Goal: Task Accomplishment & Management: Use online tool/utility

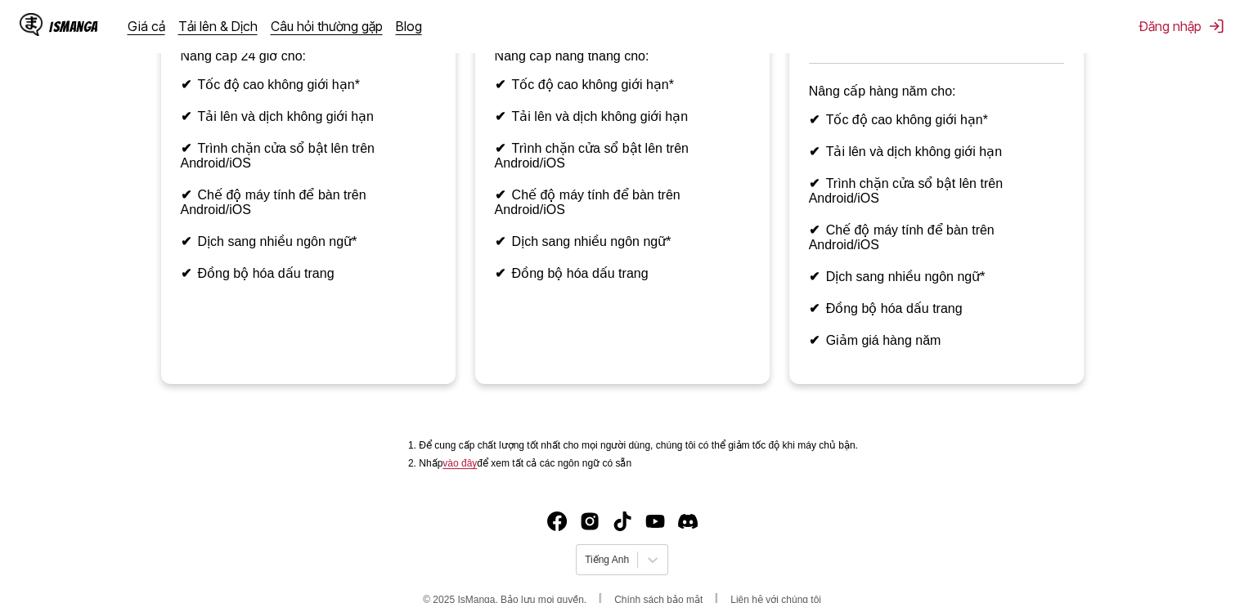
scroll to position [2, 0]
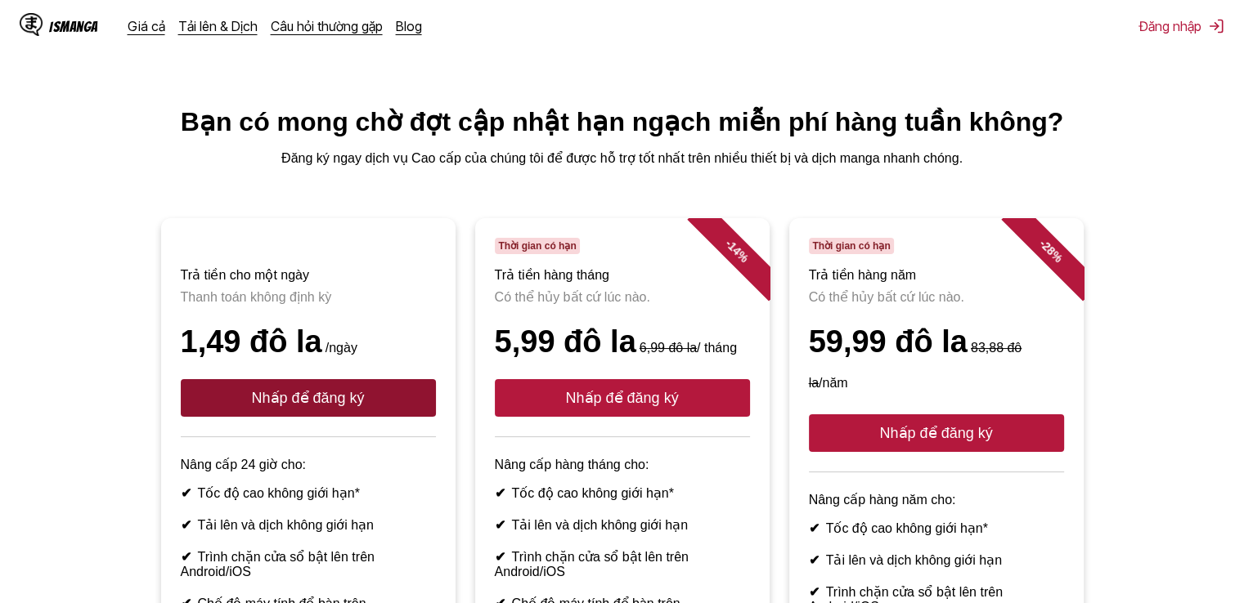
click at [392, 405] on button "Nhấp để đăng ký" at bounding box center [308, 398] width 255 height 38
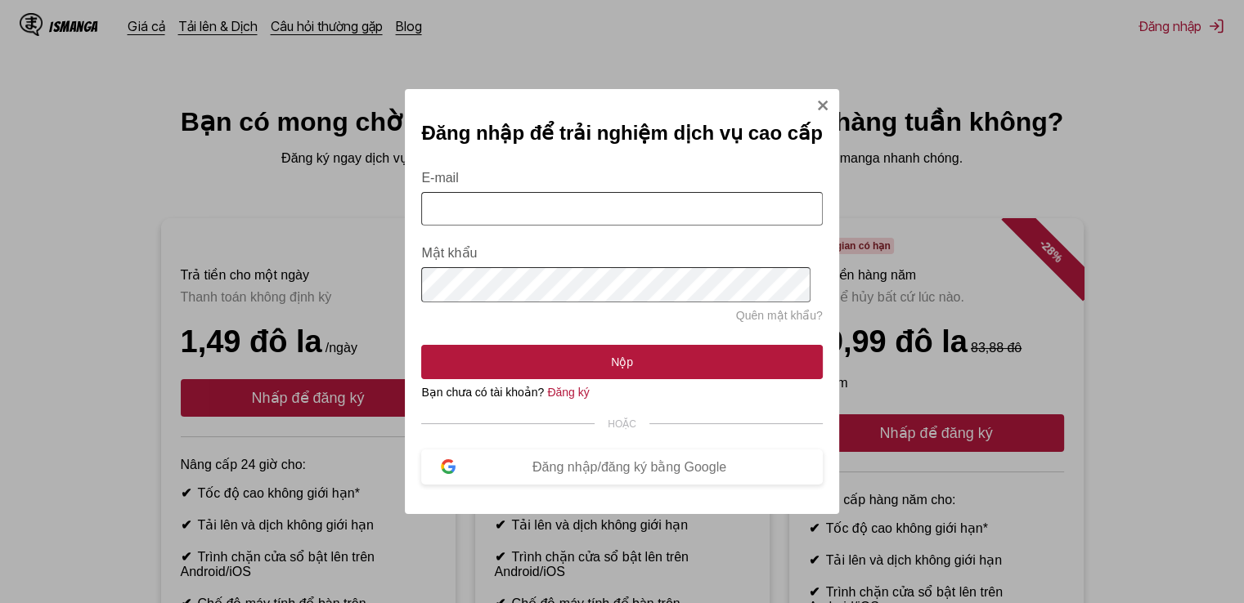
click at [500, 207] on input "E-mail" at bounding box center [621, 209] width 401 height 34
drag, startPoint x: 621, startPoint y: 211, endPoint x: 484, endPoint y: 217, distance: 137.5
click at [484, 217] on input "**********" at bounding box center [621, 209] width 401 height 34
type input "**********"
click at [421, 345] on button "Nộp" at bounding box center [621, 362] width 401 height 34
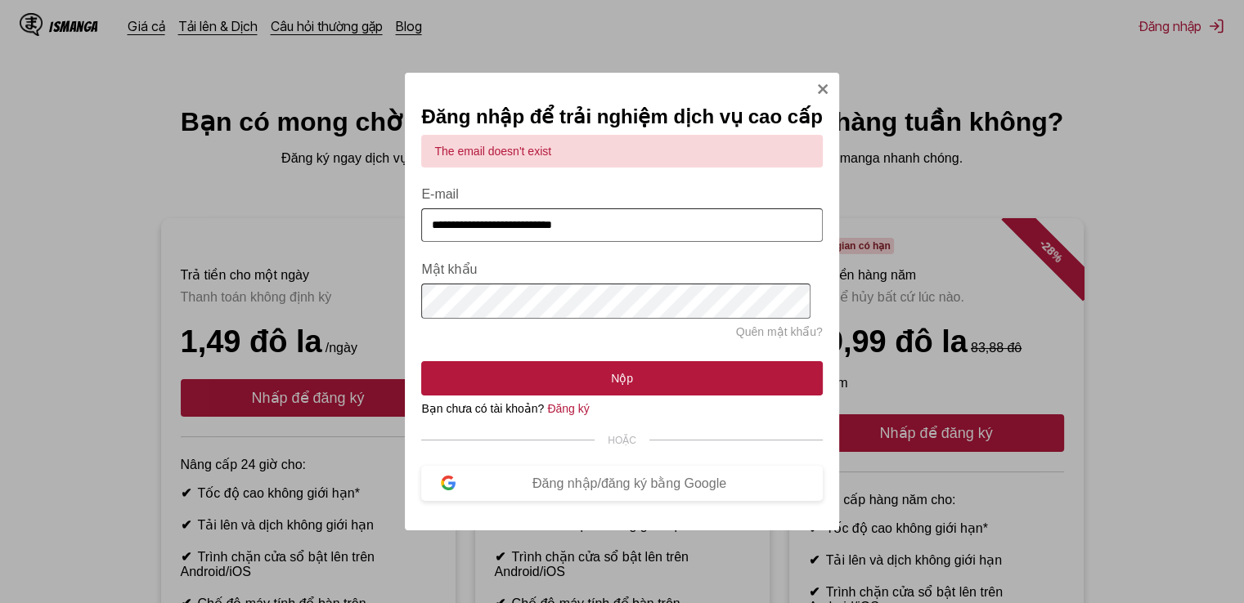
click at [421, 305] on div "**********" at bounding box center [621, 301] width 433 height 457
click at [421, 361] on button "Nộp" at bounding box center [621, 378] width 401 height 34
click at [372, 311] on div "**********" at bounding box center [622, 301] width 1244 height 603
click at [421, 361] on button "Nộp" at bounding box center [621, 378] width 401 height 34
click at [820, 83] on img "Đăng nhập Modal" at bounding box center [822, 89] width 13 height 13
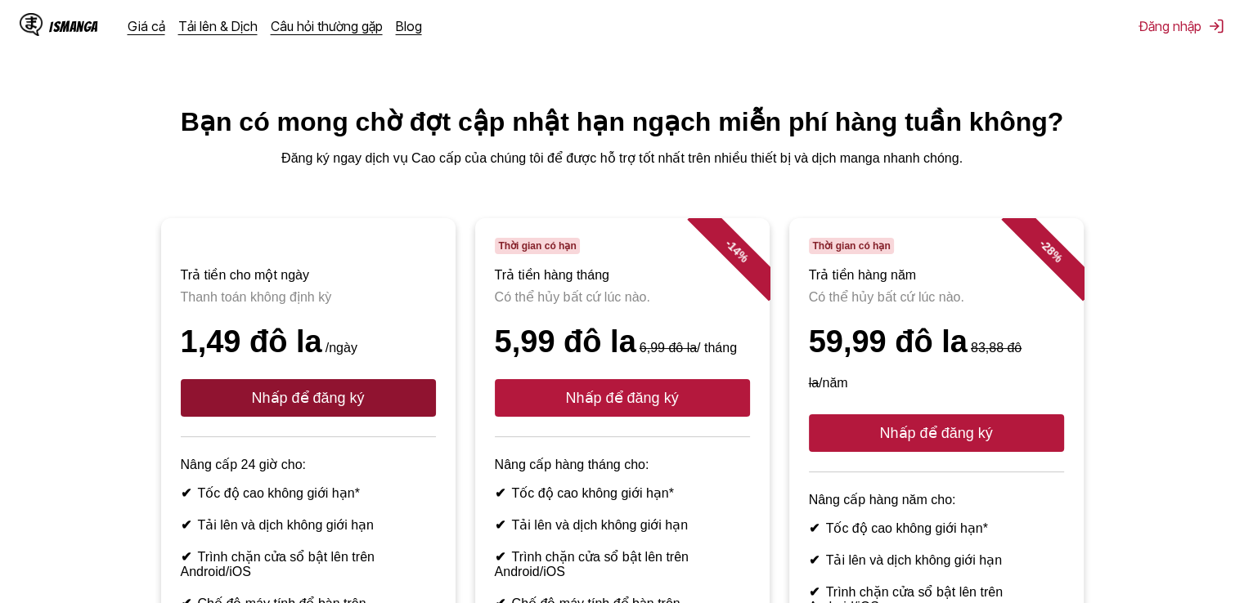
click at [339, 406] on font "Nhấp để đăng ký" at bounding box center [307, 398] width 113 height 16
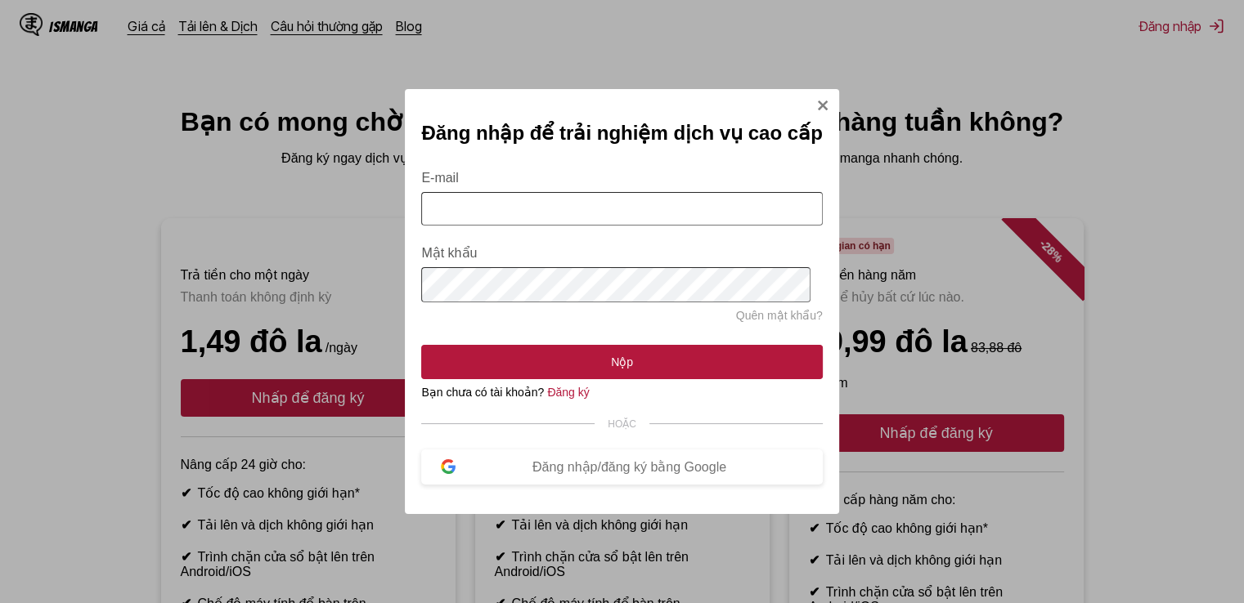
click at [521, 203] on input "E-mail" at bounding box center [621, 209] width 401 height 34
click at [1209, 118] on div "Đăng nhập để trải nghiệm dịch vụ cao cấp E-mail Mật khẩu Quên mật khẩu? Nộp Bạn…" at bounding box center [622, 301] width 1244 height 603
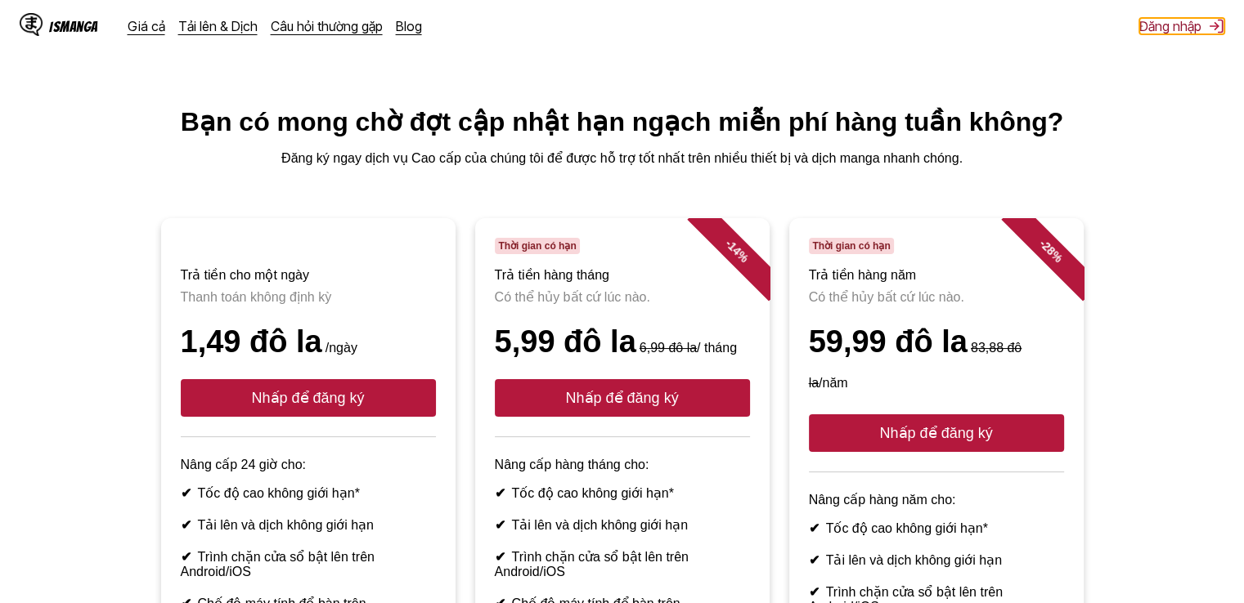
click at [1168, 28] on font "Đăng nhập" at bounding box center [1170, 26] width 62 height 16
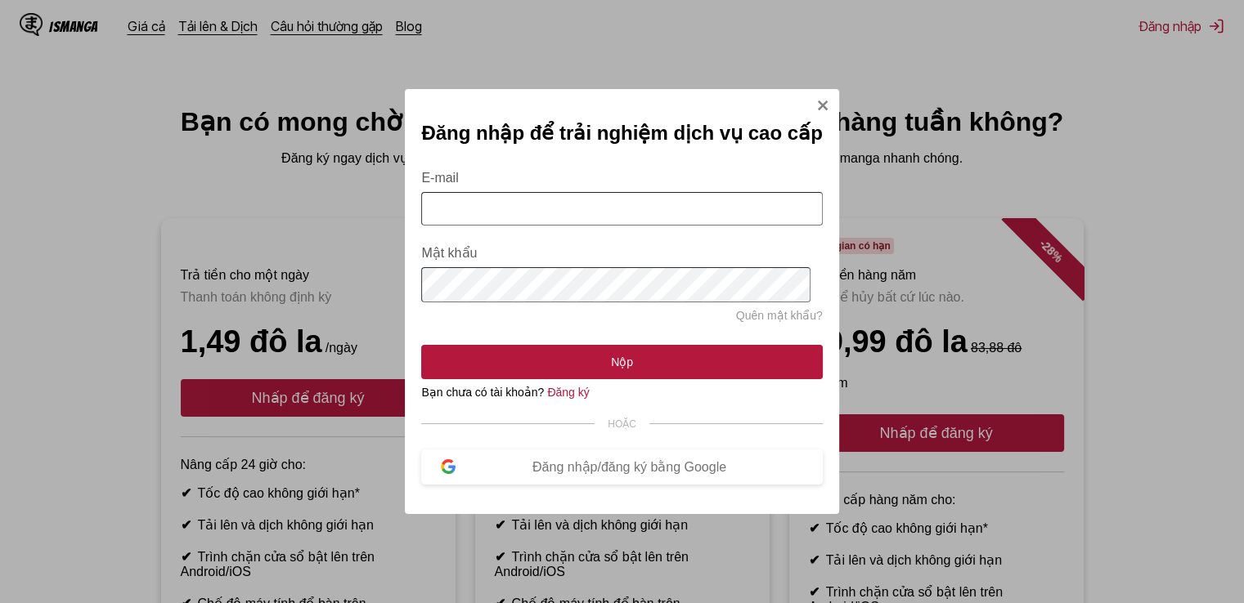
click at [455, 213] on input "E-mail" at bounding box center [621, 209] width 401 height 34
type input "**********"
click at [421, 345] on button "Nộp" at bounding box center [621, 362] width 401 height 34
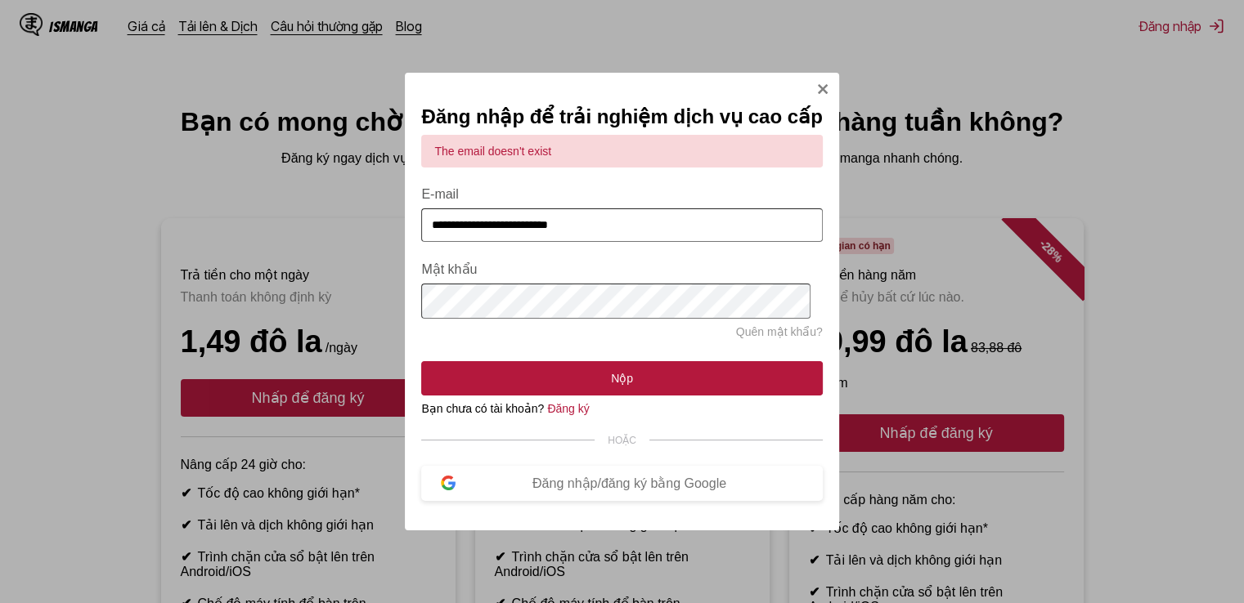
click at [384, 315] on div "**********" at bounding box center [622, 301] width 1244 height 603
click at [421, 361] on button "Nộp" at bounding box center [621, 378] width 401 height 34
click at [576, 415] on font "Đăng ký" at bounding box center [568, 408] width 42 height 13
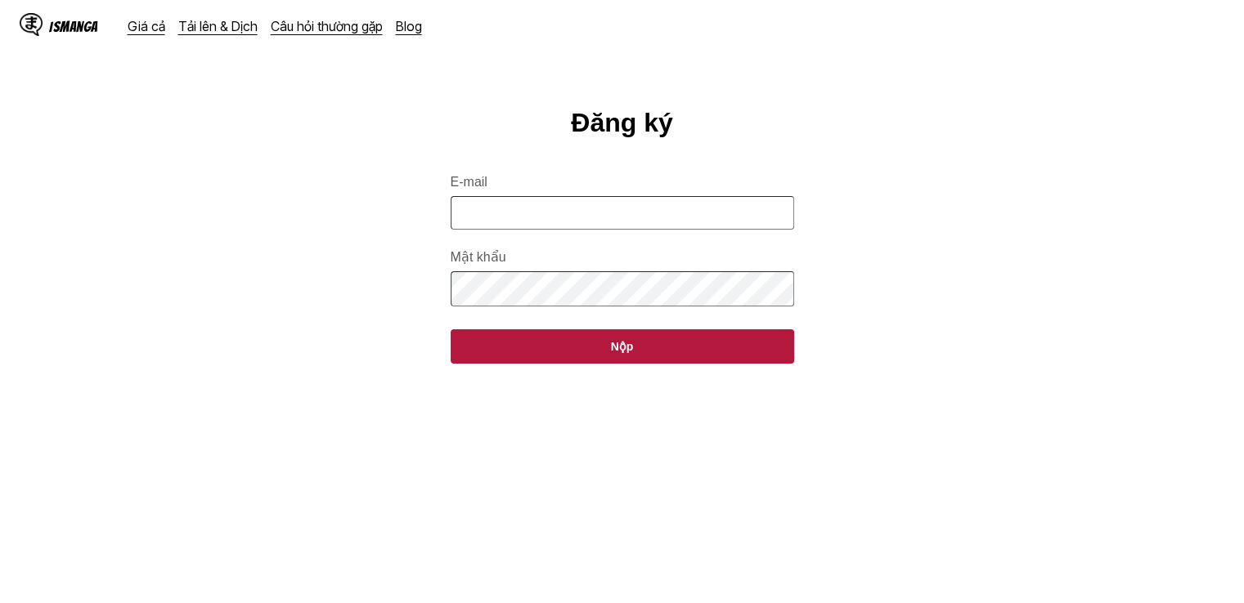
click at [536, 224] on input "E-mail" at bounding box center [621, 213] width 343 height 34
type input "**********"
click at [450, 329] on button "Nộp" at bounding box center [621, 346] width 343 height 34
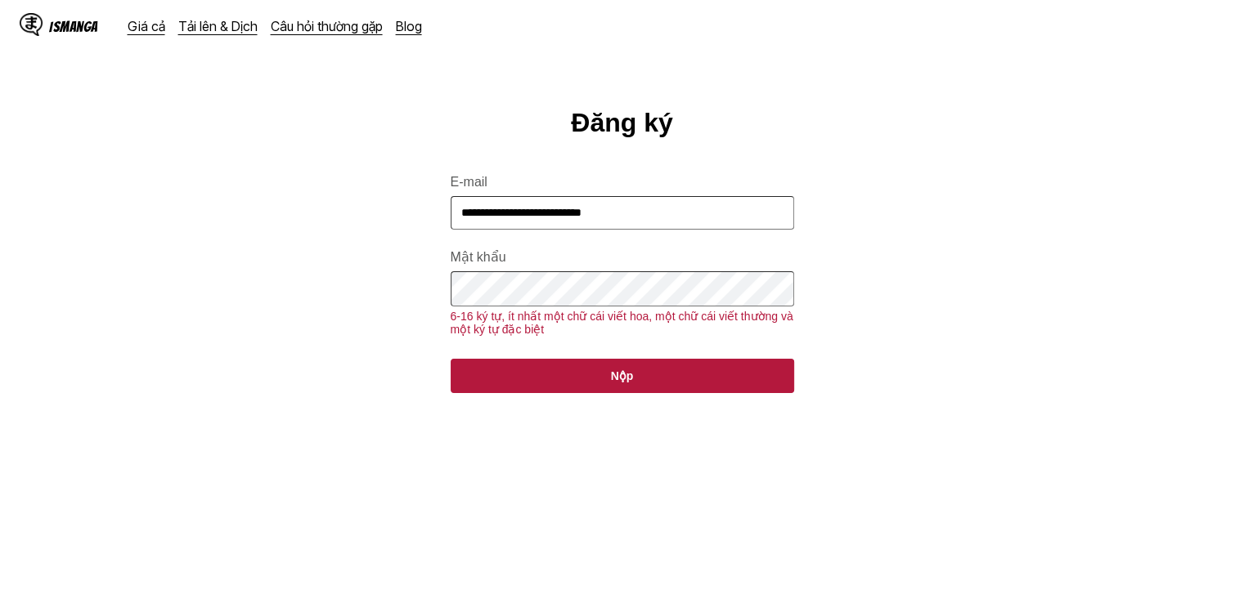
click at [330, 311] on main "**********" at bounding box center [622, 379] width 1244 height 543
click at [450, 359] on button "Nộp" at bounding box center [621, 376] width 343 height 34
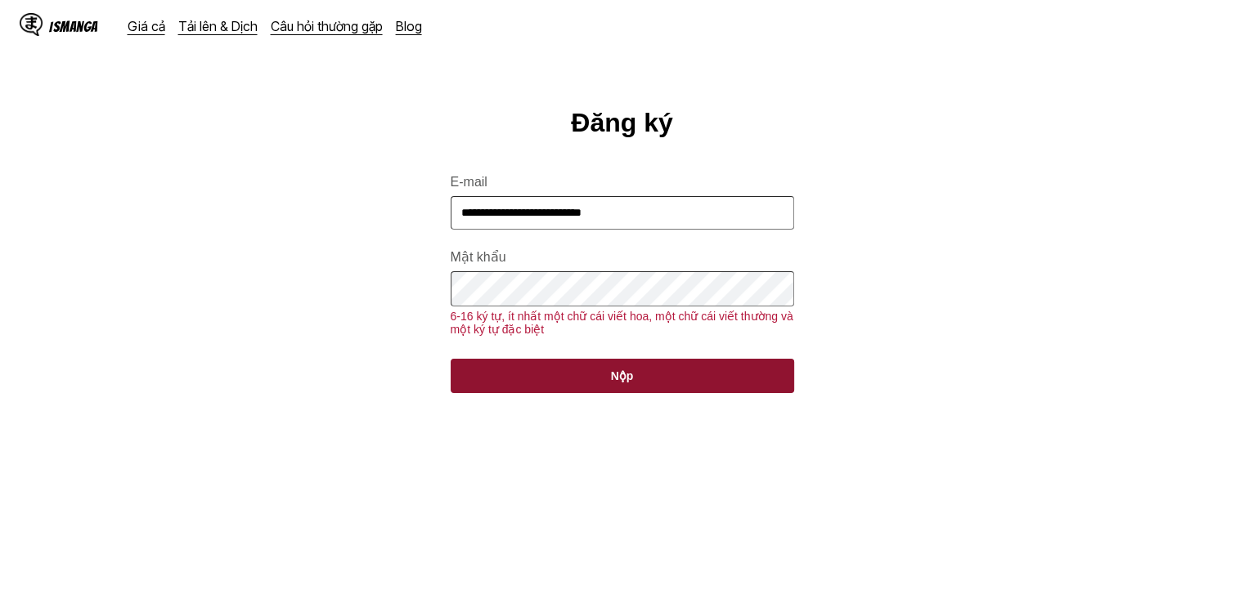
click at [647, 392] on button "Nộp" at bounding box center [621, 376] width 343 height 34
click at [642, 391] on button "Nộp" at bounding box center [621, 376] width 343 height 34
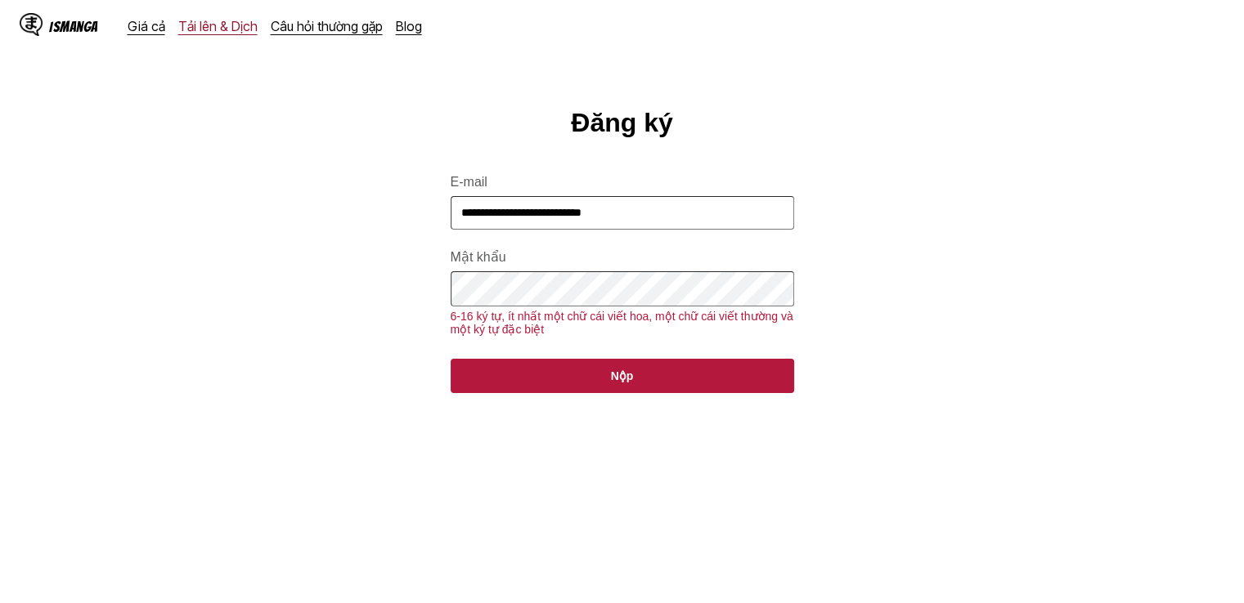
click at [190, 28] on font "Tải lên & Dịch" at bounding box center [217, 26] width 79 height 16
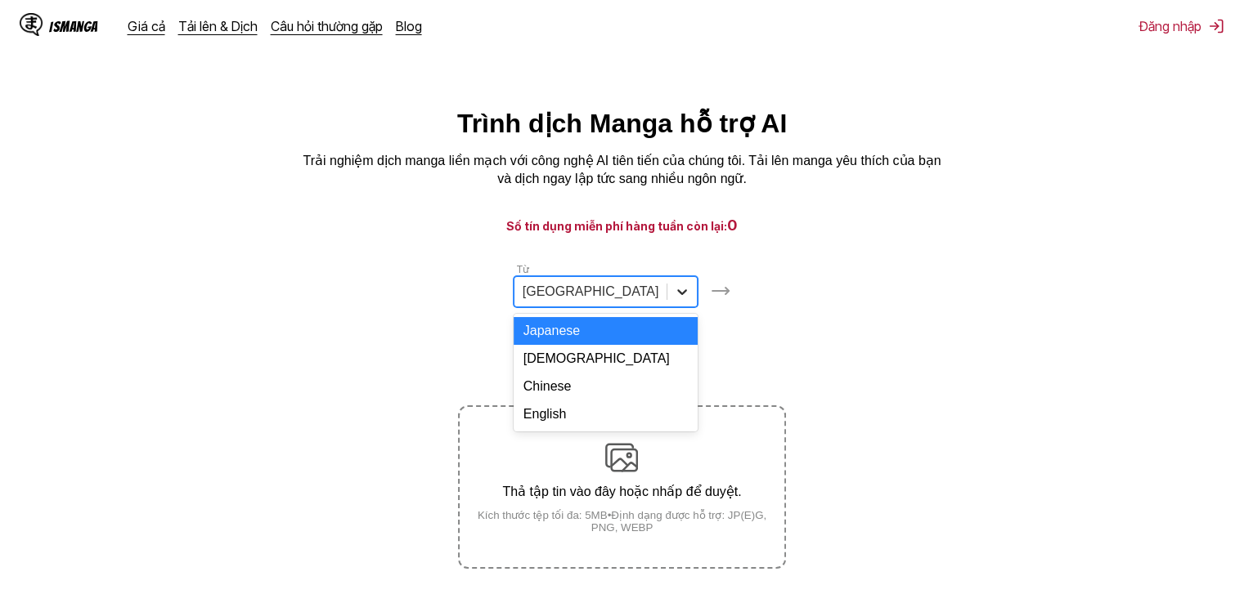
click at [674, 300] on icon at bounding box center [682, 292] width 16 height 16
click at [567, 364] on div "Hàn Quốc" at bounding box center [605, 359] width 185 height 29
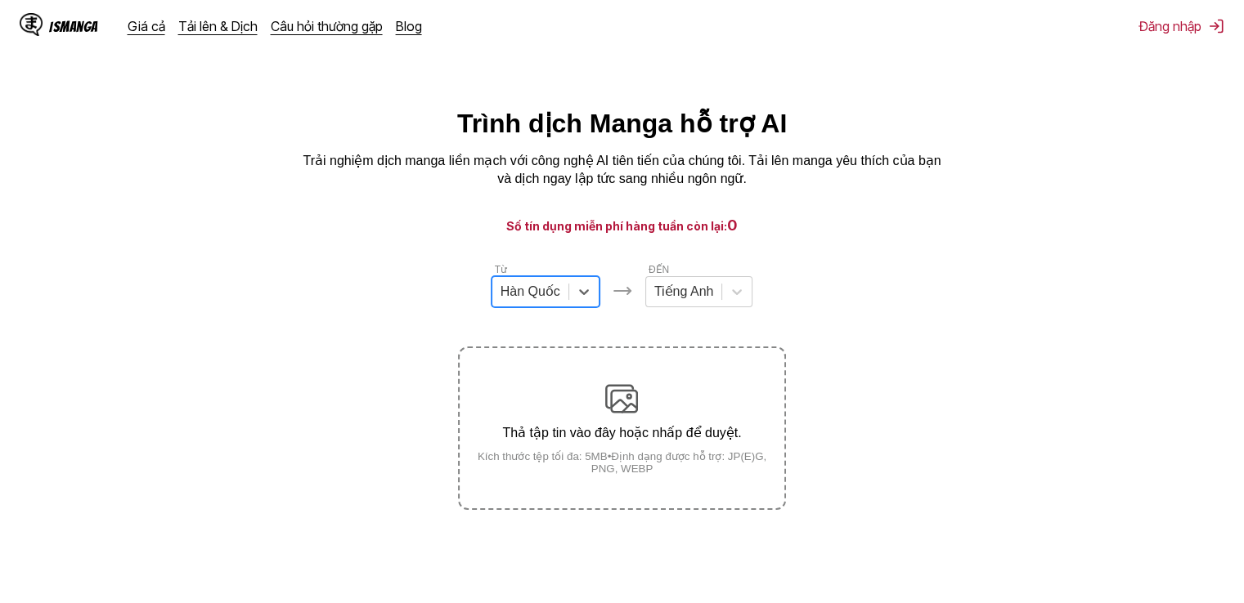
click at [648, 435] on font "Thả tập tin vào đây hoặc nhấp để duyệt." at bounding box center [621, 433] width 239 height 14
click at [0, 0] on input "Thả tập tin vào đây hoặc nhấp để duyệt. Kích thước tệp tối đa: 5MB • Định dạng …" at bounding box center [0, 0] width 0 height 0
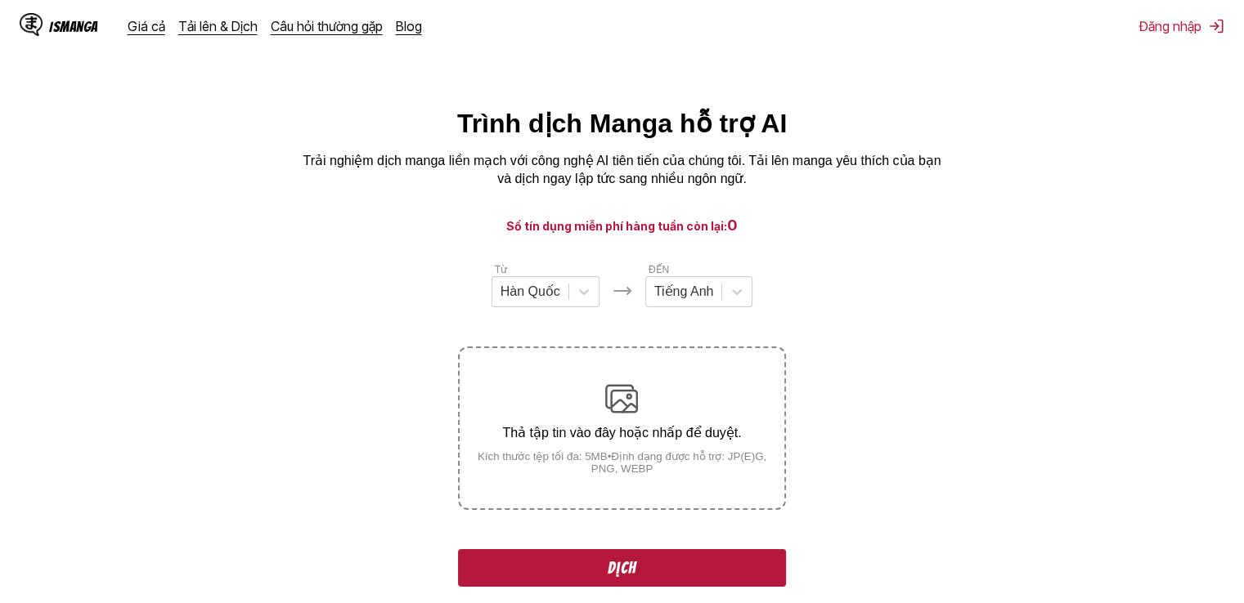
click at [632, 449] on div "Thả tập tin vào đây hoặc nhấp để duyệt. Kích thước tệp tối đa: 5MB • Định dạng …" at bounding box center [621, 429] width 324 height 92
click at [0, 0] on input "Thả tập tin vào đây hoặc nhấp để duyệt. Kích thước tệp tối đa: 5MB • Định dạng …" at bounding box center [0, 0] width 0 height 0
click at [654, 567] on button "Dịch" at bounding box center [621, 568] width 327 height 38
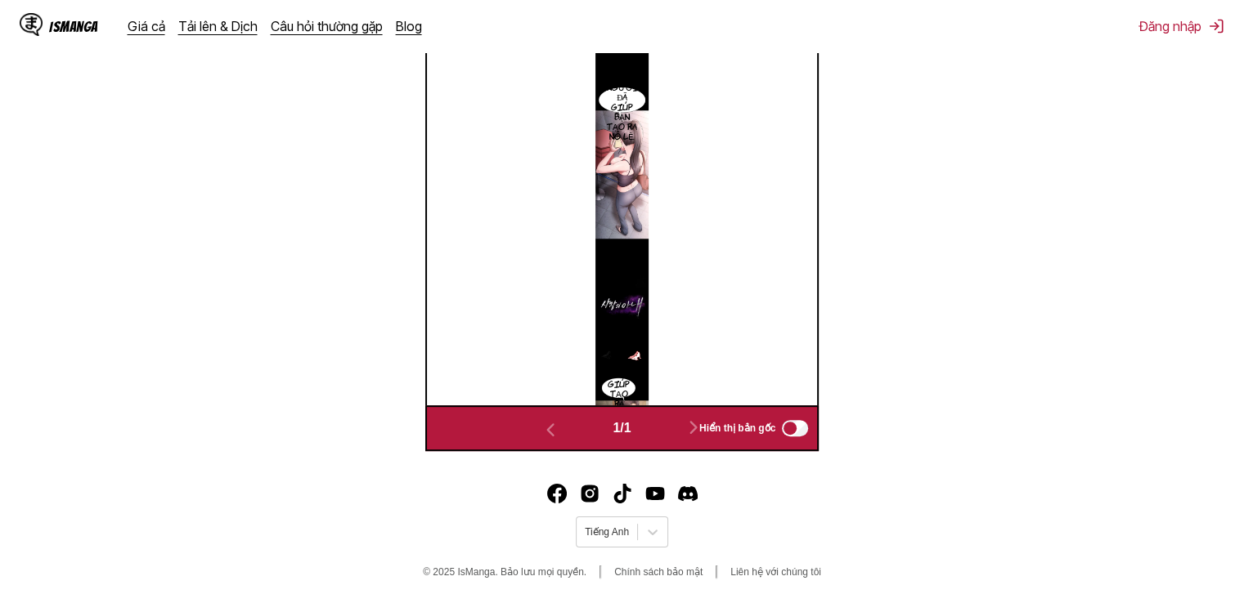
scroll to position [216, 0]
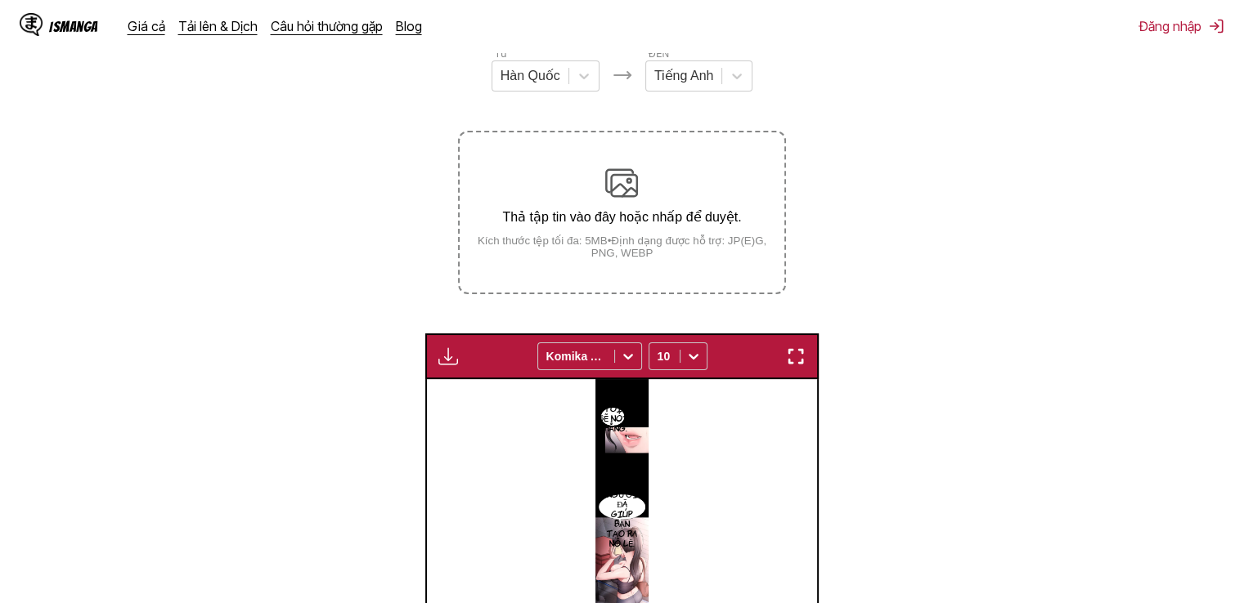
click at [443, 348] on img "button" at bounding box center [448, 357] width 20 height 20
click at [391, 341] on section "Từ Hàn Quốc ĐẾN Tiếng Anh Thả tập tin vào đây hoặc nhấp để duyệt. Kích thước tệ…" at bounding box center [621, 452] width 1217 height 813
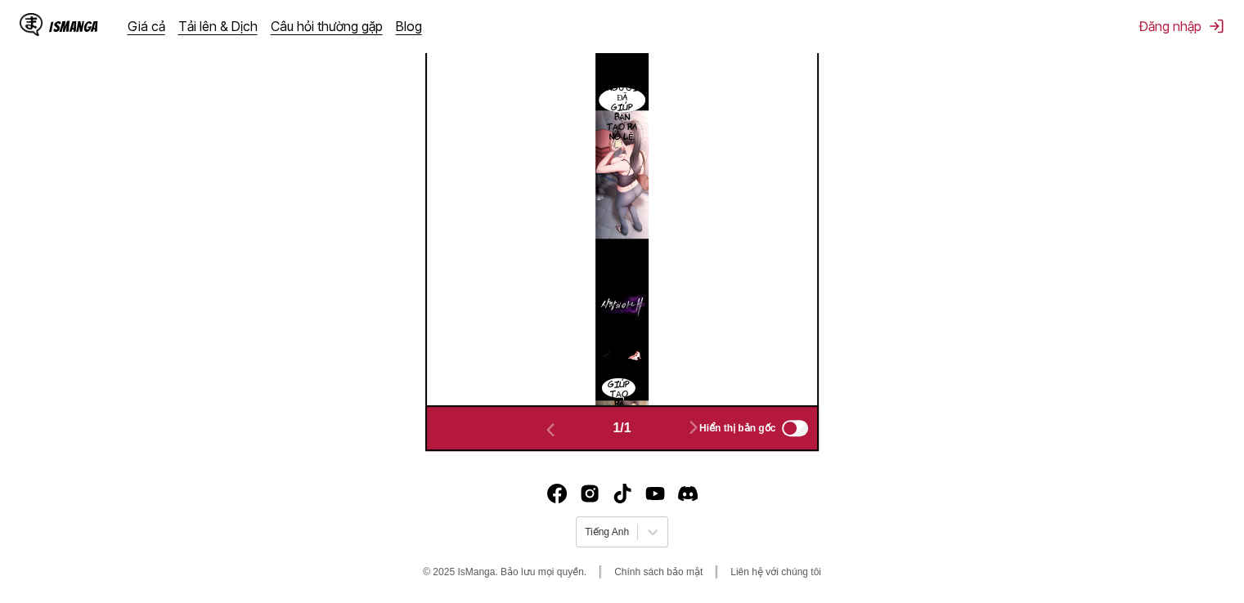
click at [639, 196] on img at bounding box center [621, 188] width 52 height 433
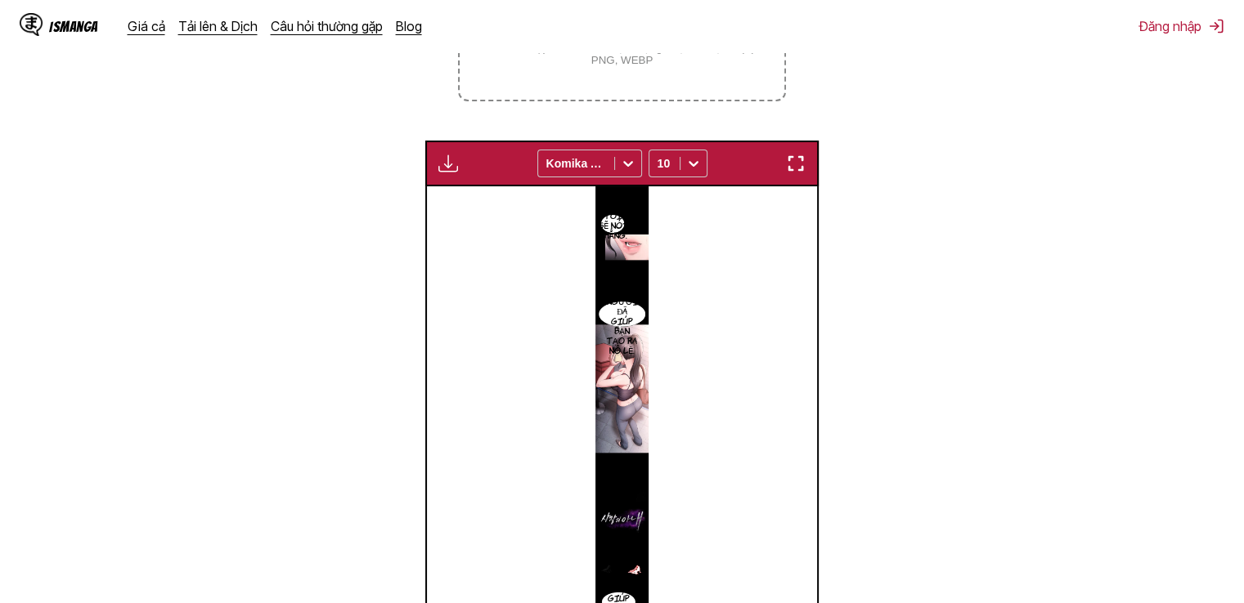
click at [805, 159] on button "button" at bounding box center [795, 163] width 29 height 21
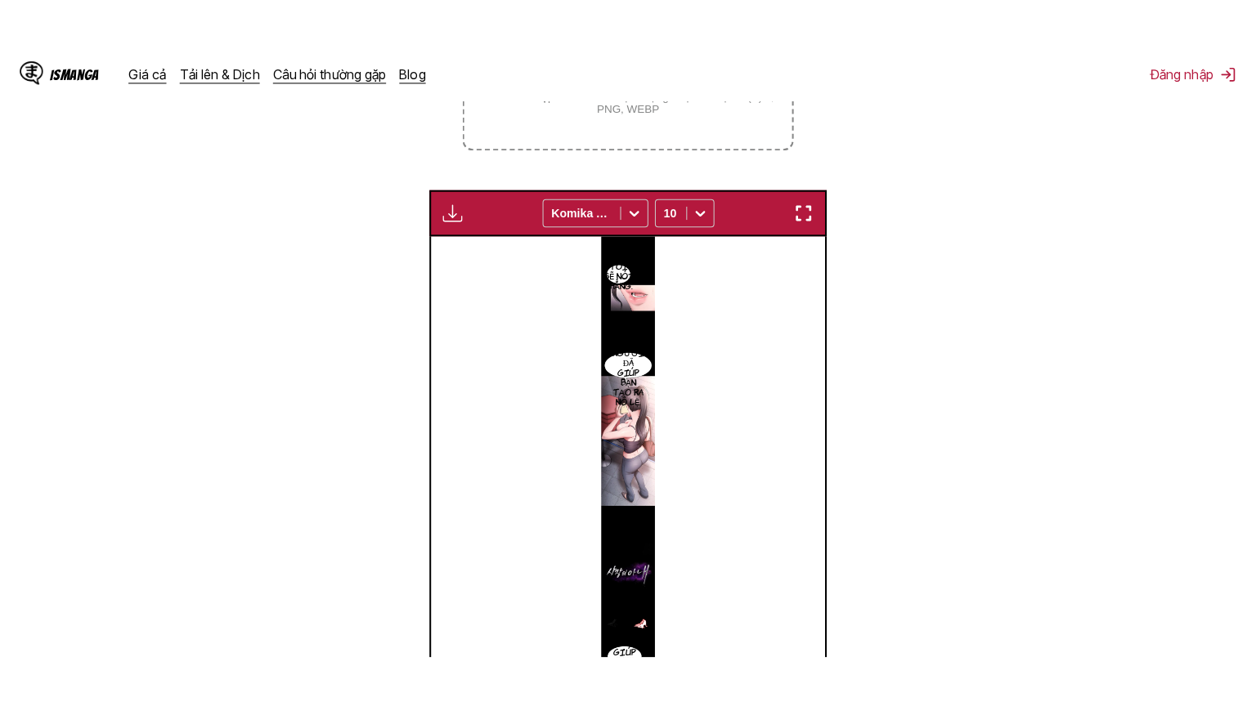
scroll to position [190, 0]
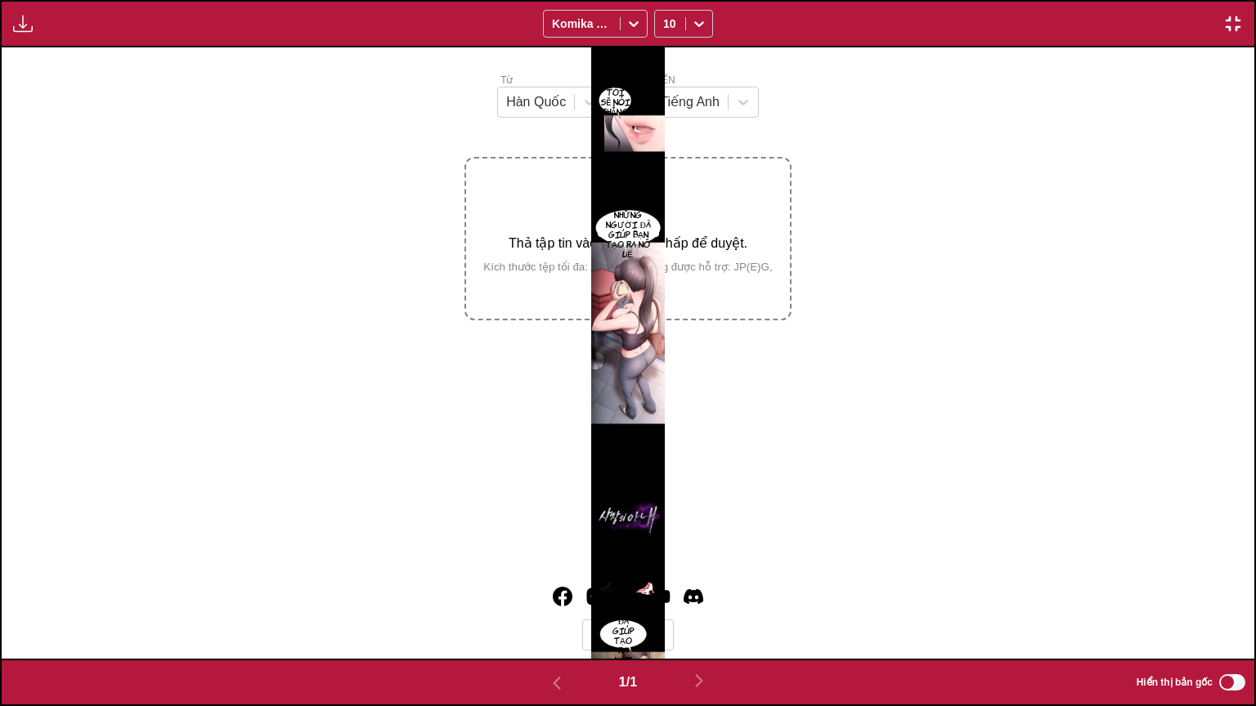
click at [659, 304] on img at bounding box center [628, 353] width 74 height 612
click at [1243, 23] on div "Chỉ dành cho người dùng cao cấp Komika Axis 10" at bounding box center [628, 23] width 1256 height 47
click at [1242, 28] on img "button" at bounding box center [1233, 24] width 20 height 20
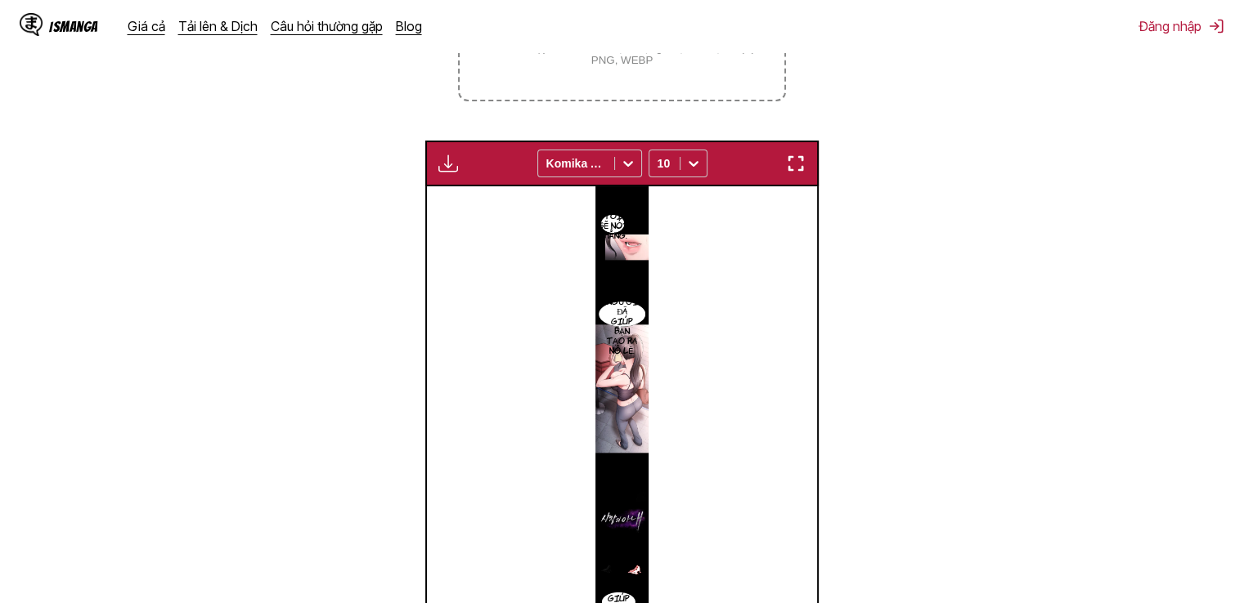
scroll to position [0, 0]
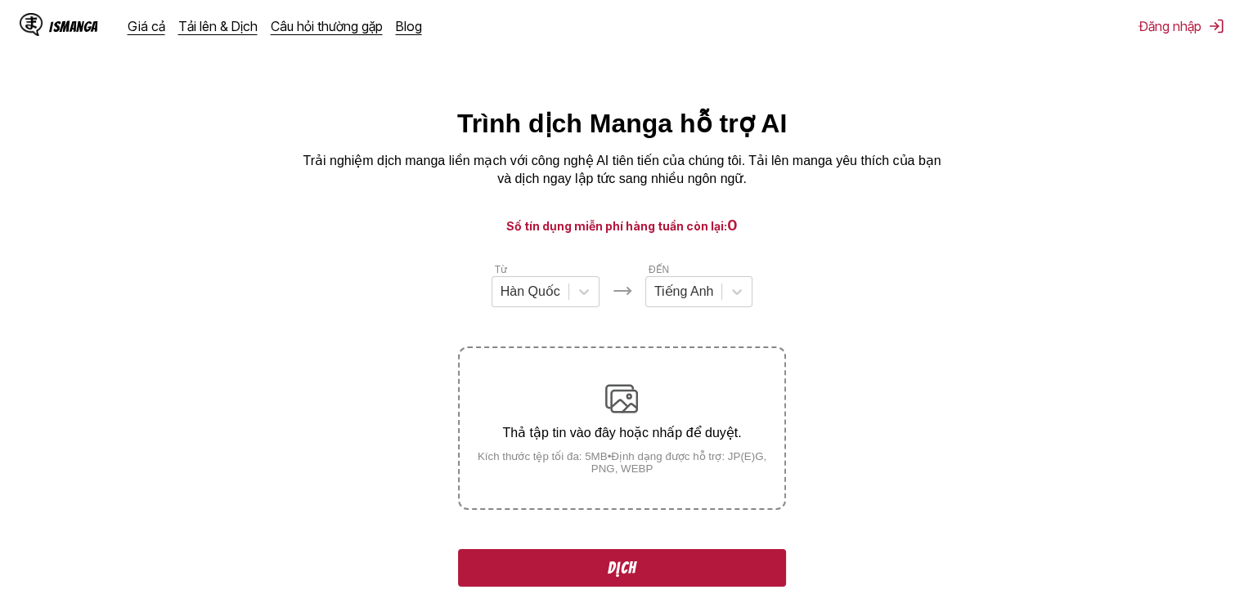
click at [648, 566] on button "Dịch" at bounding box center [621, 568] width 327 height 38
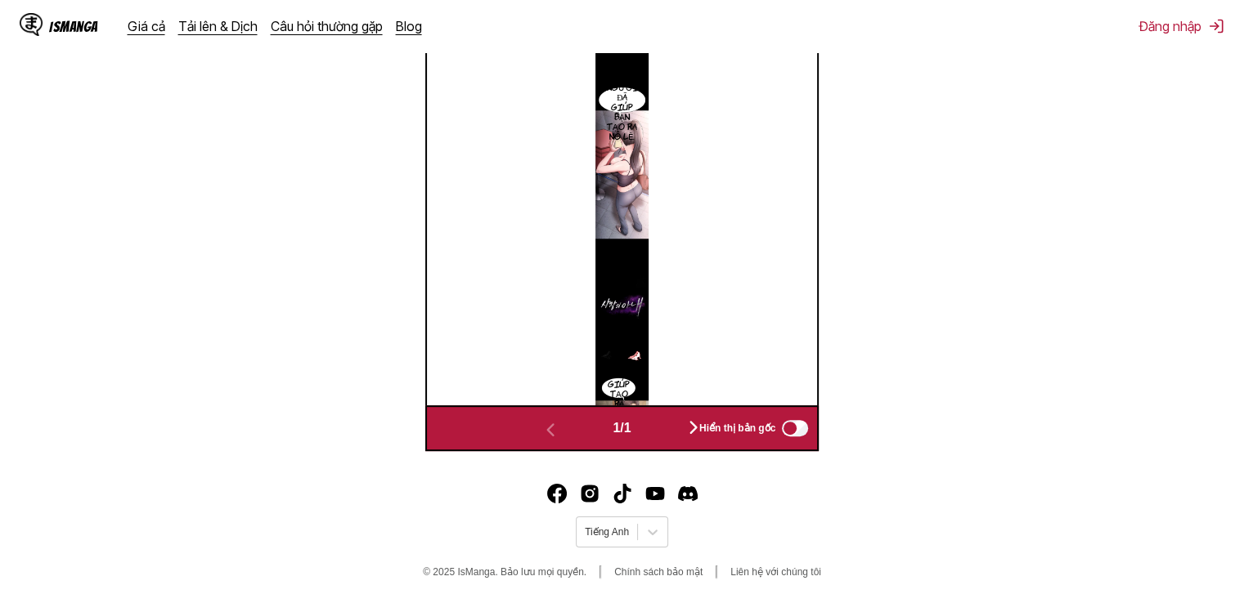
scroll to position [216, 0]
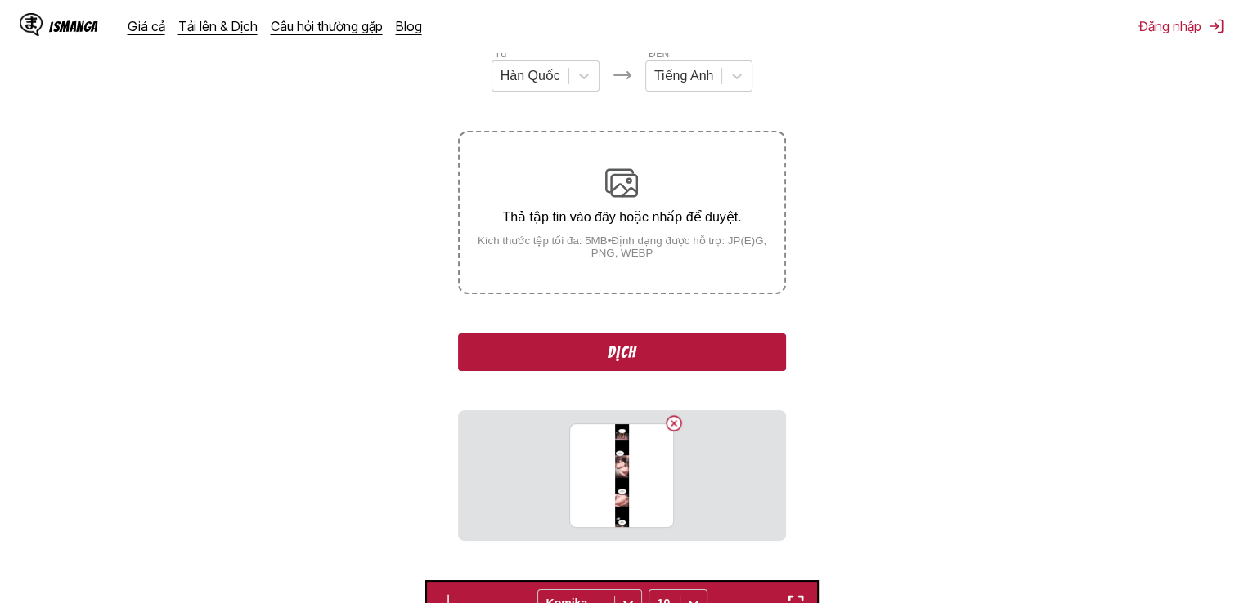
click at [644, 356] on button "Dịch" at bounding box center [621, 353] width 327 height 38
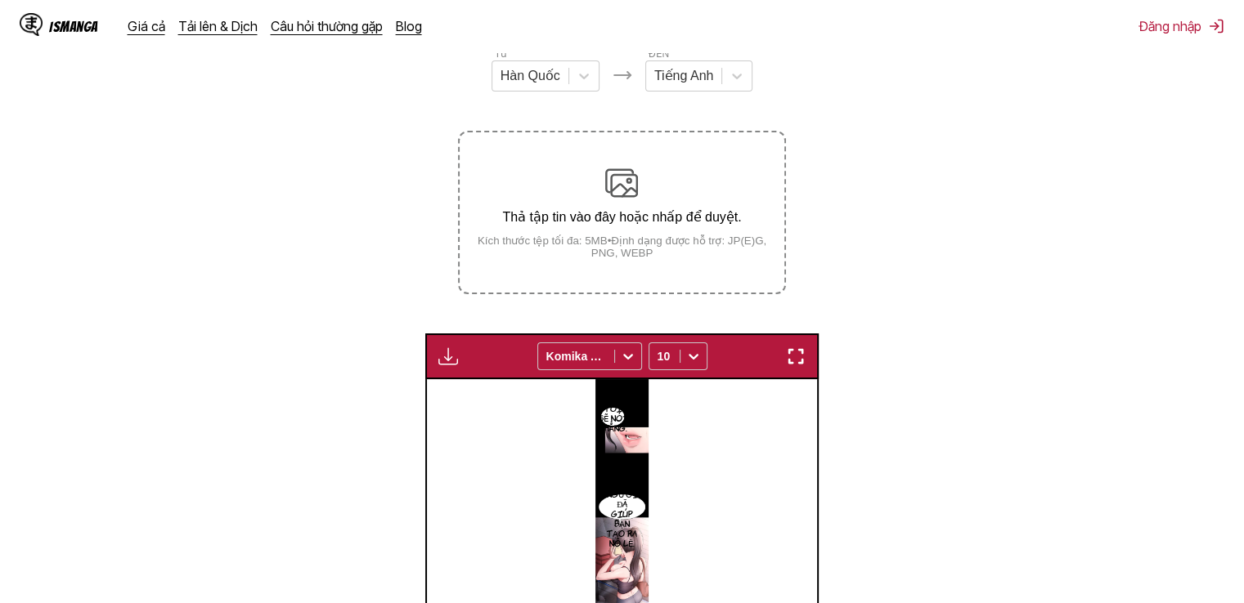
drag, startPoint x: 645, startPoint y: 441, endPoint x: 628, endPoint y: 477, distance: 39.1
click at [624, 479] on font "Họ là những người đã giúp bạn tạo ra nô lệ." at bounding box center [622, 508] width 31 height 80
click at [688, 362] on icon at bounding box center [693, 356] width 16 height 16
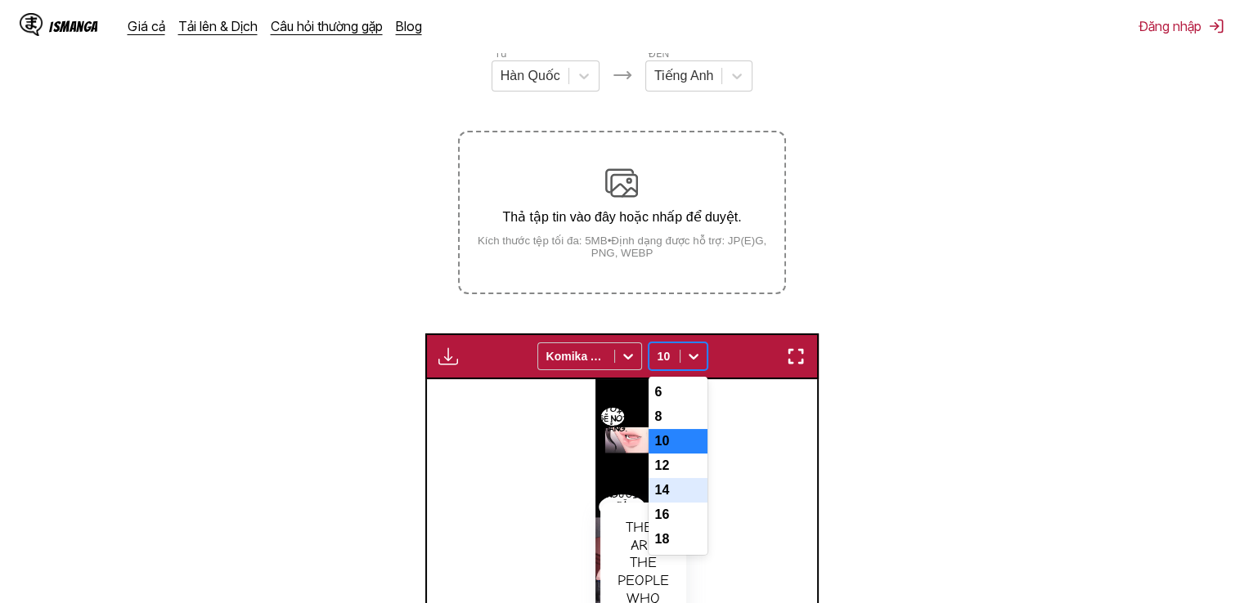
click at [677, 503] on div "14" at bounding box center [677, 490] width 59 height 25
click at [677, 351] on div "14" at bounding box center [664, 356] width 30 height 23
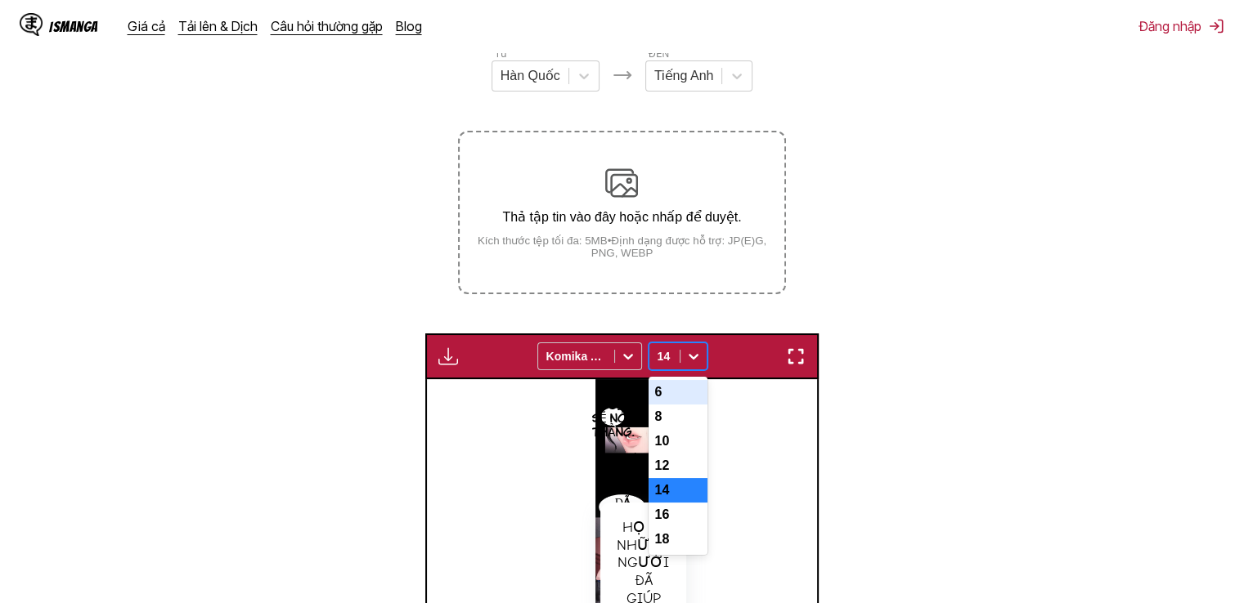
click at [671, 401] on div "6" at bounding box center [677, 392] width 59 height 25
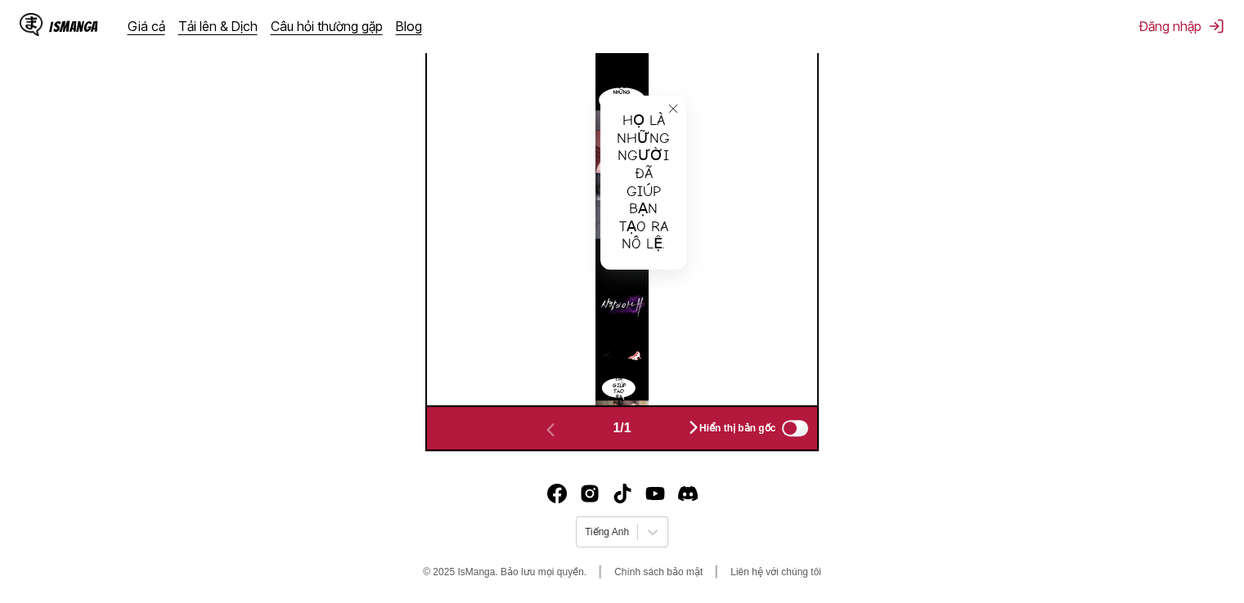
click at [715, 358] on div "Tôi sẽ nói thẳng. Họ là những người đã giúp bạn tạo ra nô lệ. Họ là những người…" at bounding box center [622, 188] width 391 height 433
click at [671, 106] on icon "đóng-công cụ chú giải" at bounding box center [672, 108] width 11 height 11
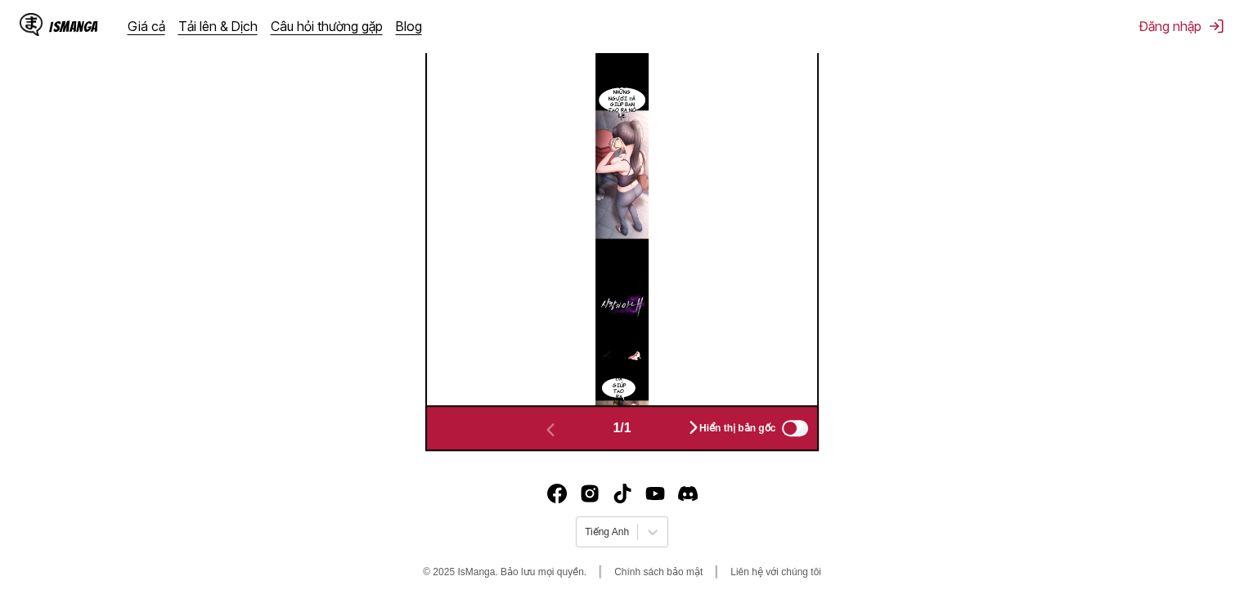
scroll to position [216, 0]
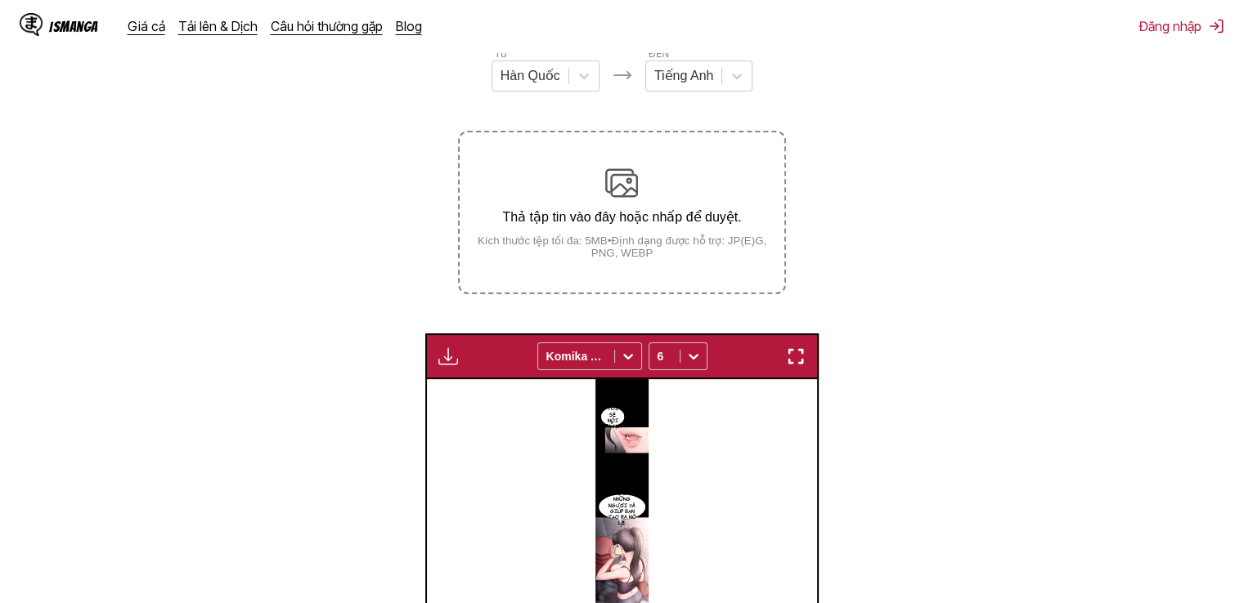
click at [661, 204] on div "Thả tập tin vào đây hoặc nhấp để duyệt. Kích thước tệp tối đa: 5MB • Định dạng …" at bounding box center [621, 213] width 324 height 92
click at [0, 0] on input "Thả tập tin vào đây hoặc nhấp để duyệt. Kích thước tệp tối đa: 5MB • Định dạng …" at bounding box center [0, 0] width 0 height 0
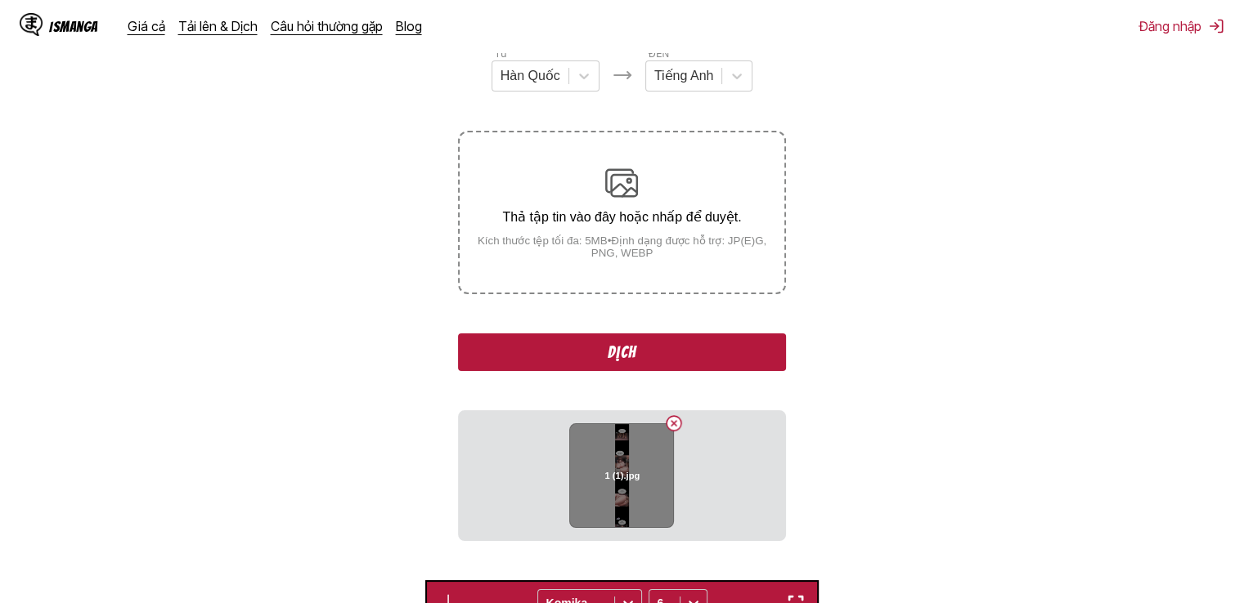
click at [626, 464] on div "1 (1).jpg" at bounding box center [621, 476] width 105 height 105
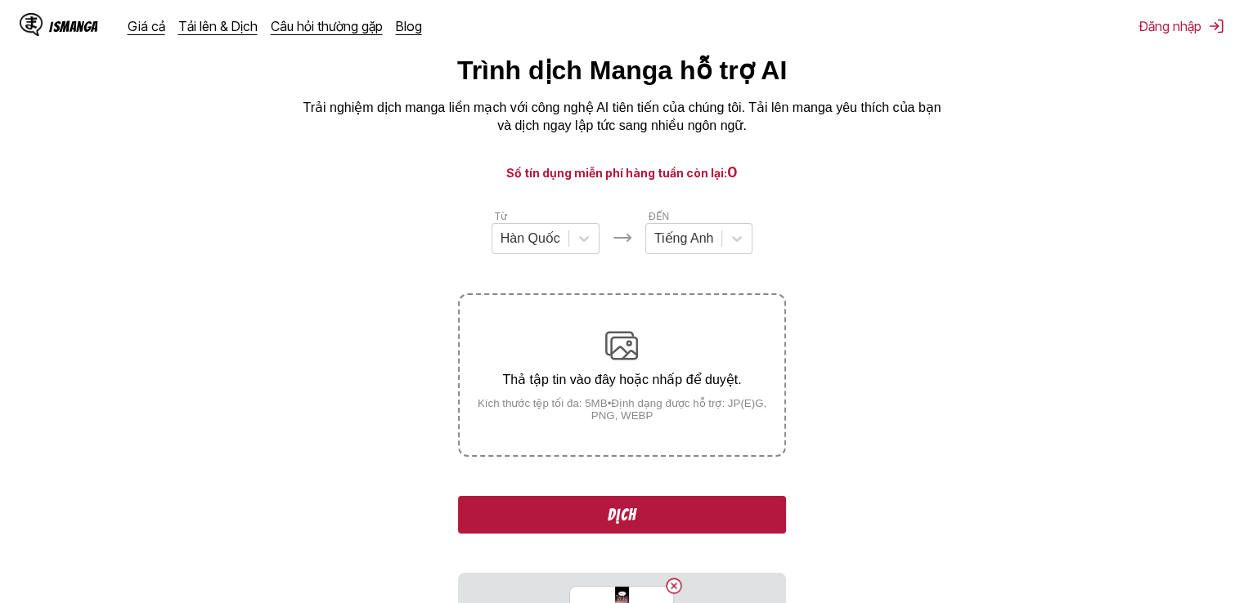
scroll to position [462, 0]
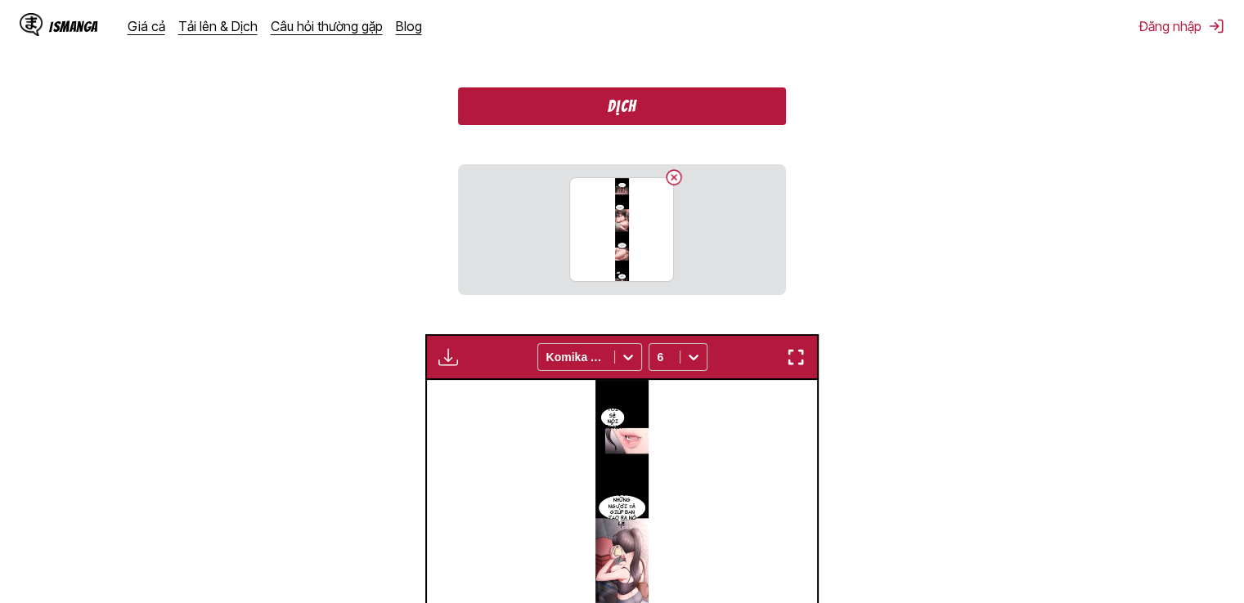
click at [630, 110] on font "Dịch" at bounding box center [621, 106] width 29 height 18
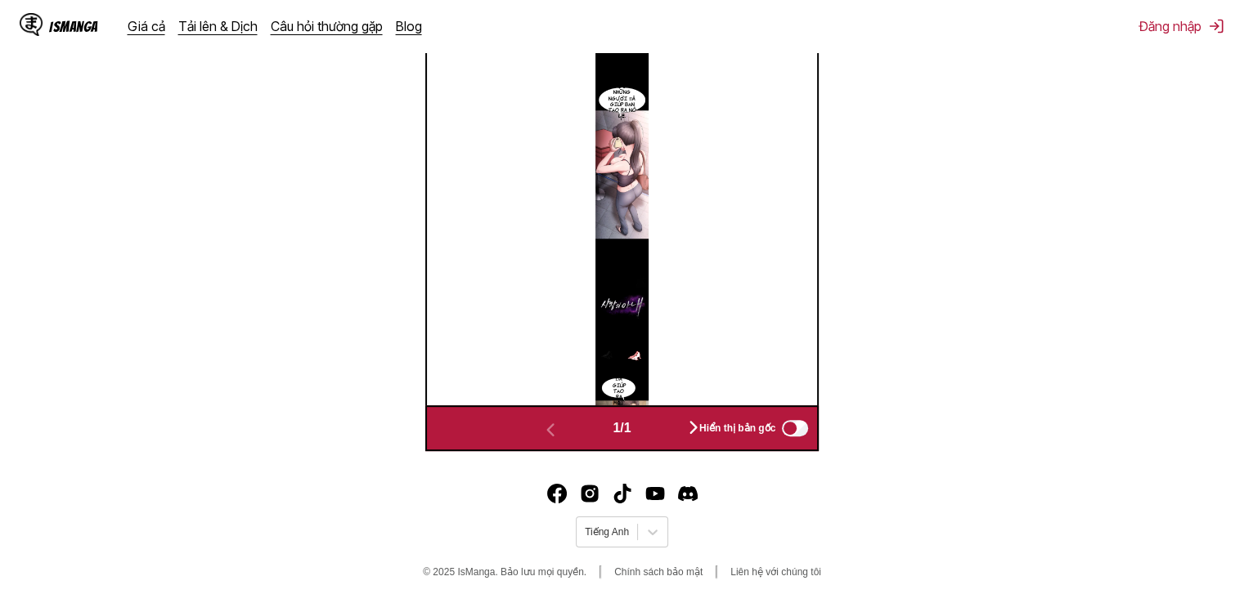
scroll to position [0, 0]
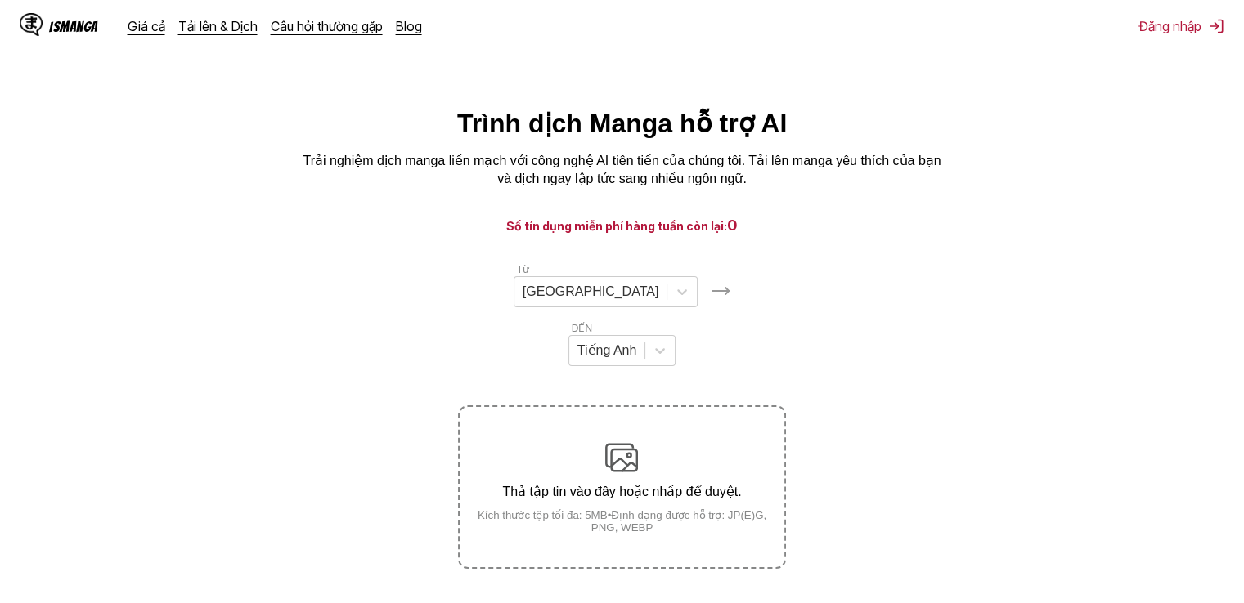
click at [622, 441] on img at bounding box center [621, 457] width 33 height 33
click at [0, 0] on input "Thả tập tin vào đây hoặc nhấp để duyệt. Kích thước tệp tối đa: 5MB • Định dạng …" at bounding box center [0, 0] width 0 height 0
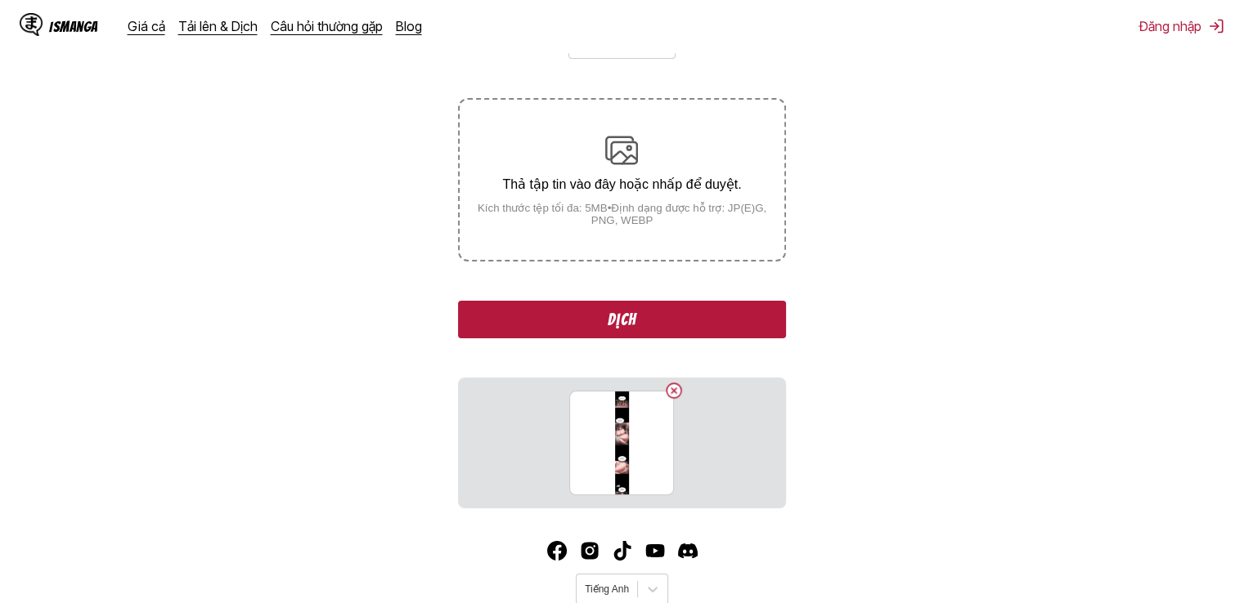
click at [662, 301] on button "Dịch" at bounding box center [621, 320] width 327 height 38
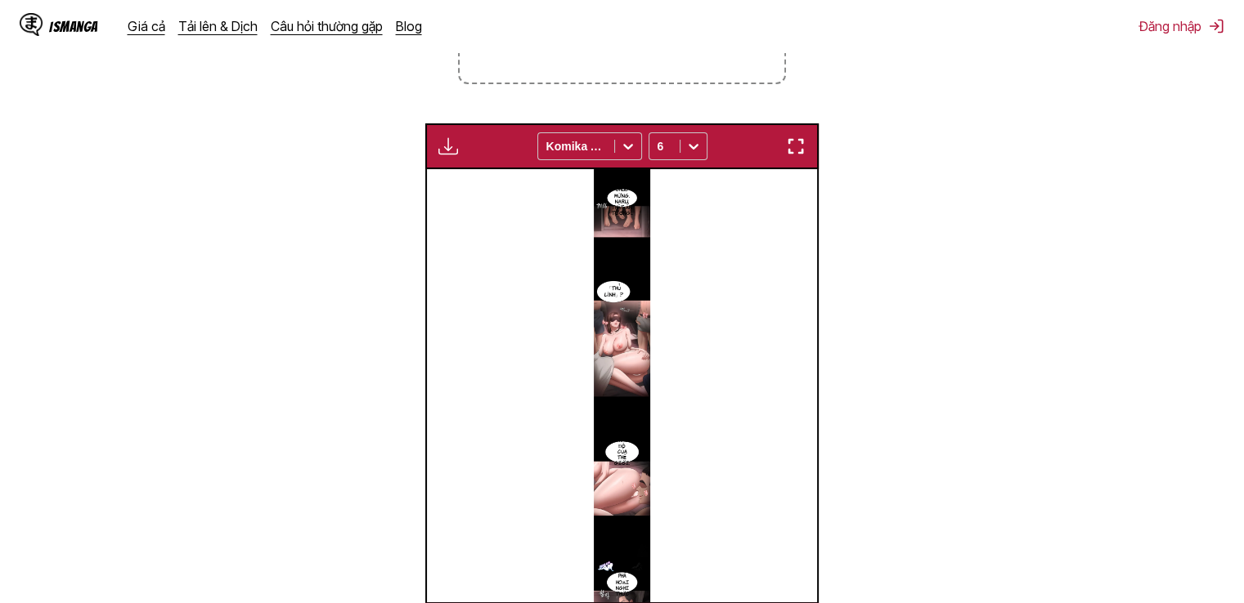
click at [785, 136] on button "button" at bounding box center [795, 146] width 29 height 21
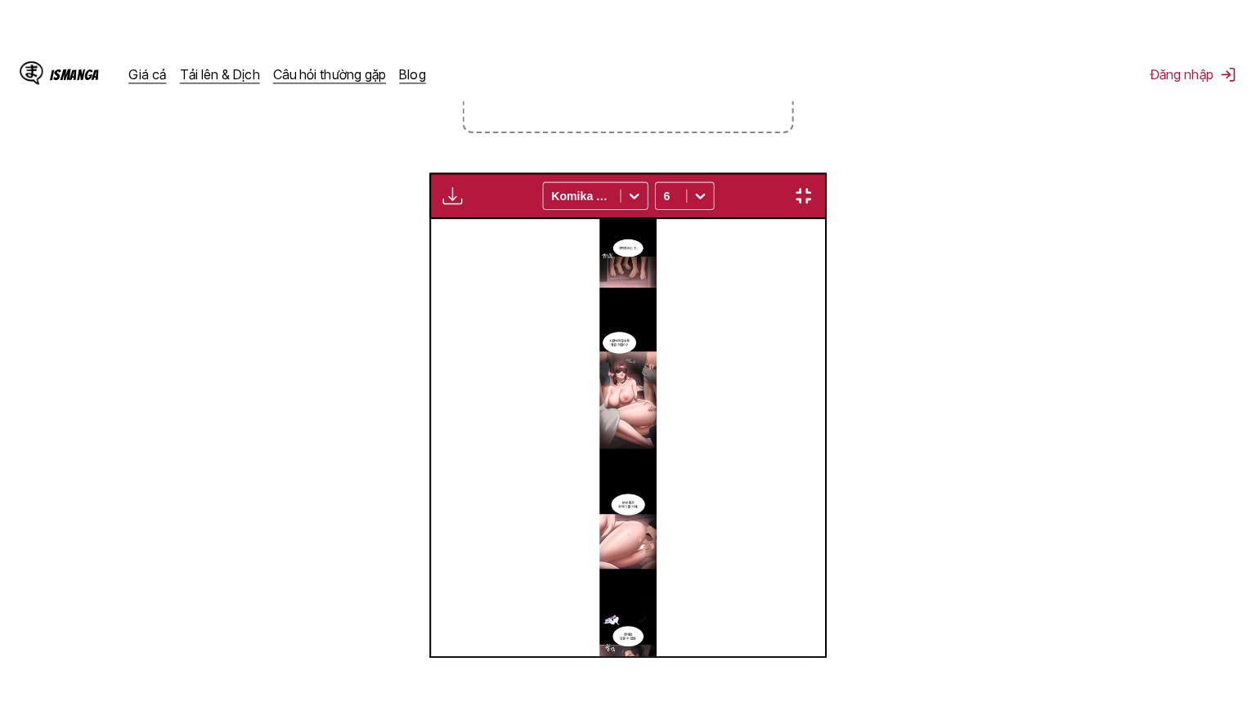
scroll to position [190, 0]
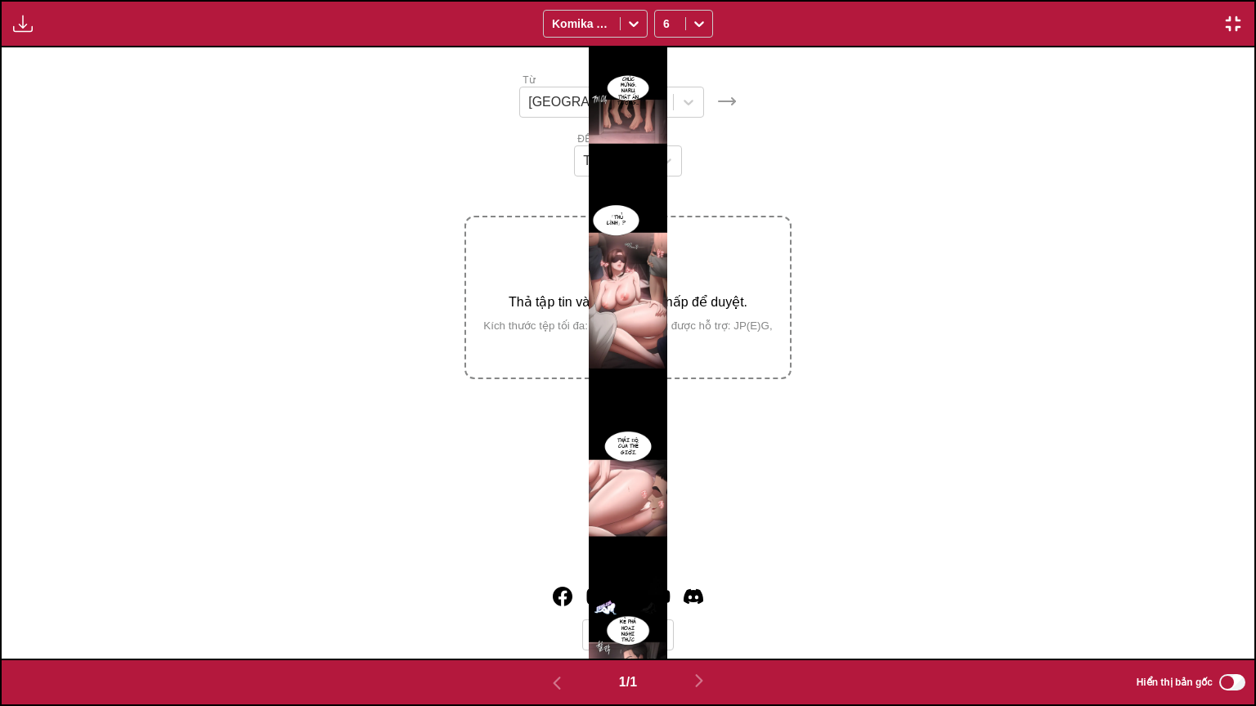
click at [1243, 23] on img "button" at bounding box center [1233, 24] width 20 height 20
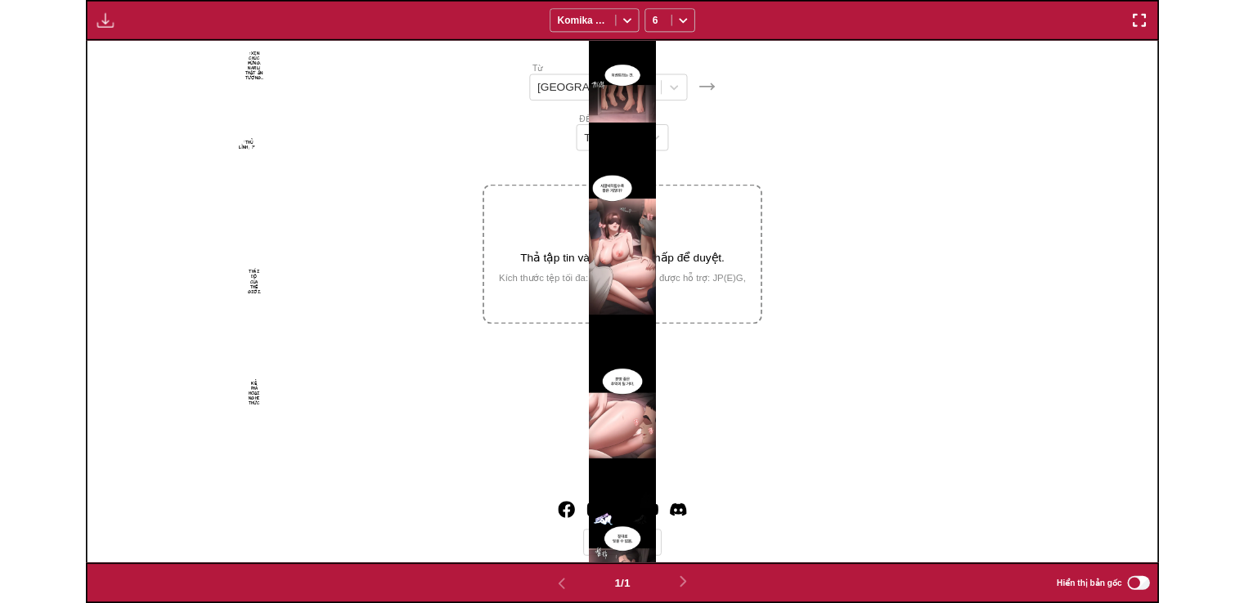
scroll to position [426, 0]
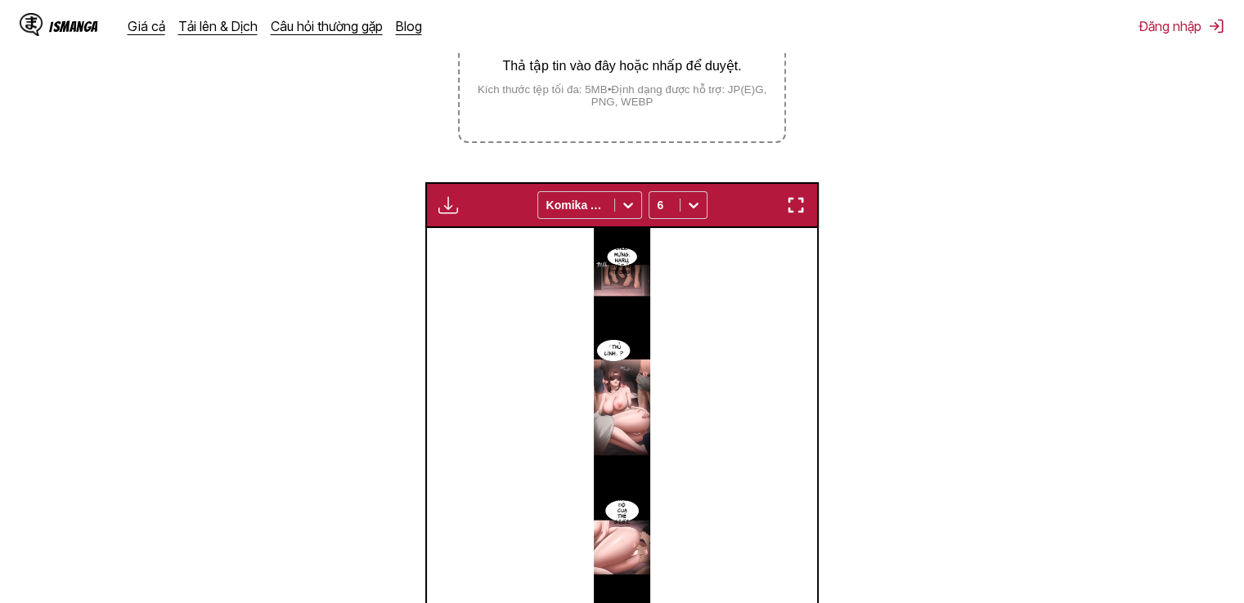
click at [805, 195] on img "button" at bounding box center [796, 205] width 20 height 20
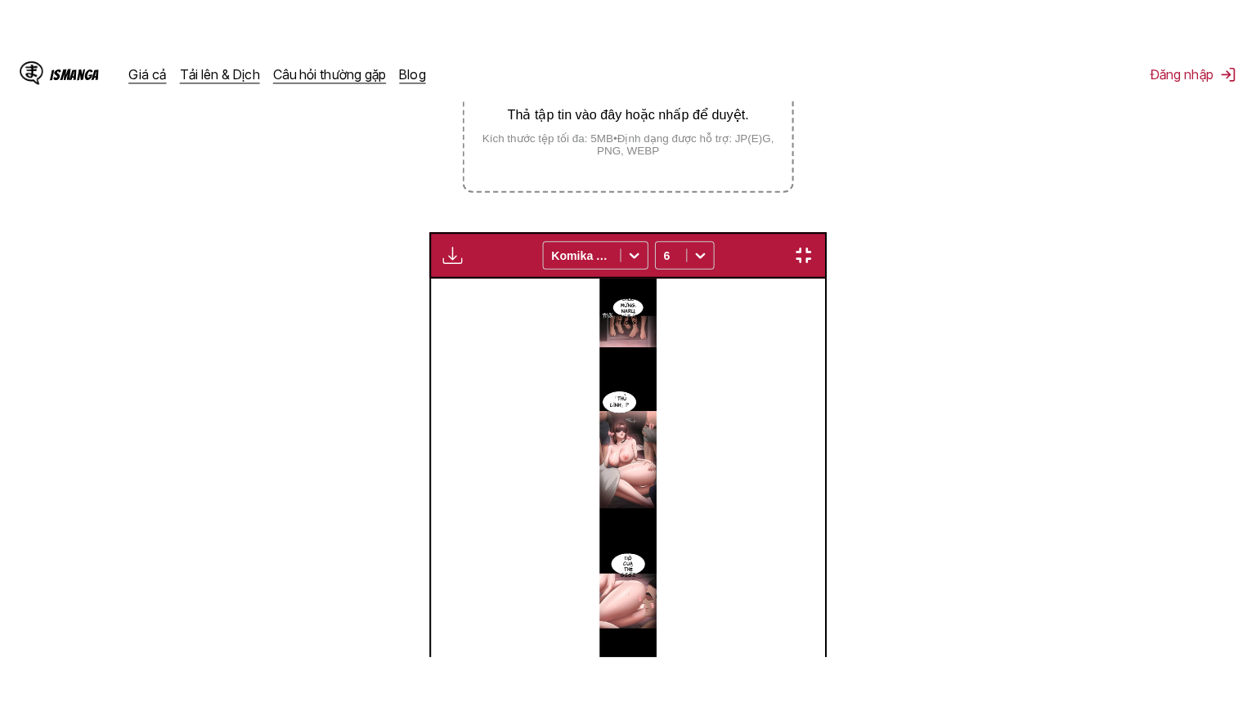
scroll to position [190, 0]
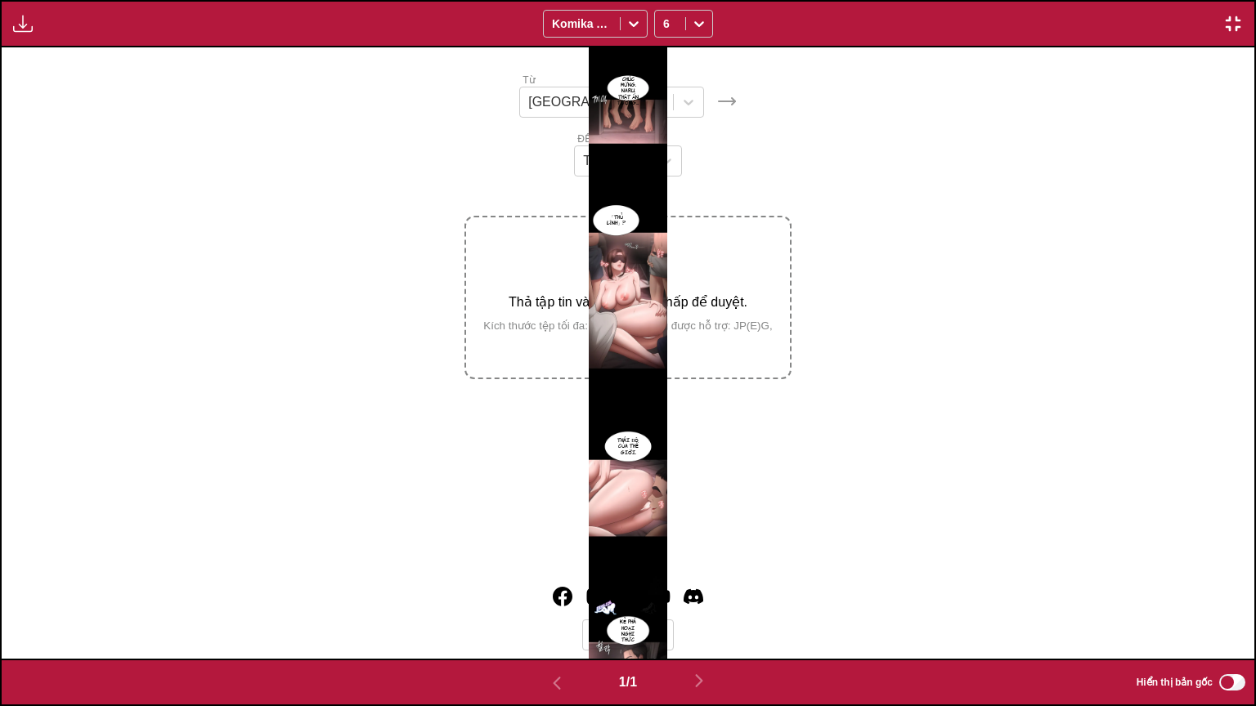
click at [742, 150] on div "↑Xin chúc mừng. Naru. Thật ấn tượng... 「Thủ lĩnh」? Thái độ của thế giới. Kẻ phá…" at bounding box center [628, 353] width 1253 height 612
click at [677, 16] on div at bounding box center [670, 24] width 14 height 16
click at [669, 213] on font "18" at bounding box center [668, 206] width 15 height 14
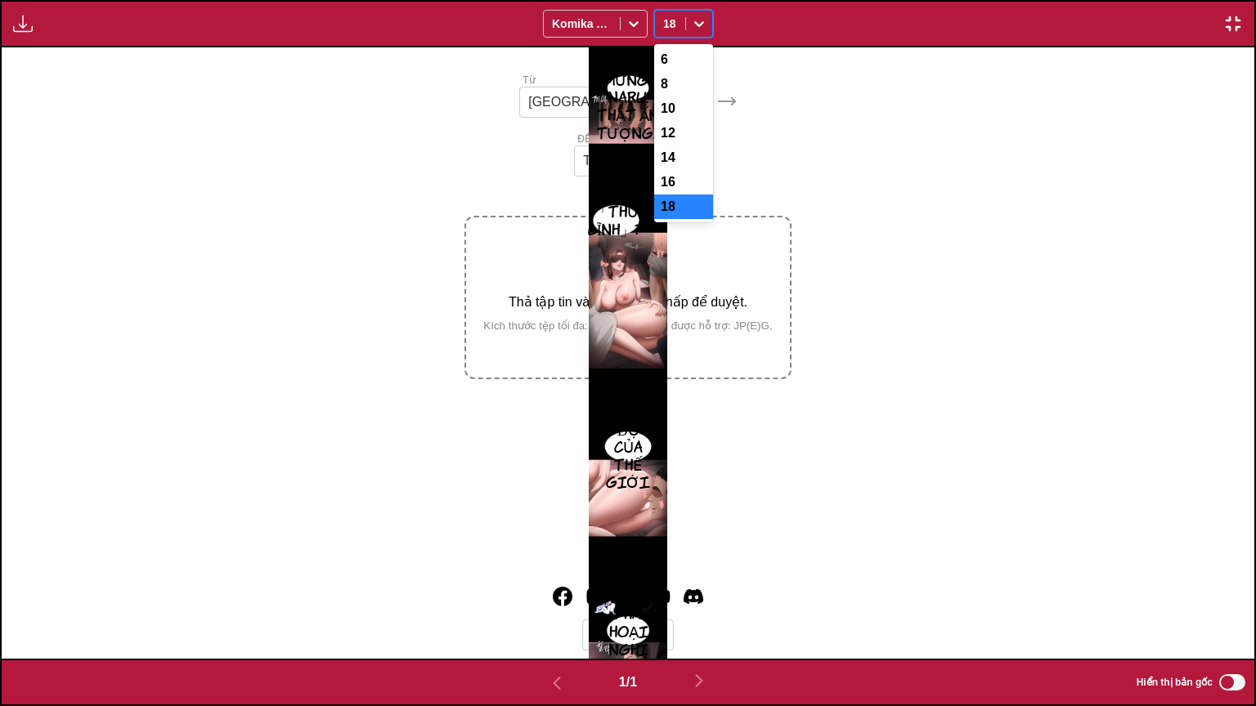
click at [687, 20] on div at bounding box center [699, 24] width 26 height 26
click at [677, 115] on div "10" at bounding box center [683, 108] width 59 height 25
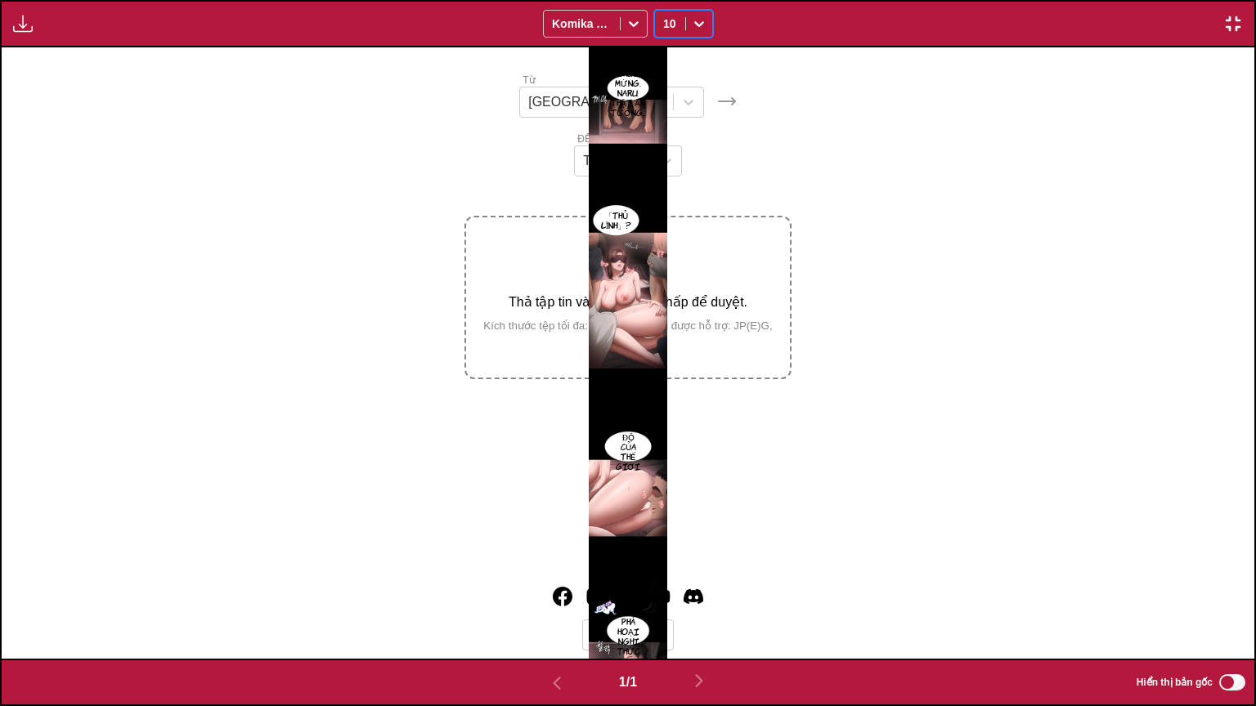
click at [684, 31] on div "10" at bounding box center [670, 23] width 30 height 23
click at [679, 78] on div "8" at bounding box center [683, 84] width 59 height 25
click at [1226, 29] on img "button" at bounding box center [1233, 24] width 20 height 20
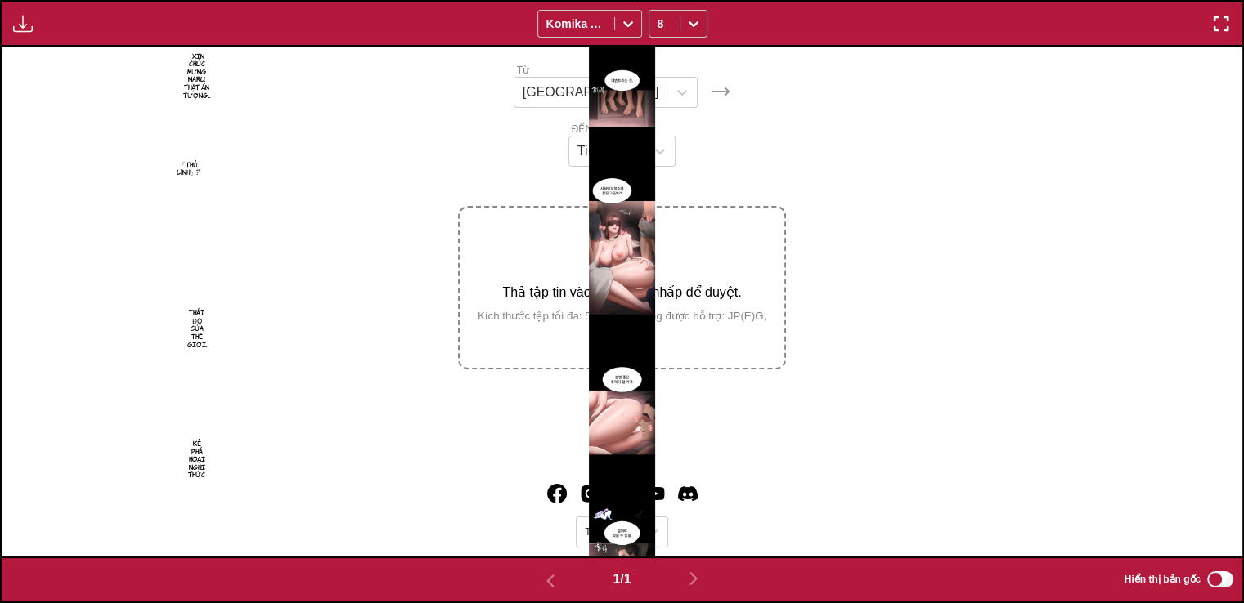
scroll to position [216, 0]
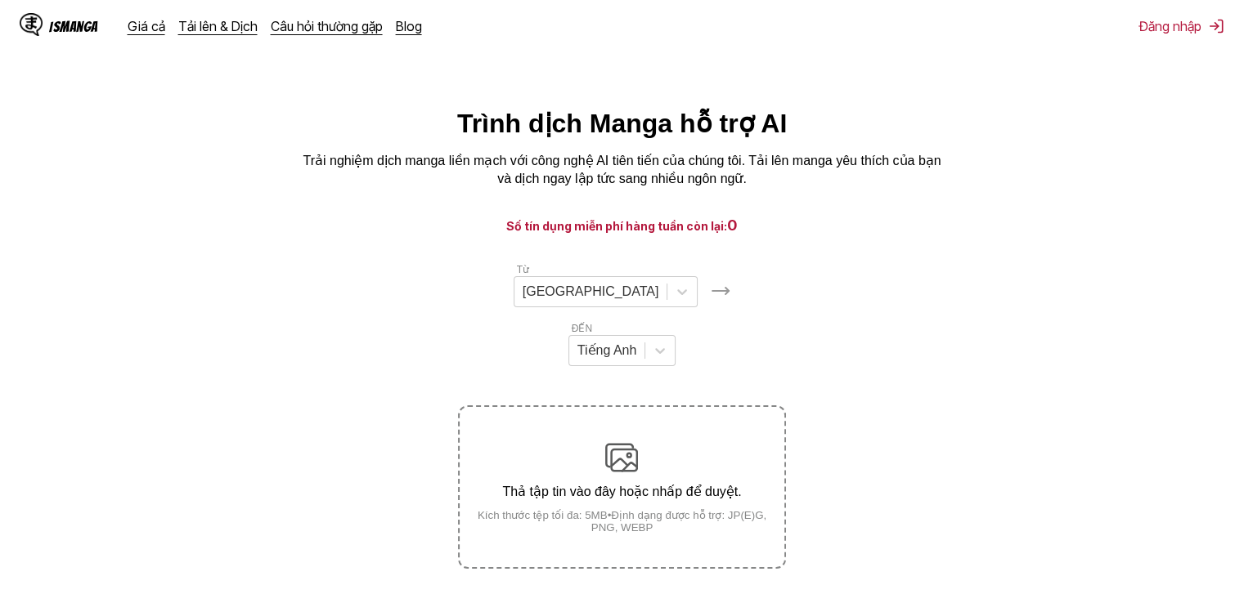
click at [630, 441] on img at bounding box center [621, 457] width 33 height 33
click at [0, 0] on input "Thả tập tin vào đây hoặc nhấp để duyệt. Kích thước tệp tối đa: 5MB • Định dạng …" at bounding box center [0, 0] width 0 height 0
click at [295, 167] on p "Trải nghiệm dịch manga liền mạch với công nghệ AI tiên tiến của chúng tôi. Tải …" at bounding box center [622, 170] width 654 height 37
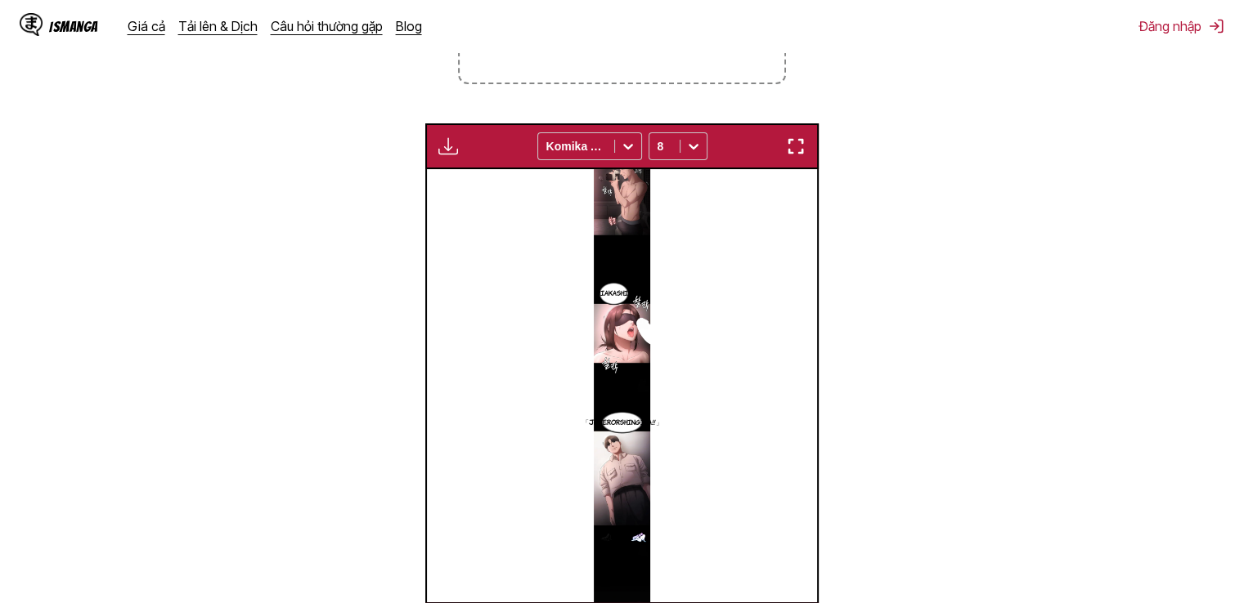
click at [791, 137] on img "button" at bounding box center [796, 147] width 20 height 20
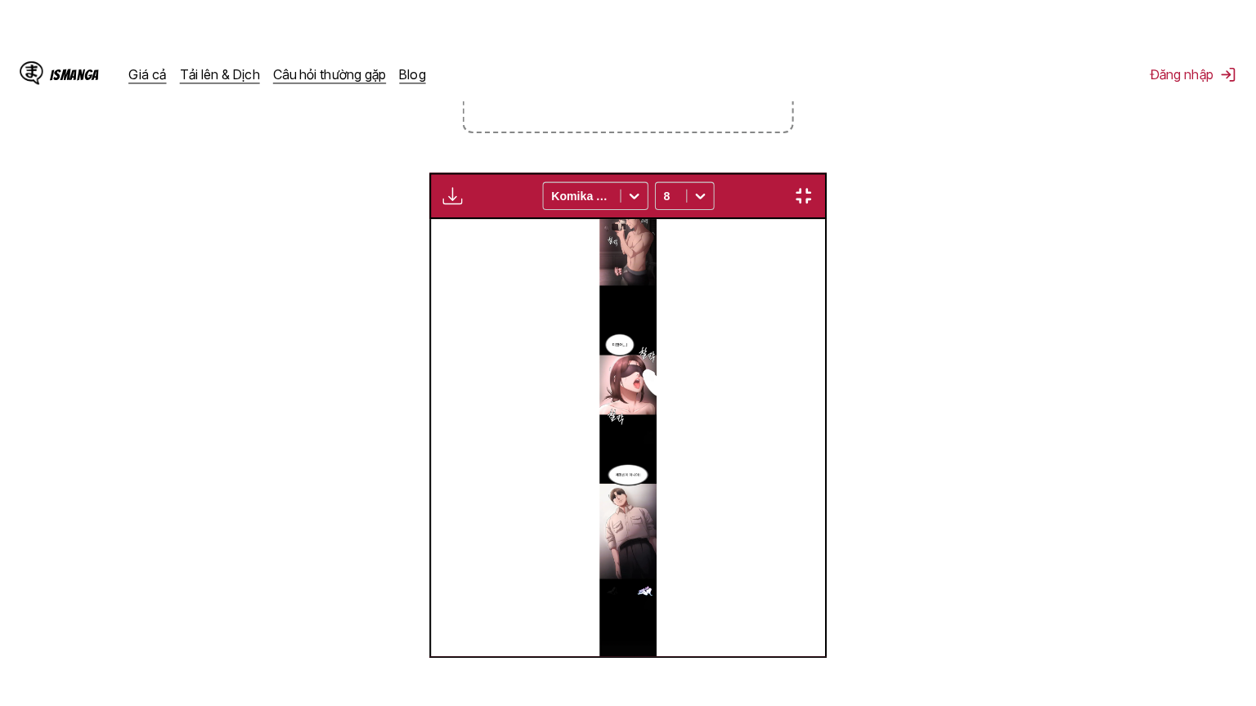
scroll to position [190, 0]
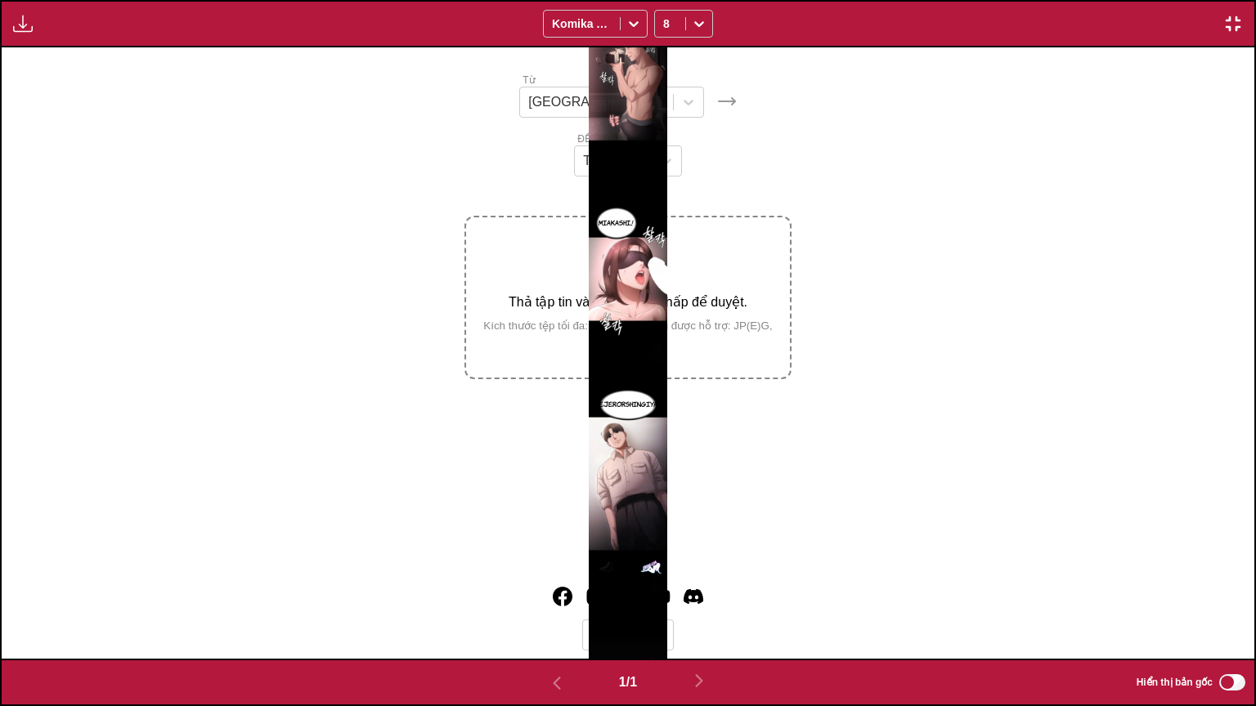
click at [1230, 20] on img "button" at bounding box center [1233, 24] width 20 height 20
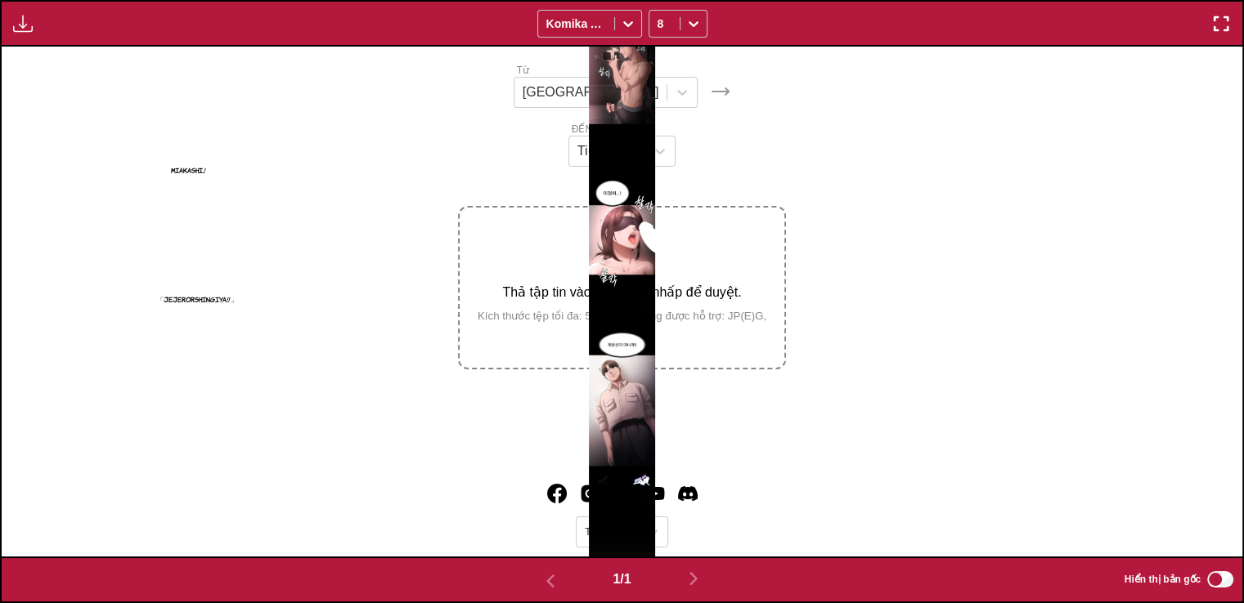
scroll to position [0, 0]
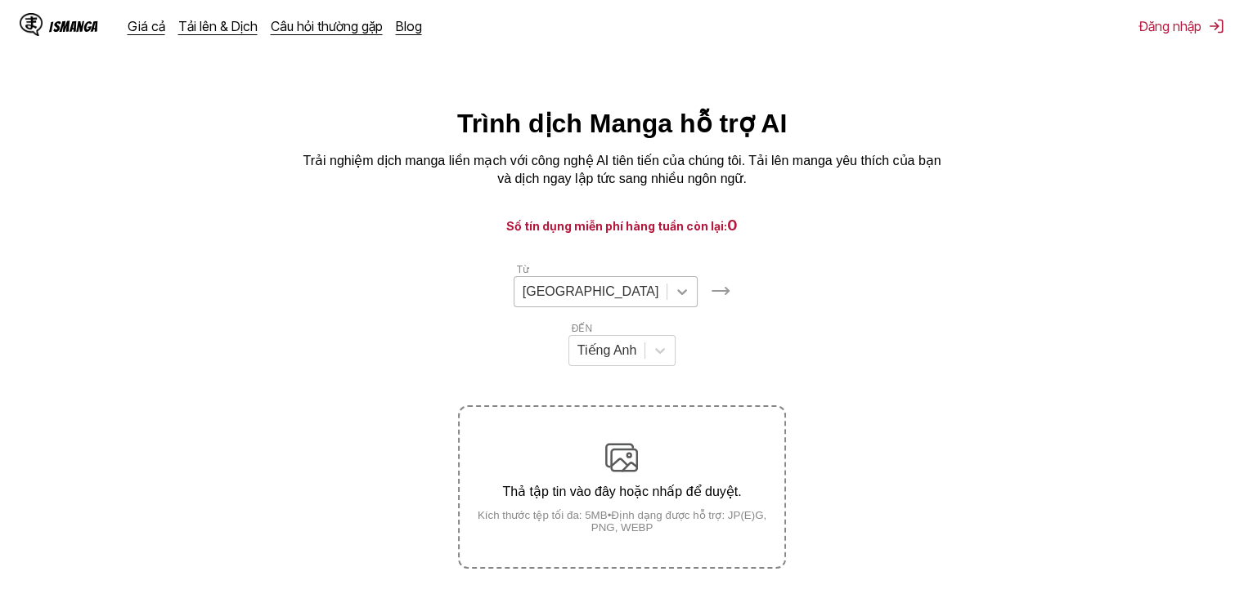
click at [667, 300] on div at bounding box center [681, 291] width 29 height 29
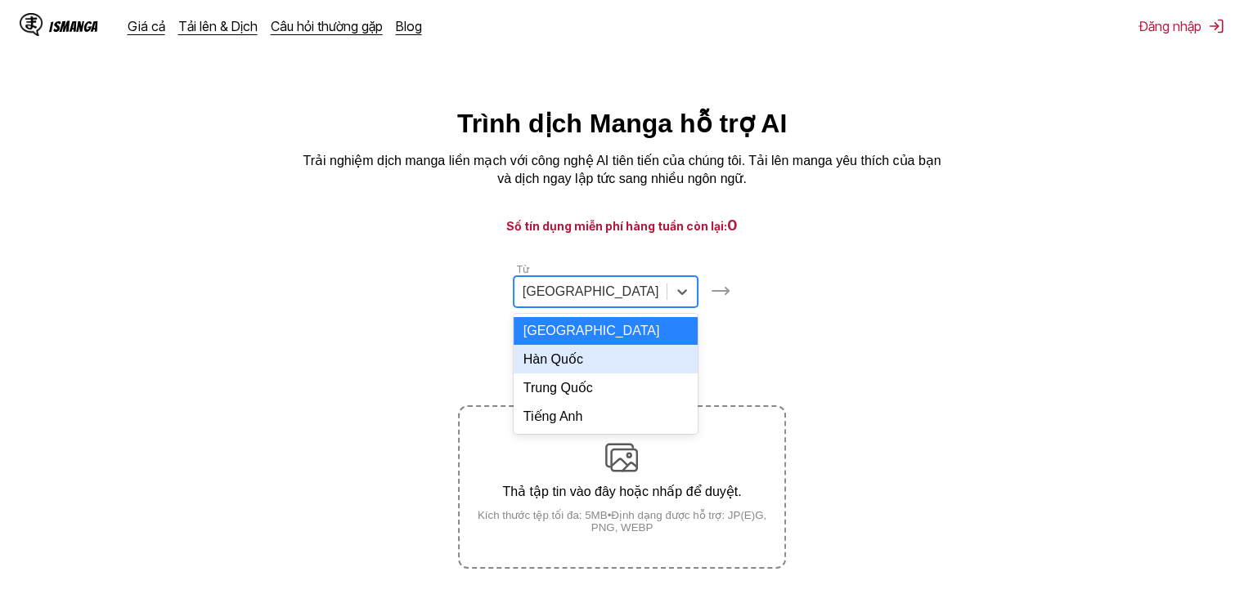
click at [549, 363] on font "Hàn Quốc" at bounding box center [553, 359] width 60 height 14
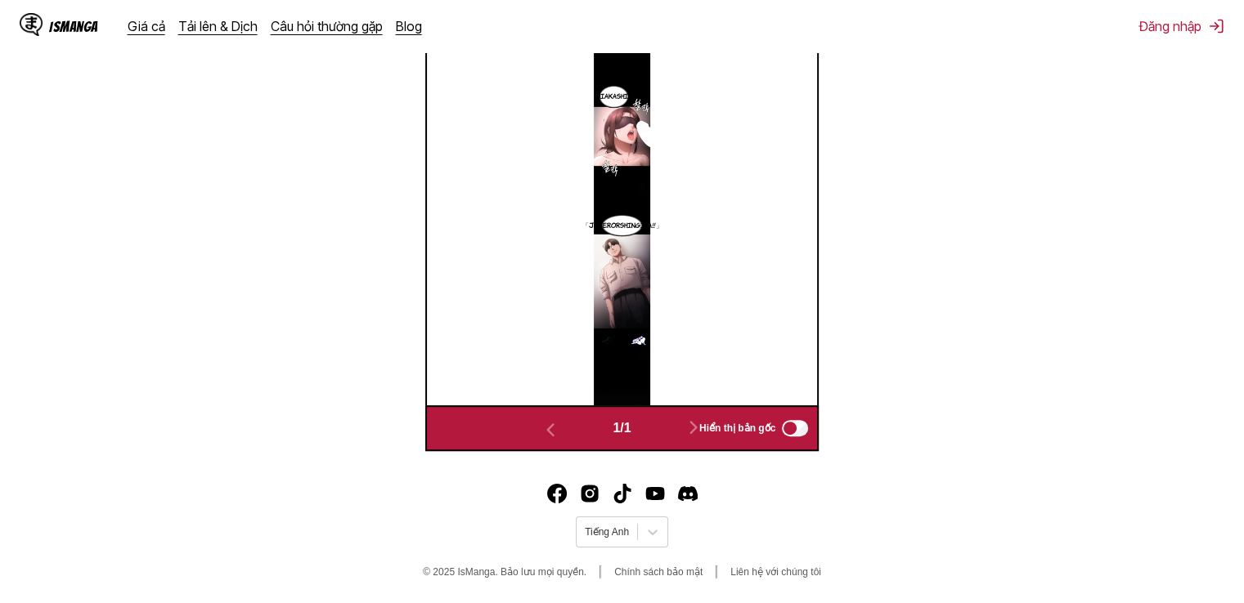
scroll to position [216, 0]
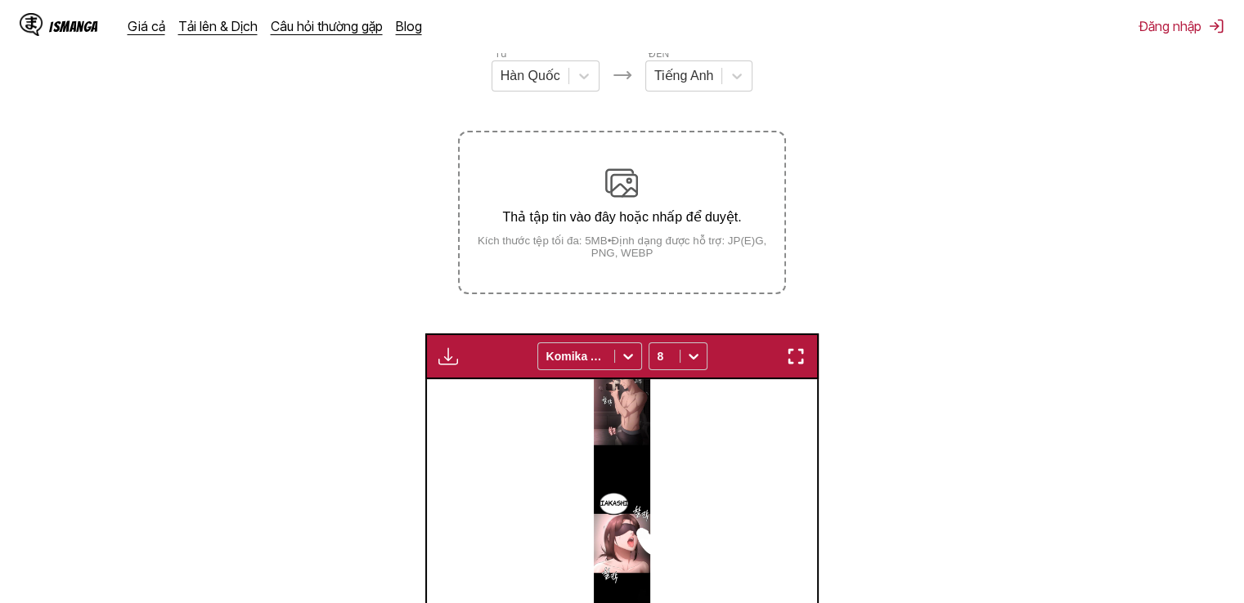
click at [787, 365] on img "button" at bounding box center [796, 357] width 20 height 20
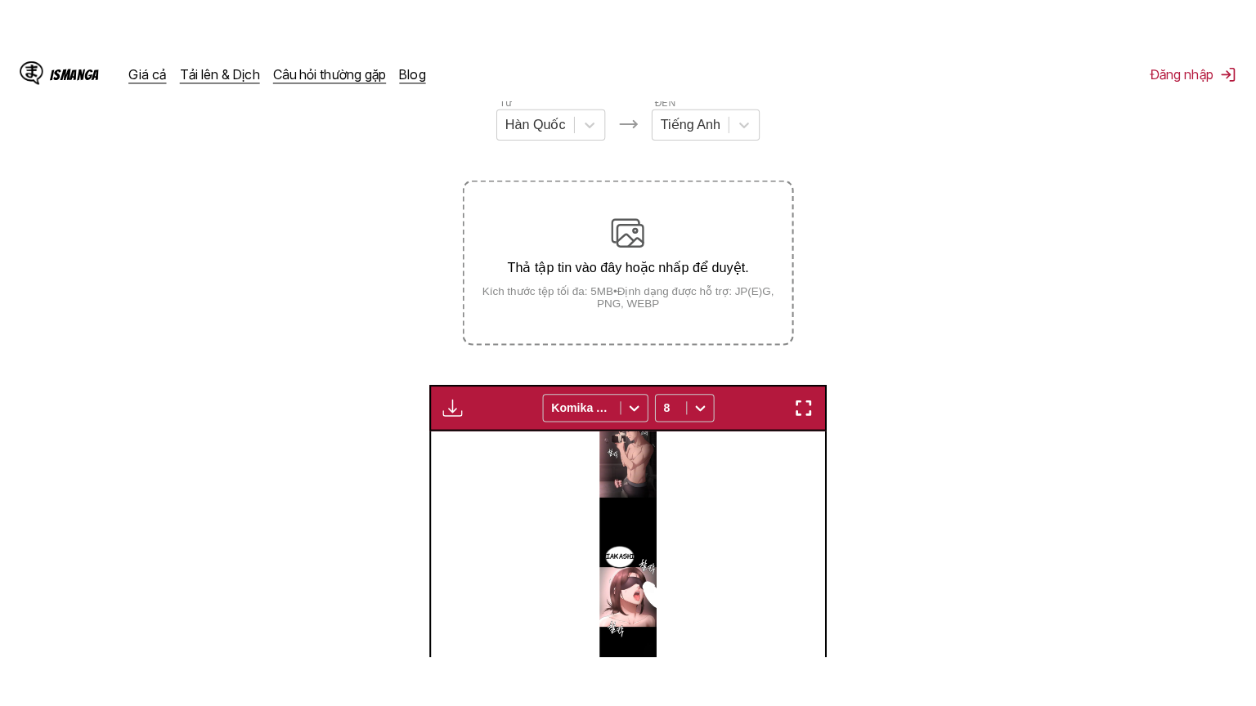
scroll to position [190, 0]
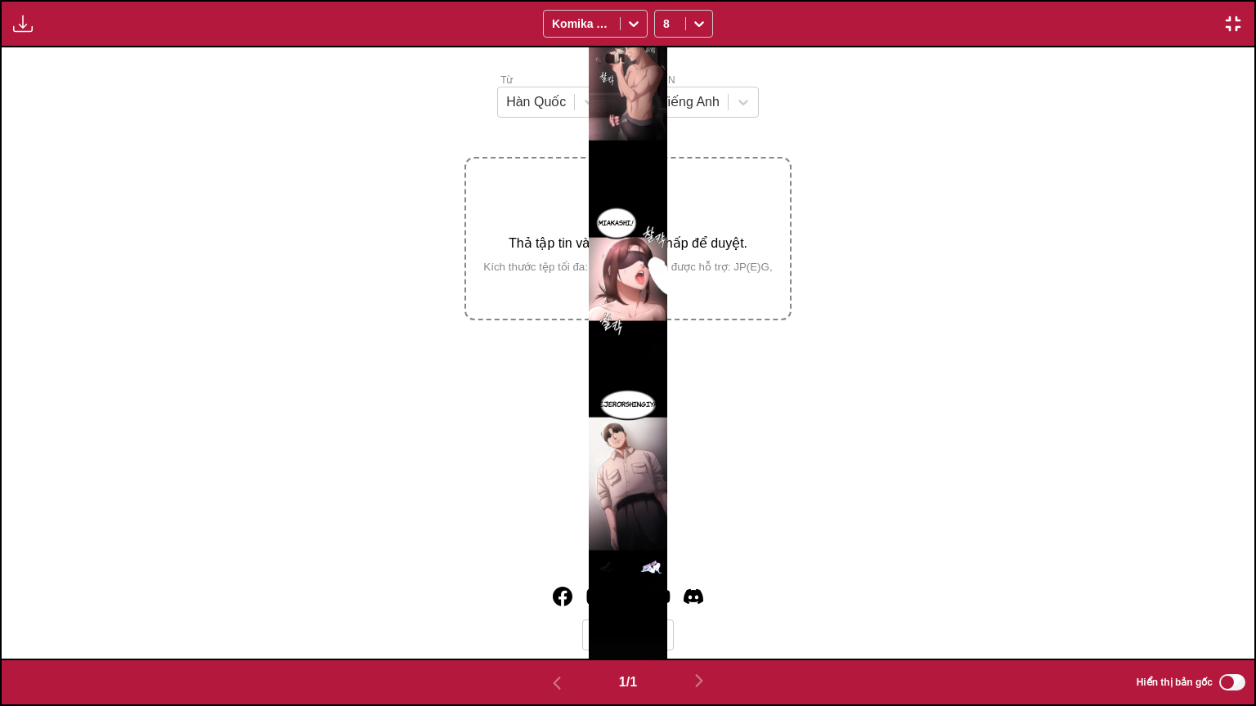
click at [1243, 0] on div "Chỉ dành cho người dùng cao cấp Komika Axis 8" at bounding box center [628, 23] width 1256 height 47
click at [1226, 29] on img "button" at bounding box center [1233, 24] width 20 height 20
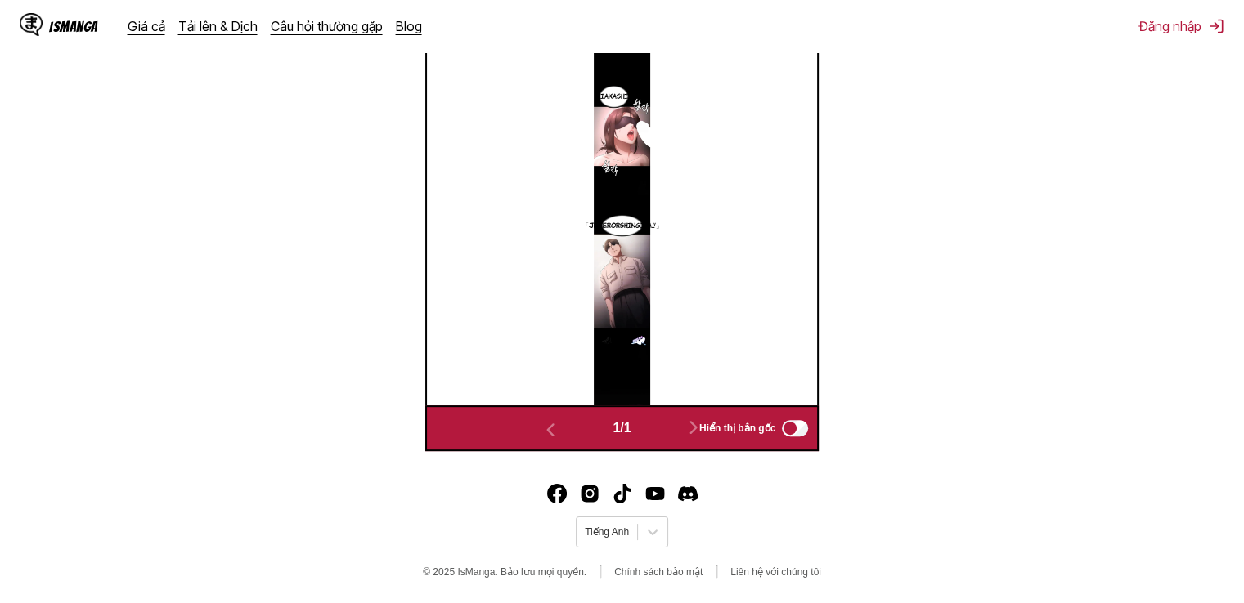
scroll to position [0, 0]
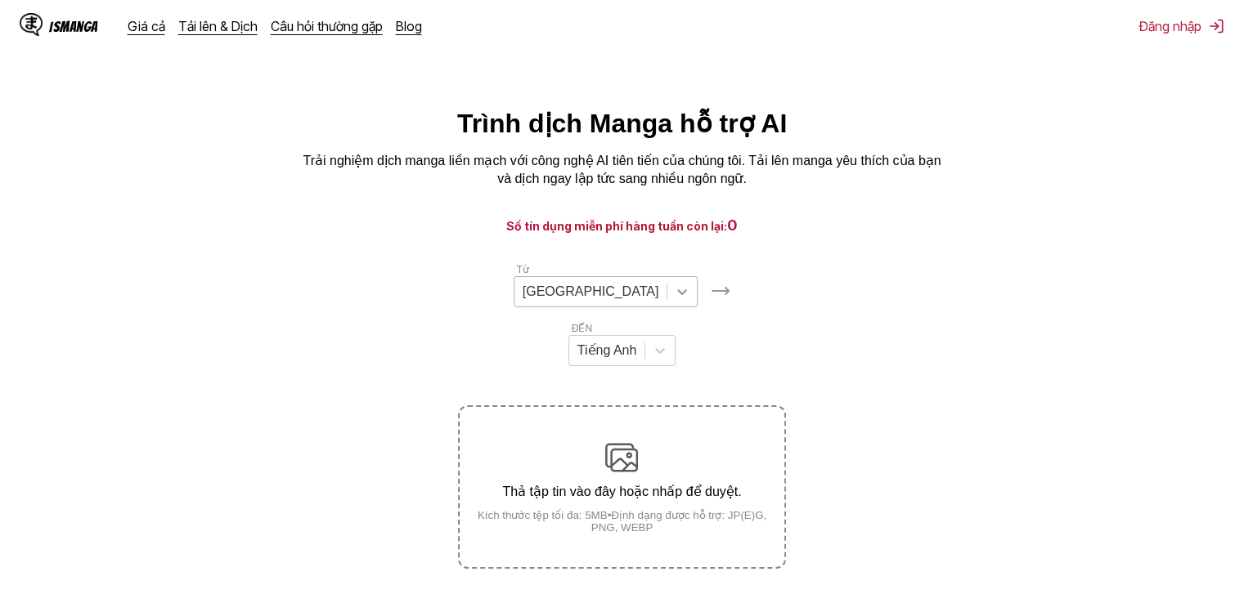
click at [674, 300] on icon at bounding box center [682, 292] width 16 height 16
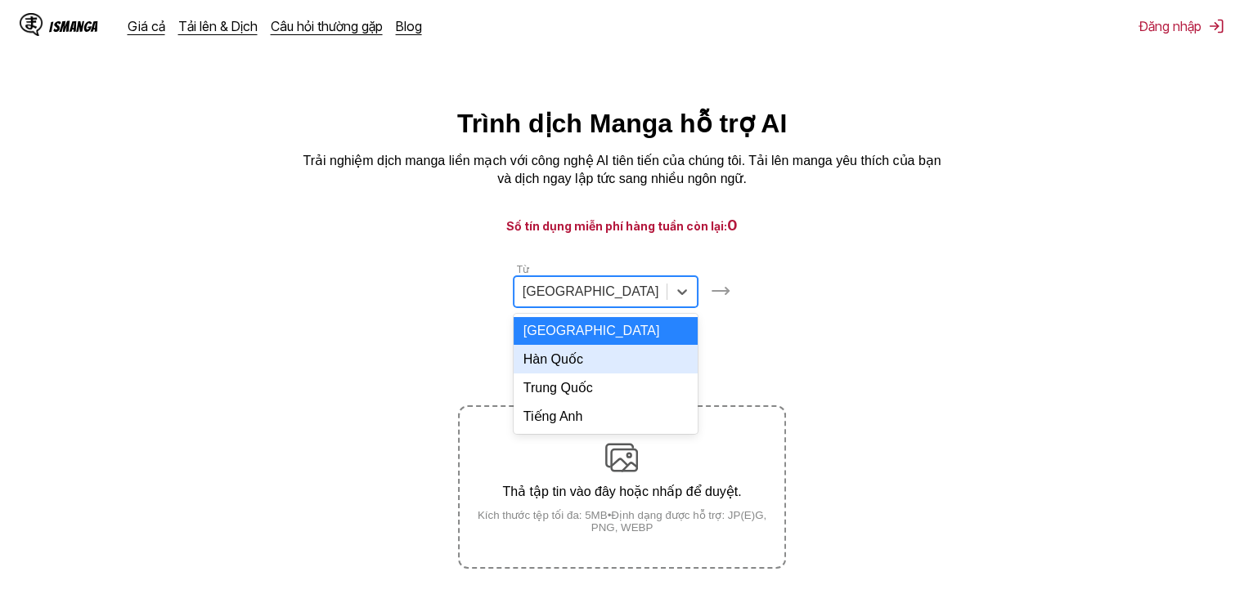
click at [543, 363] on font "Hàn Quốc" at bounding box center [553, 359] width 60 height 14
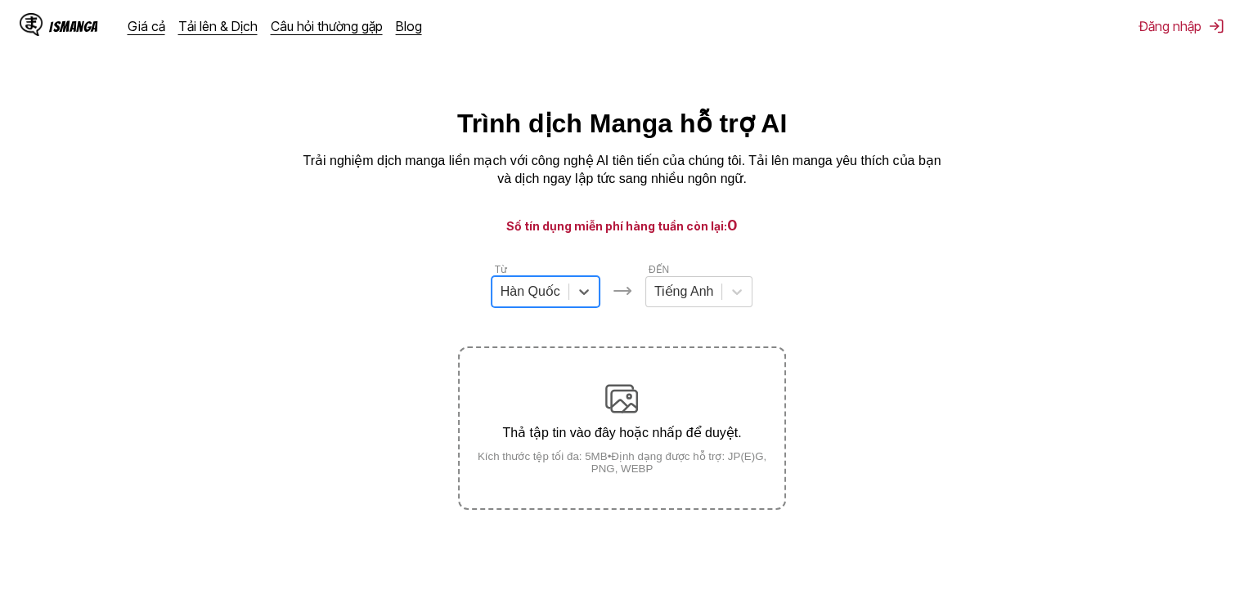
scroll to position [199, 0]
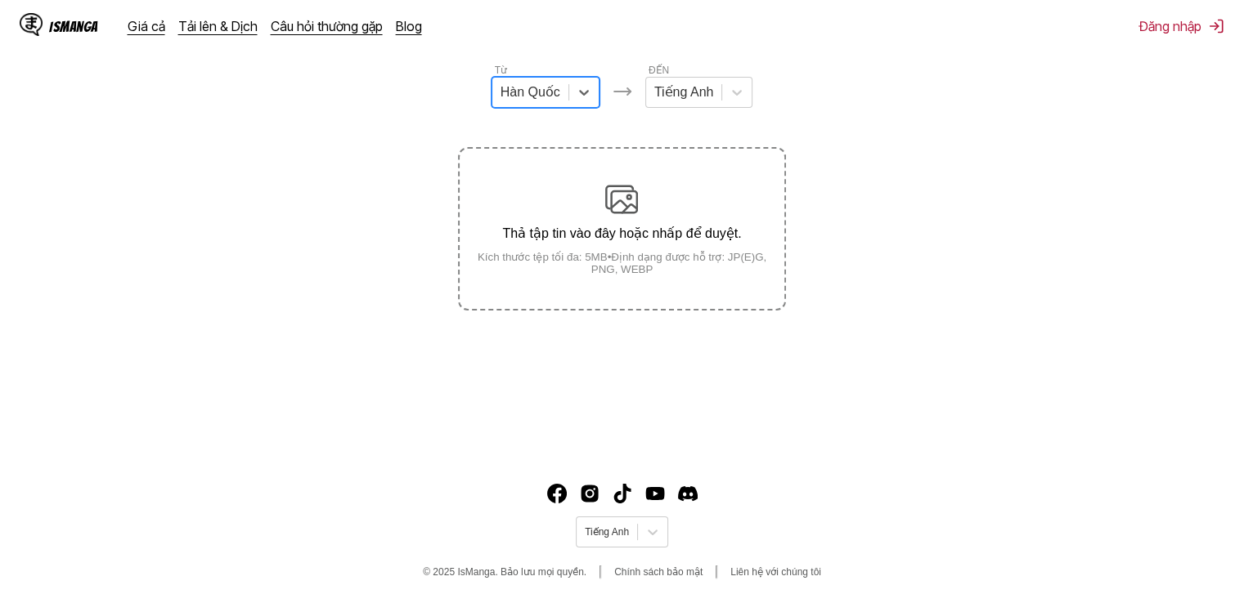
click at [635, 211] on img at bounding box center [621, 199] width 33 height 33
click at [0, 0] on input "Thả tập tin vào đây hoặc nhấp để duyệt. Kích thước tệp tối đa: 5MB • Định dạng …" at bounding box center [0, 0] width 0 height 0
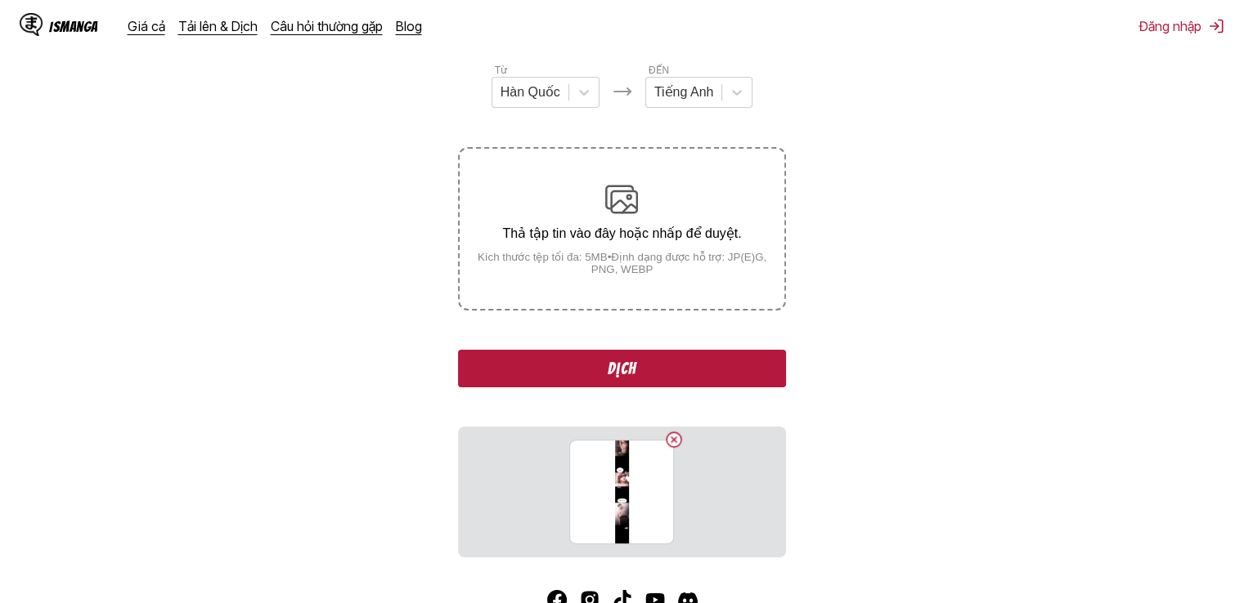
click at [630, 365] on font "Dịch" at bounding box center [621, 369] width 29 height 18
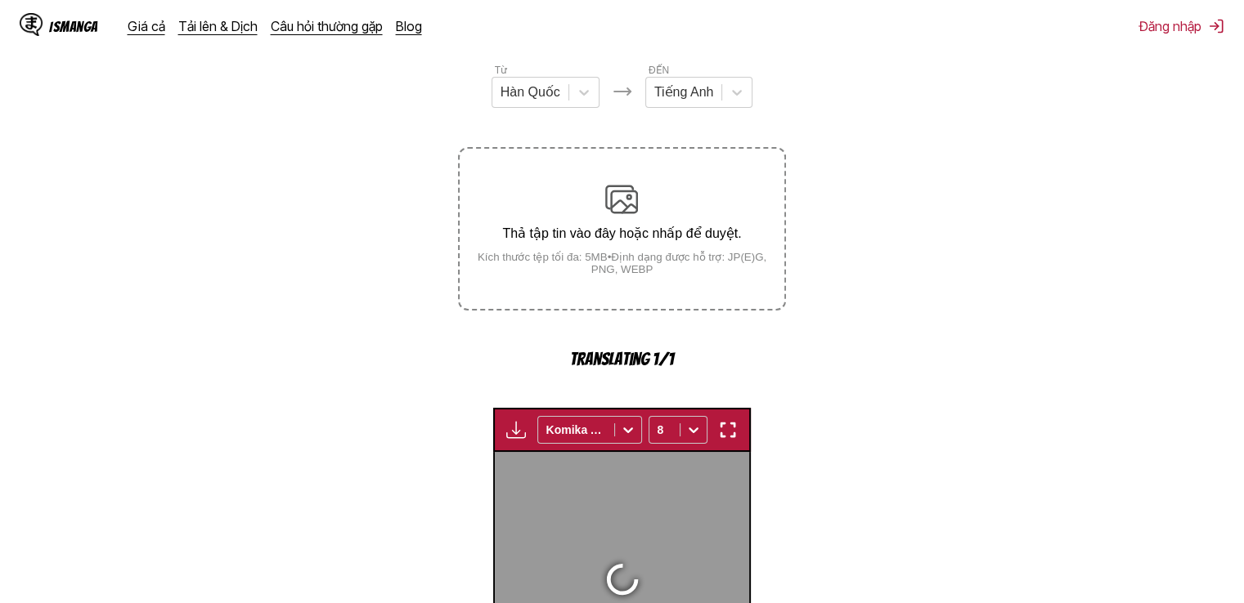
scroll to position [485, 0]
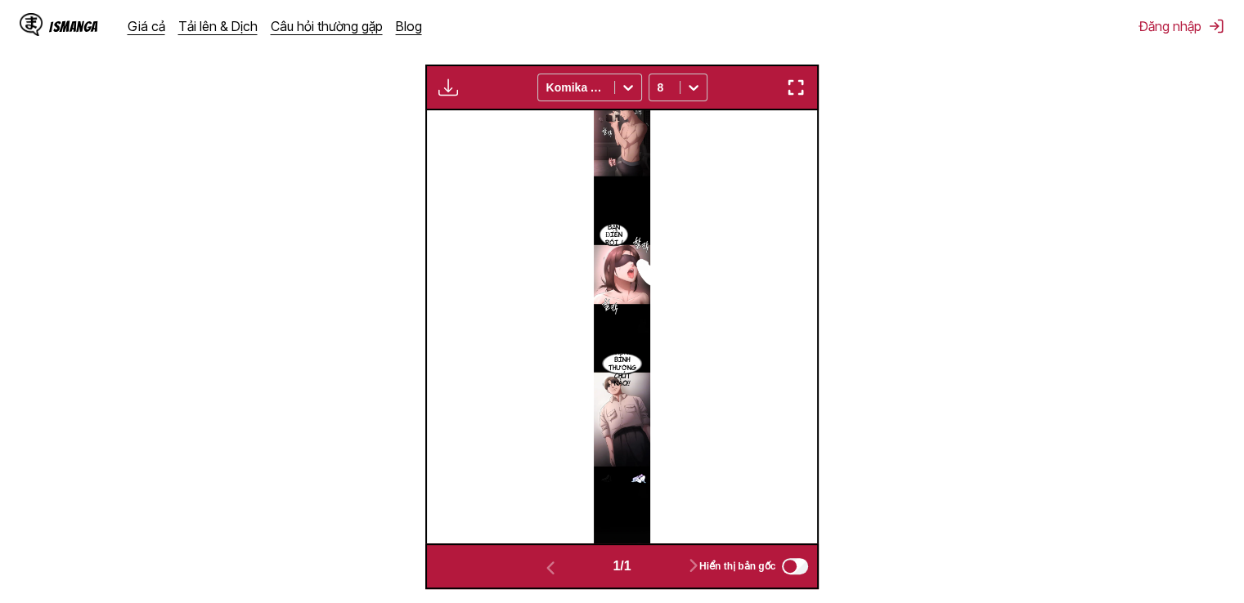
click at [805, 98] on button "button" at bounding box center [795, 87] width 29 height 21
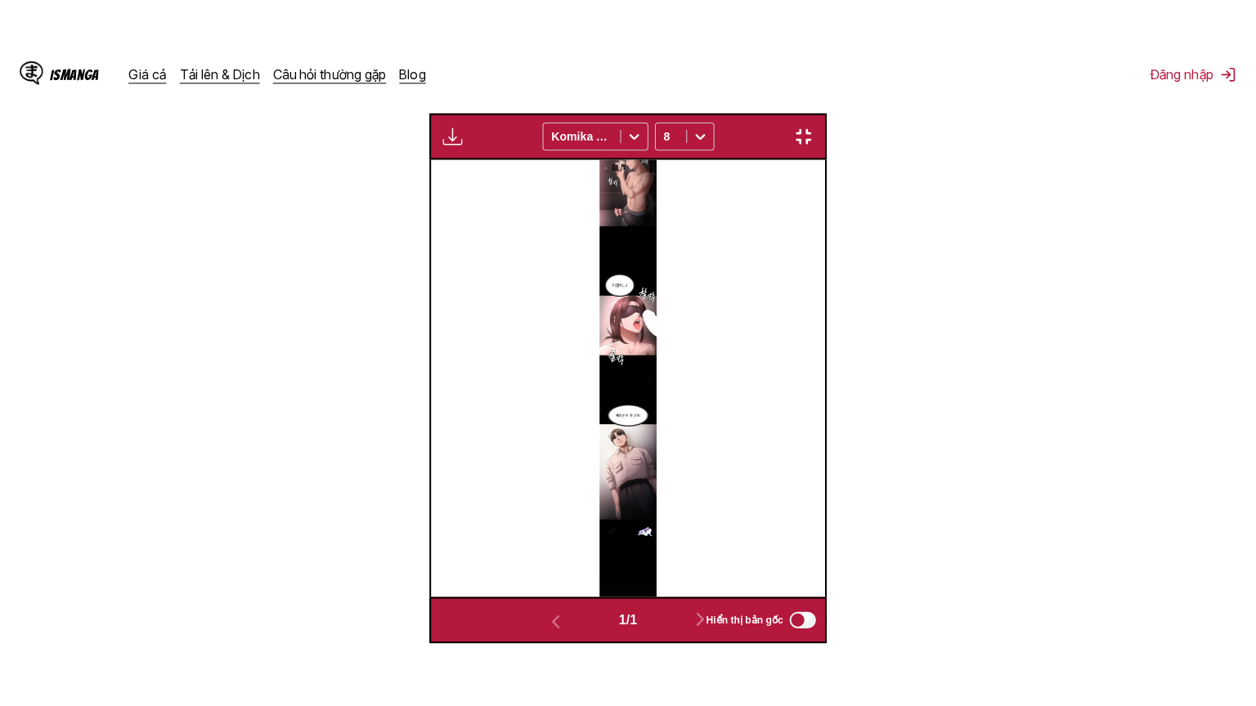
scroll to position [190, 0]
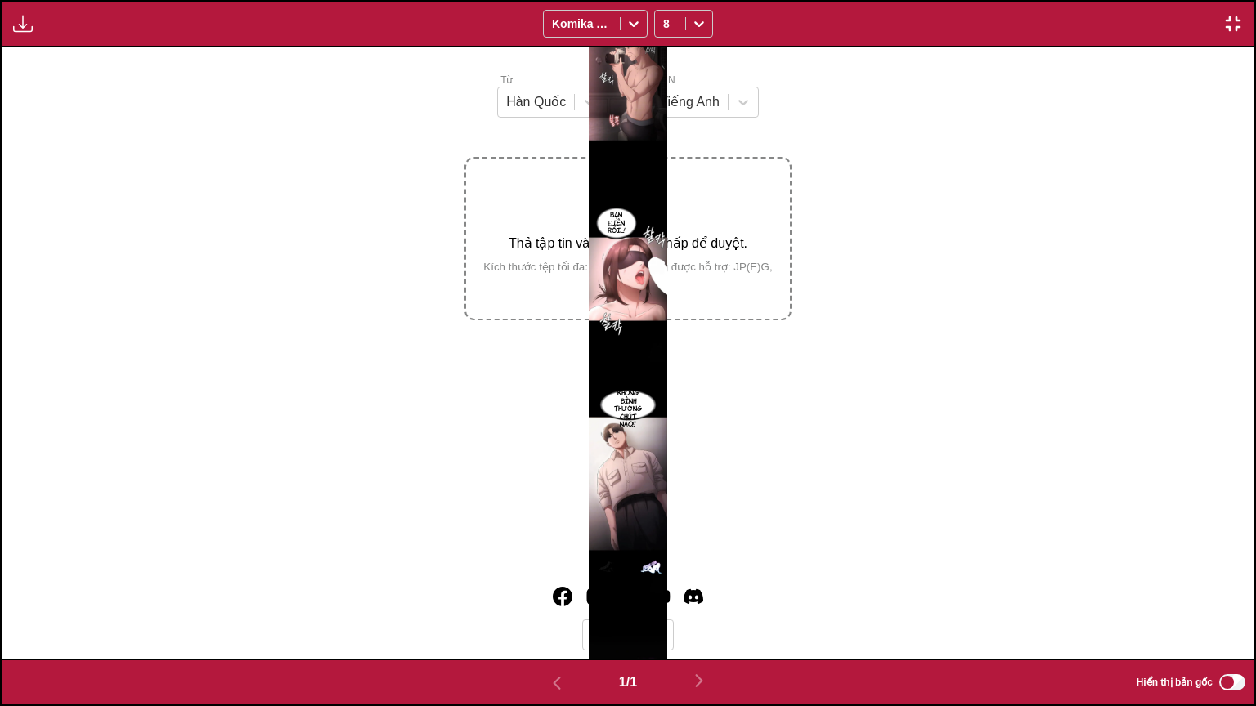
click at [746, 199] on div "Bạn điên rồi...! Bạn không bình thường chút nào!!" at bounding box center [628, 353] width 1253 height 612
drag, startPoint x: 1238, startPoint y: 21, endPoint x: 975, endPoint y: 141, distance: 289.4
click at [1236, 21] on img "button" at bounding box center [1233, 24] width 20 height 20
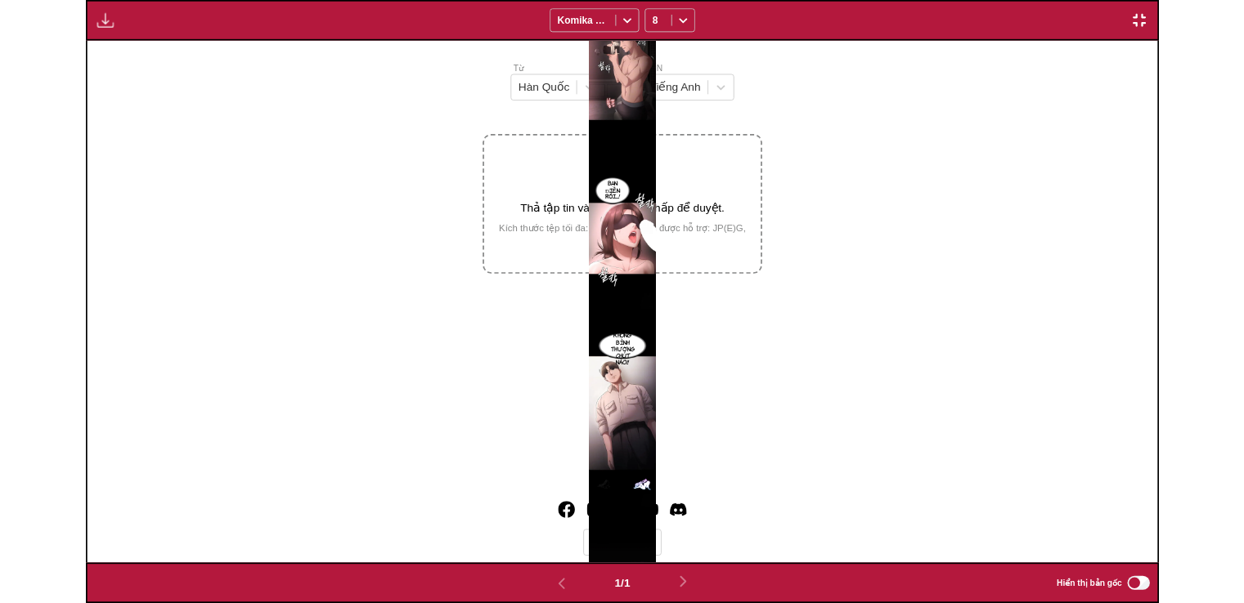
scroll to position [426, 0]
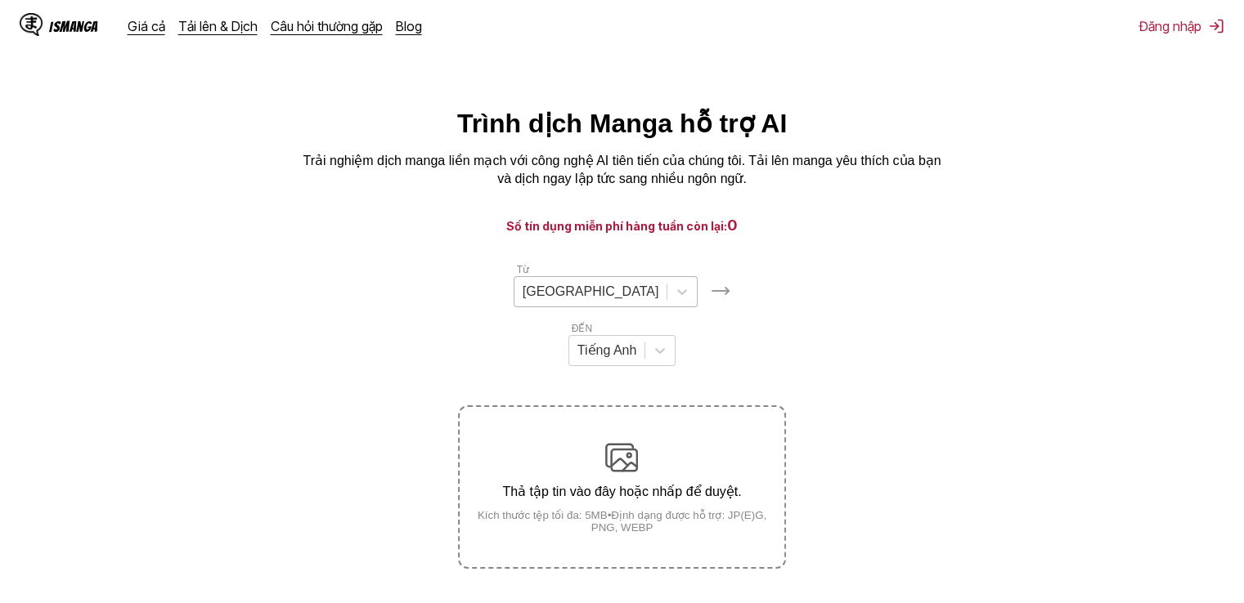
click at [532, 301] on div at bounding box center [590, 292] width 137 height 18
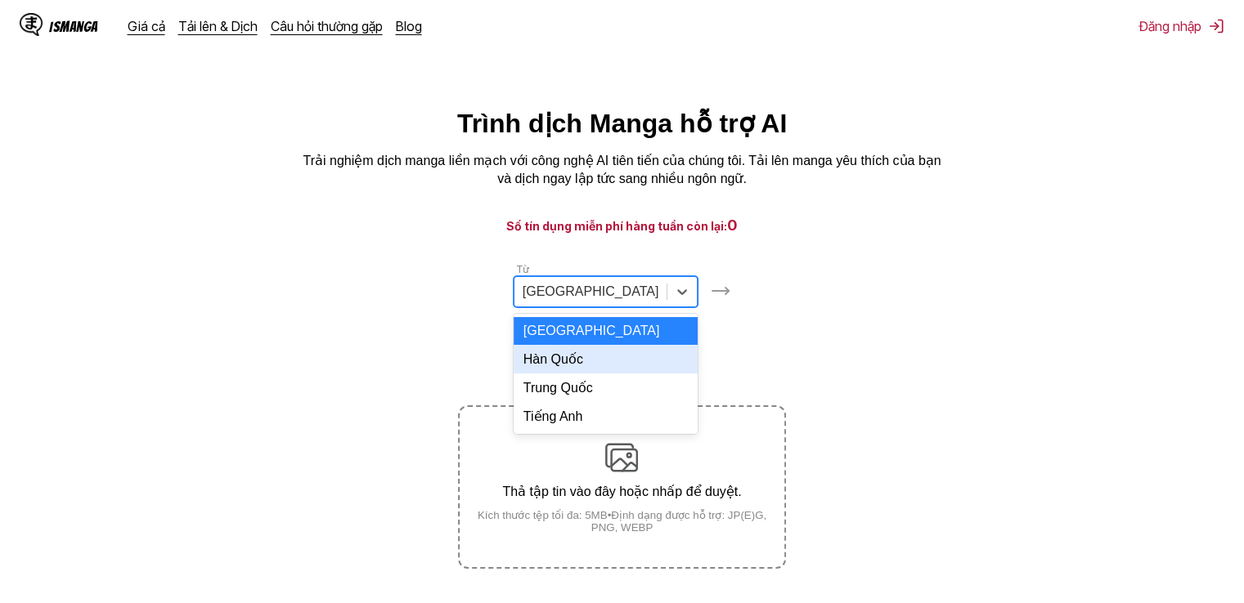
click at [543, 365] on font "Hàn Quốc" at bounding box center [553, 359] width 60 height 14
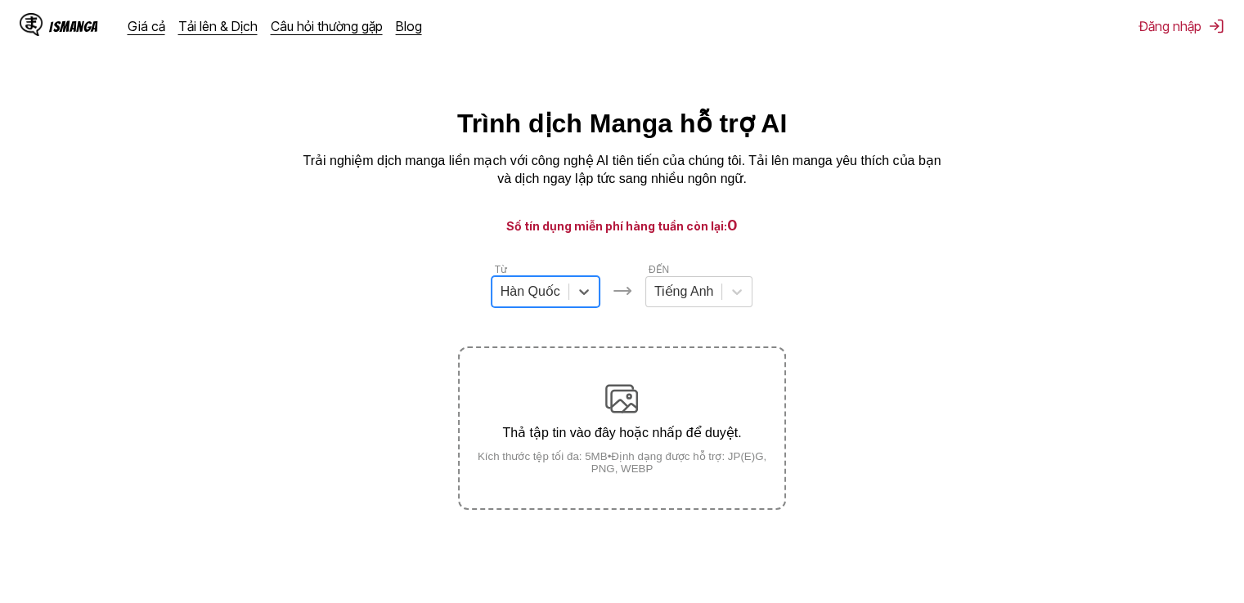
click at [655, 428] on font "Thả tập tin vào đây hoặc nhấp để duyệt." at bounding box center [621, 433] width 239 height 14
click at [0, 0] on input "Thả tập tin vào đây hoặc nhấp để duyệt. Kích thước tệp tối đa: 5MB • Định dạng …" at bounding box center [0, 0] width 0 height 0
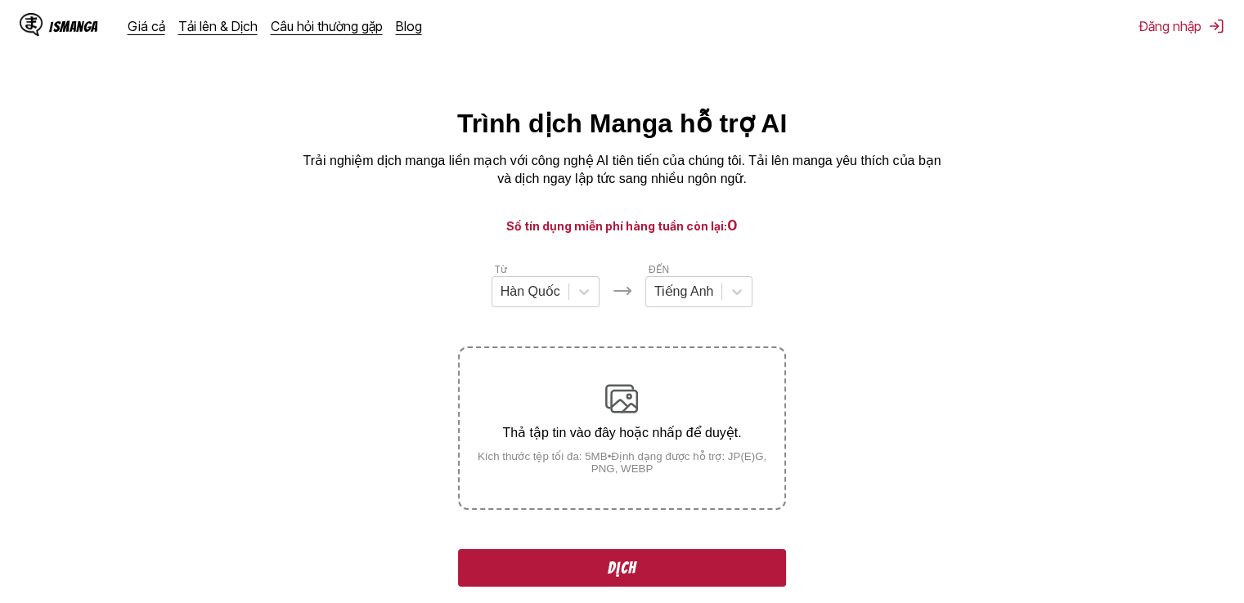
click at [634, 567] on font "Dịch" at bounding box center [621, 568] width 29 height 18
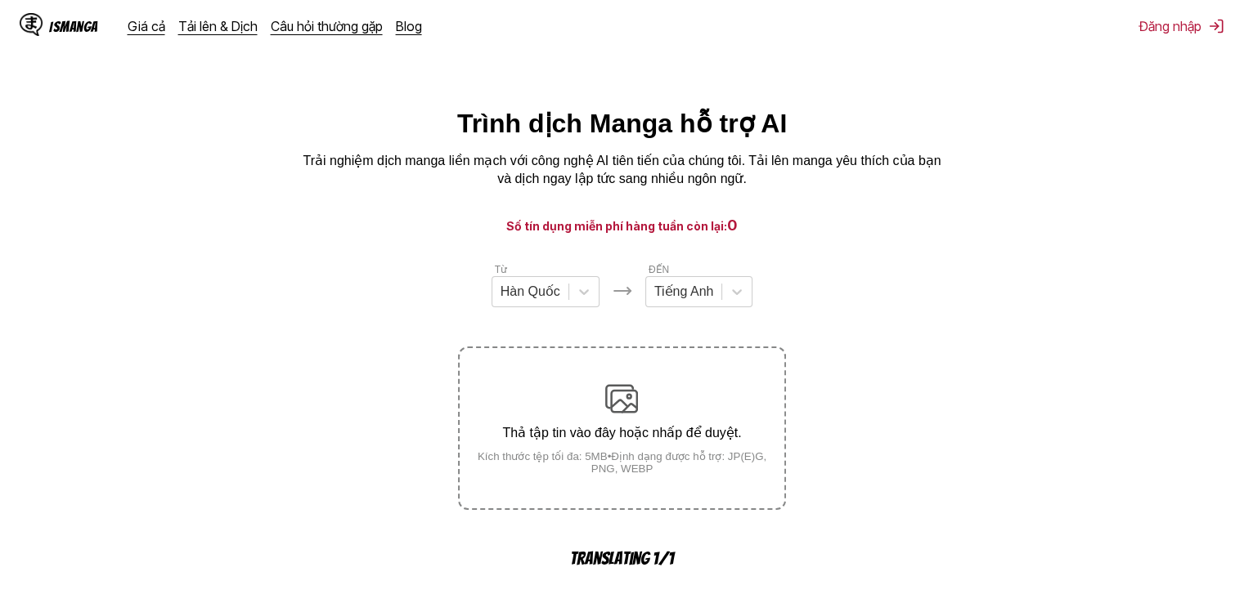
scroll to position [485, 0]
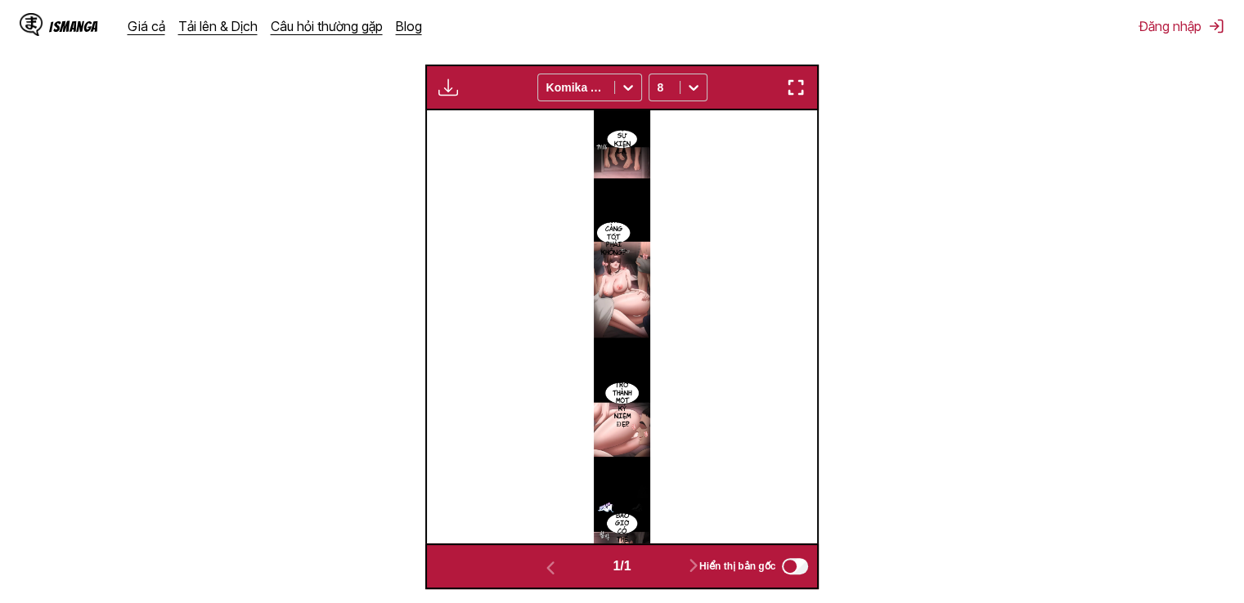
click at [797, 92] on img "button" at bounding box center [796, 88] width 20 height 20
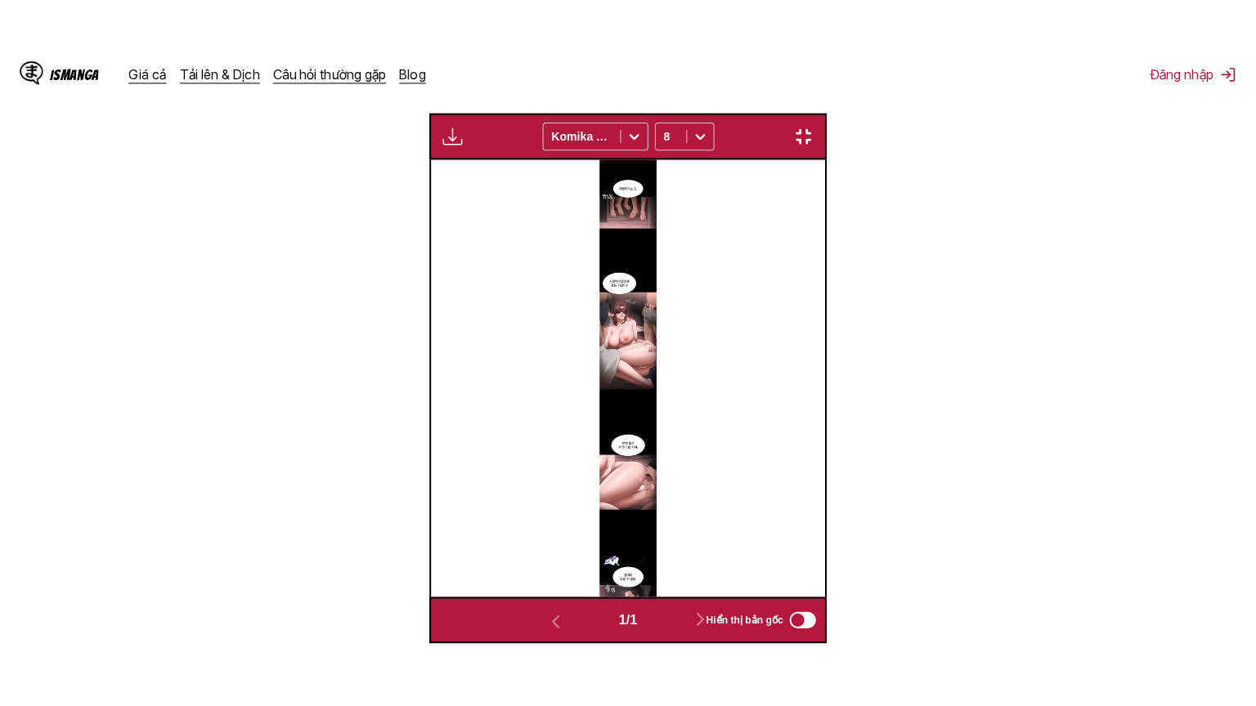
scroll to position [190, 0]
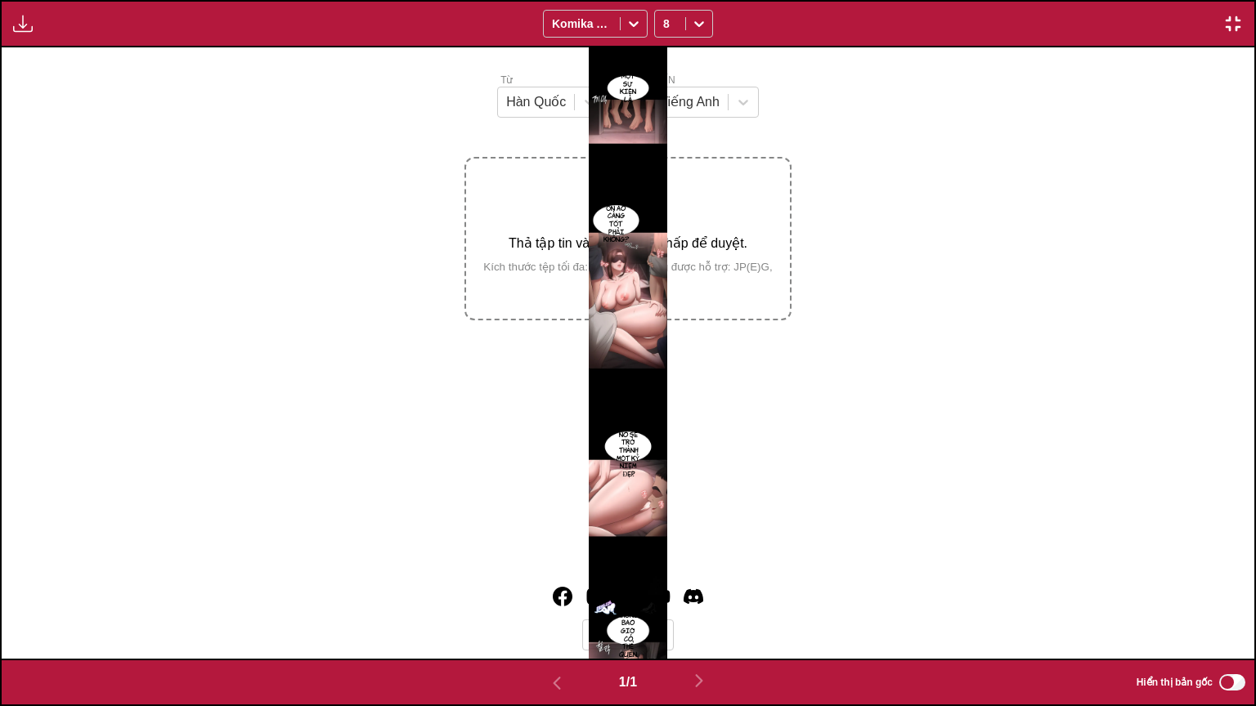
click at [1226, 26] on img "button" at bounding box center [1233, 24] width 20 height 20
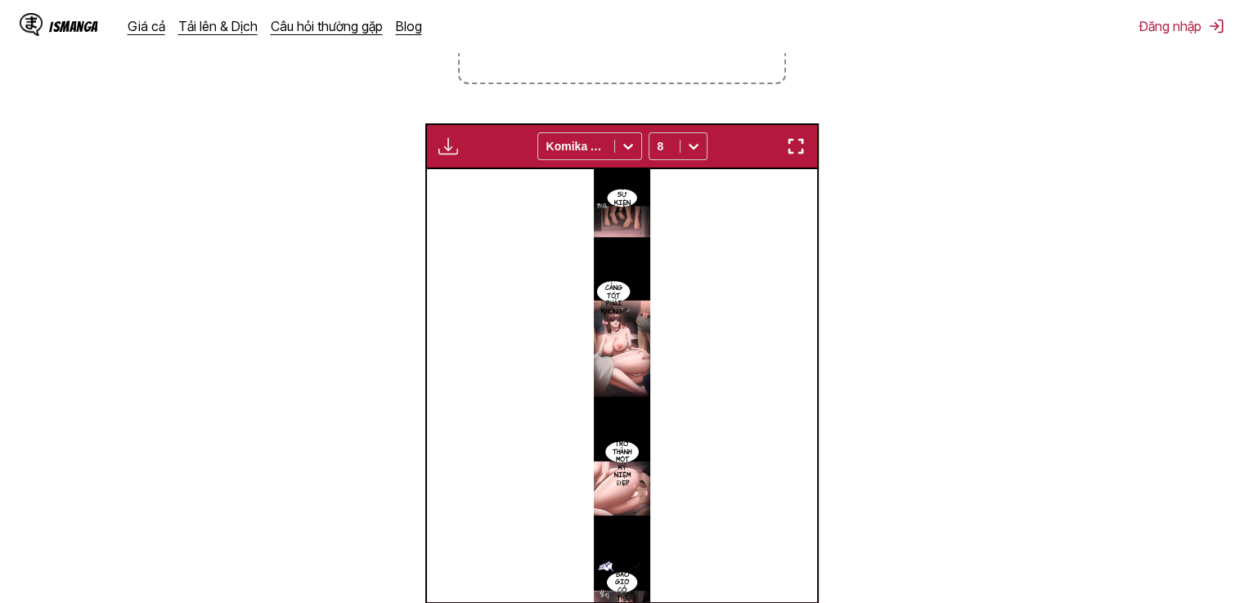
scroll to position [625, 0]
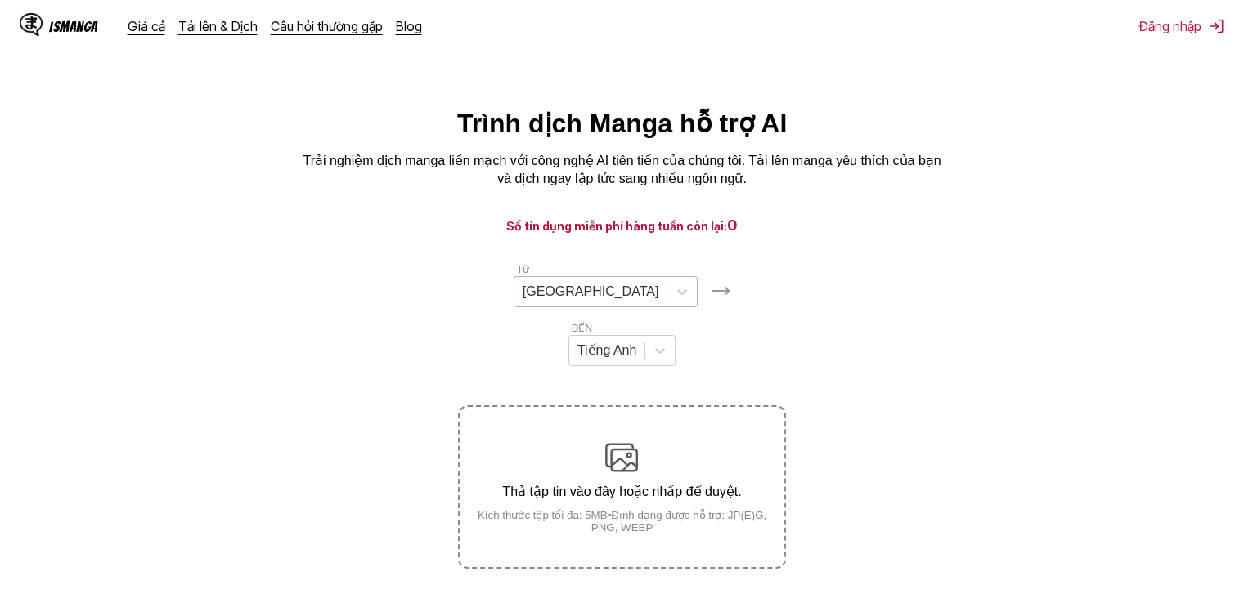
click at [522, 288] on div at bounding box center [590, 292] width 137 height 18
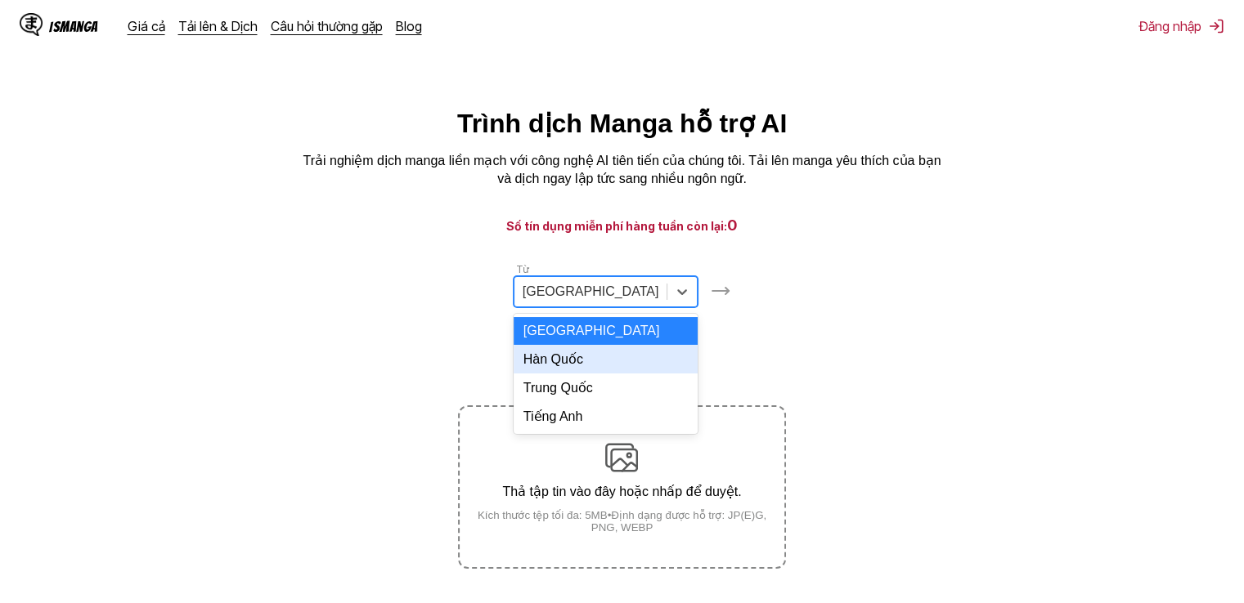
click at [540, 366] on font "Hàn Quốc" at bounding box center [553, 359] width 60 height 14
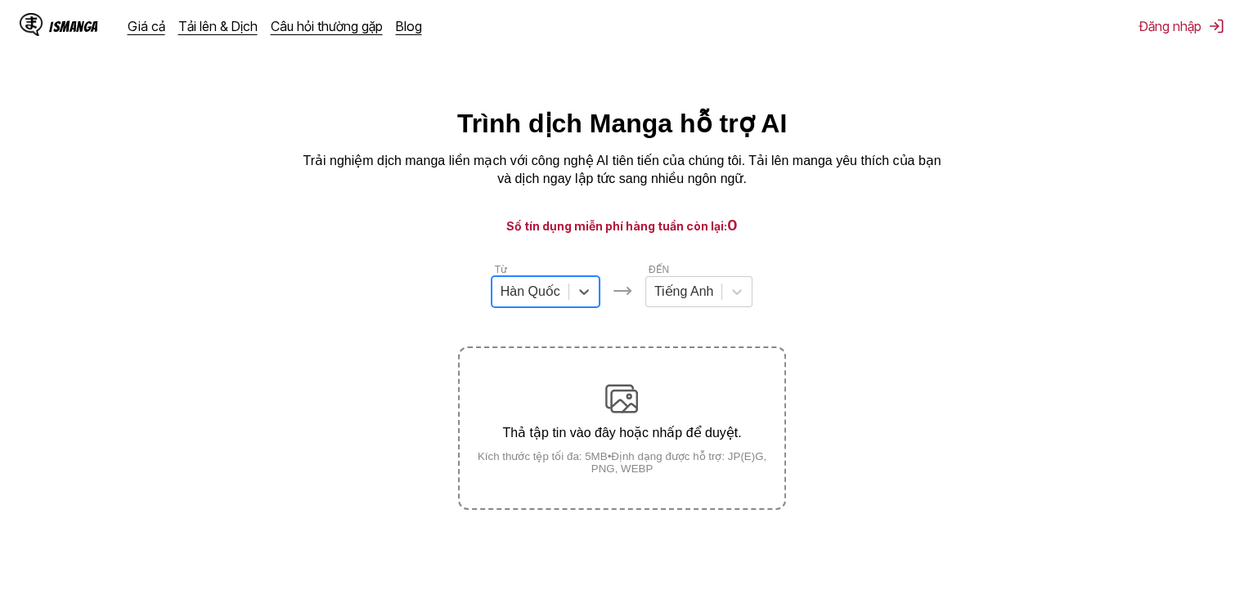
click at [605, 413] on img at bounding box center [621, 399] width 33 height 33
click at [0, 0] on input "Thả tập tin vào đây hoặc nhấp để duyệt. Kích thước tệp tối đa: 5MB • Định dạng …" at bounding box center [0, 0] width 0 height 0
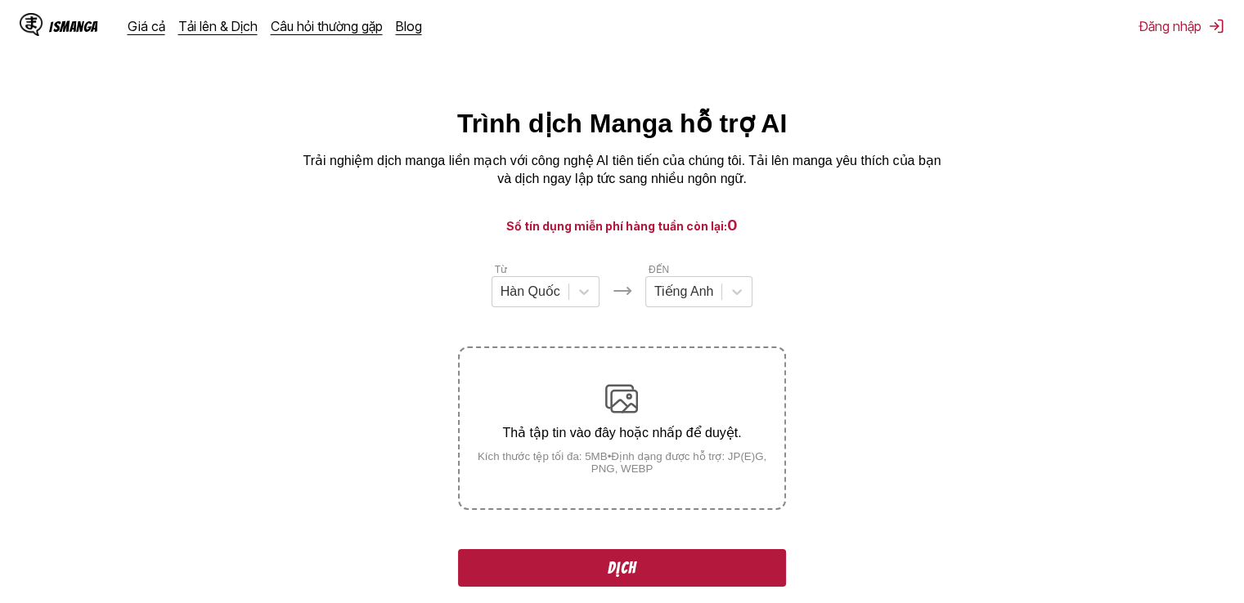
click at [643, 561] on button "Dịch" at bounding box center [621, 568] width 327 height 38
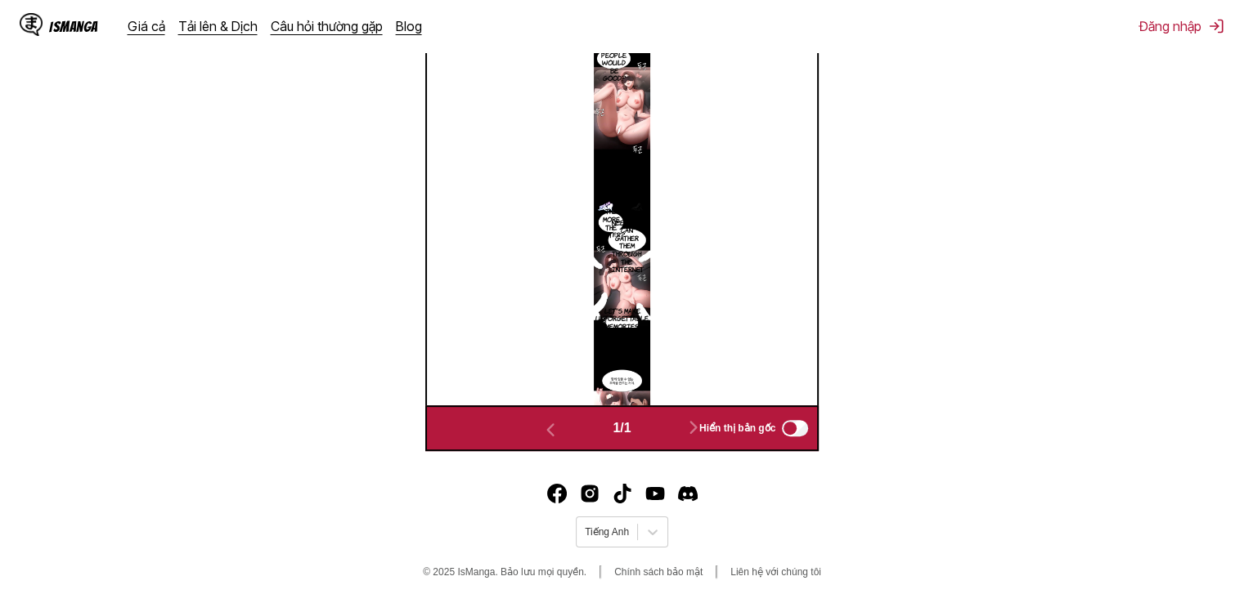
scroll to position [625, 0]
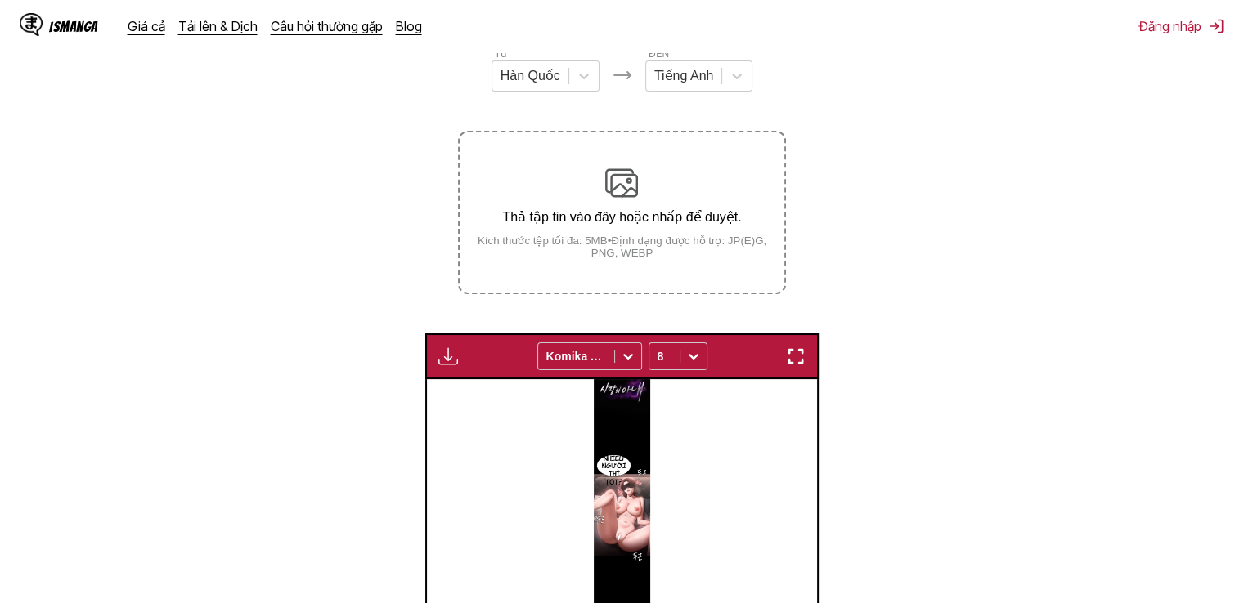
click at [794, 358] on img "button" at bounding box center [796, 357] width 20 height 20
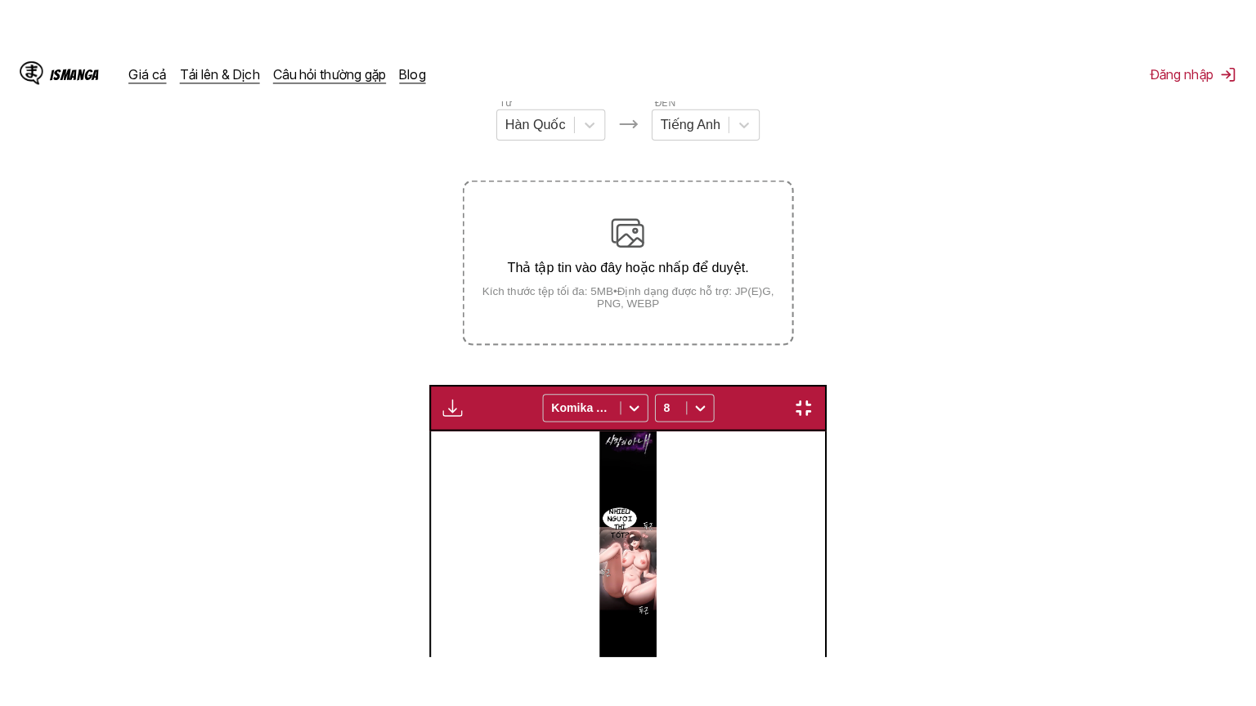
scroll to position [190, 0]
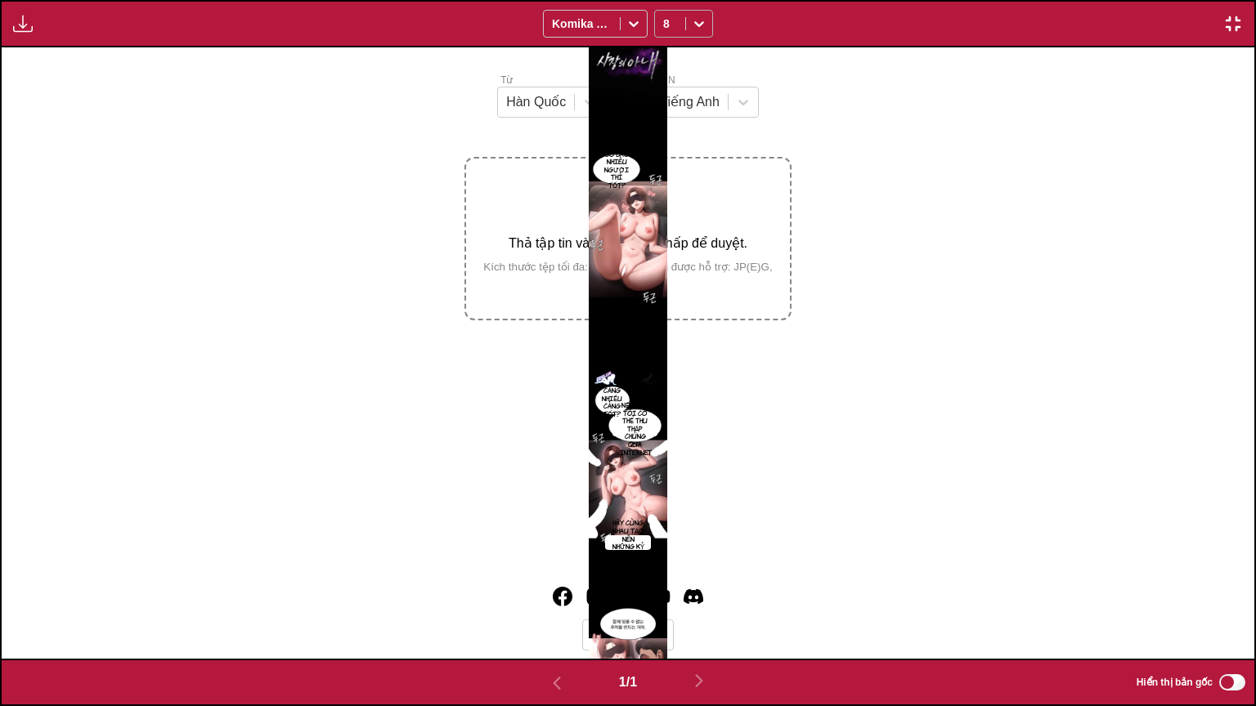
click at [670, 24] on div at bounding box center [670, 24] width 14 height 16
click at [667, 66] on font "6" at bounding box center [664, 59] width 7 height 14
click at [648, 202] on img at bounding box center [628, 353] width 79 height 612
click at [648, 305] on img at bounding box center [628, 353] width 79 height 612
click at [749, 376] on div "Có bao nhiêu người thì tốt? Càng nhiều càng tốt? Nếu cần, tôi có thể thu thập c…" at bounding box center [628, 353] width 1253 height 612
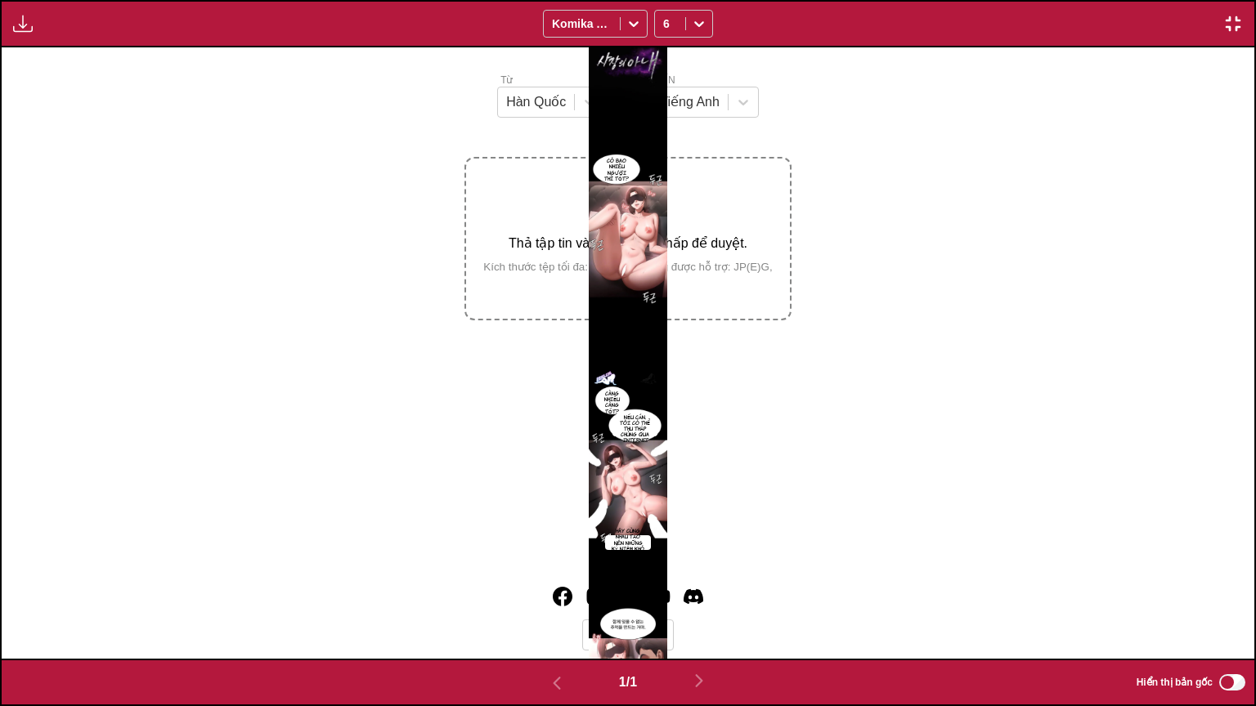
click at [1230, 27] on img "button" at bounding box center [1233, 24] width 20 height 20
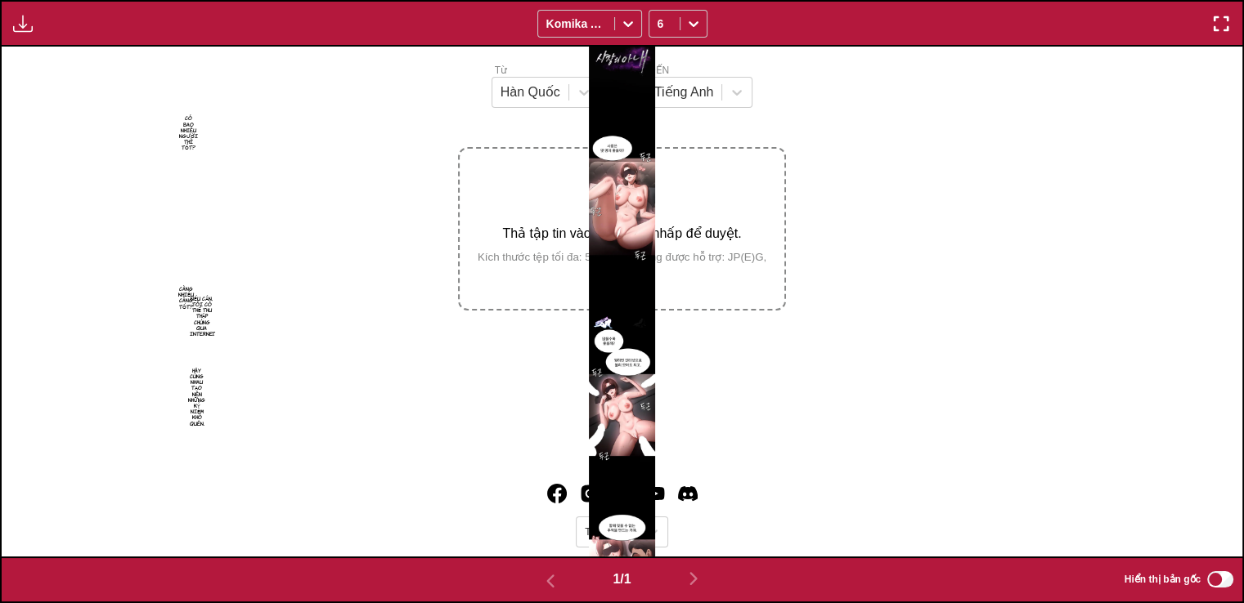
scroll to position [625, 0]
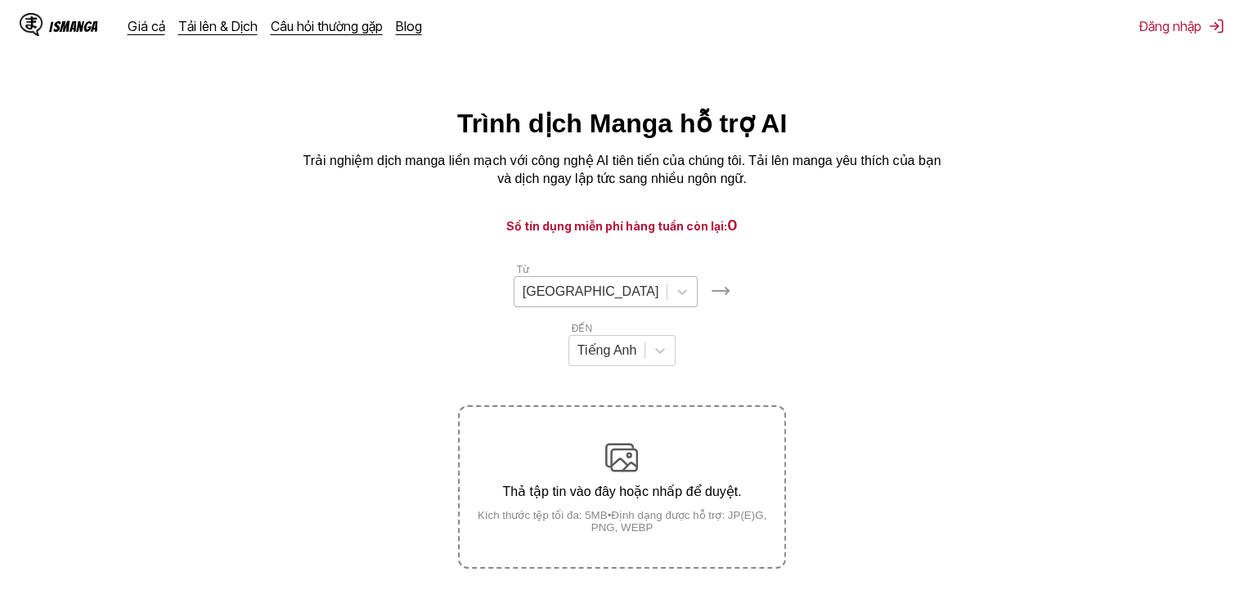
click at [552, 301] on div at bounding box center [590, 292] width 137 height 18
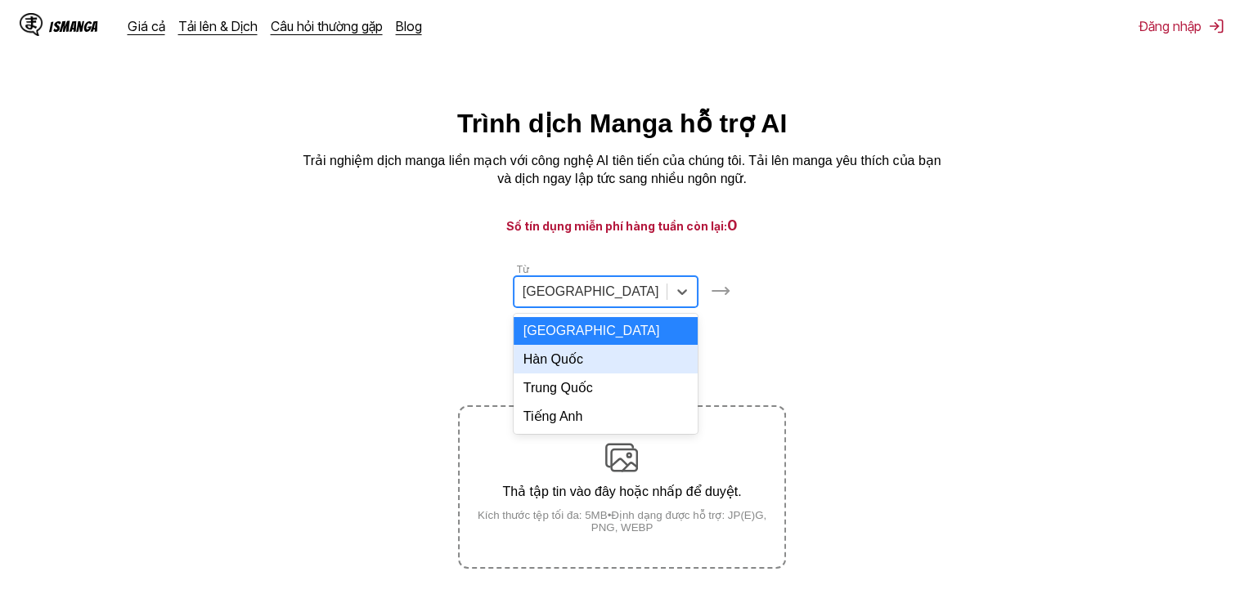
click at [556, 366] on font "Hàn Quốc" at bounding box center [553, 359] width 60 height 14
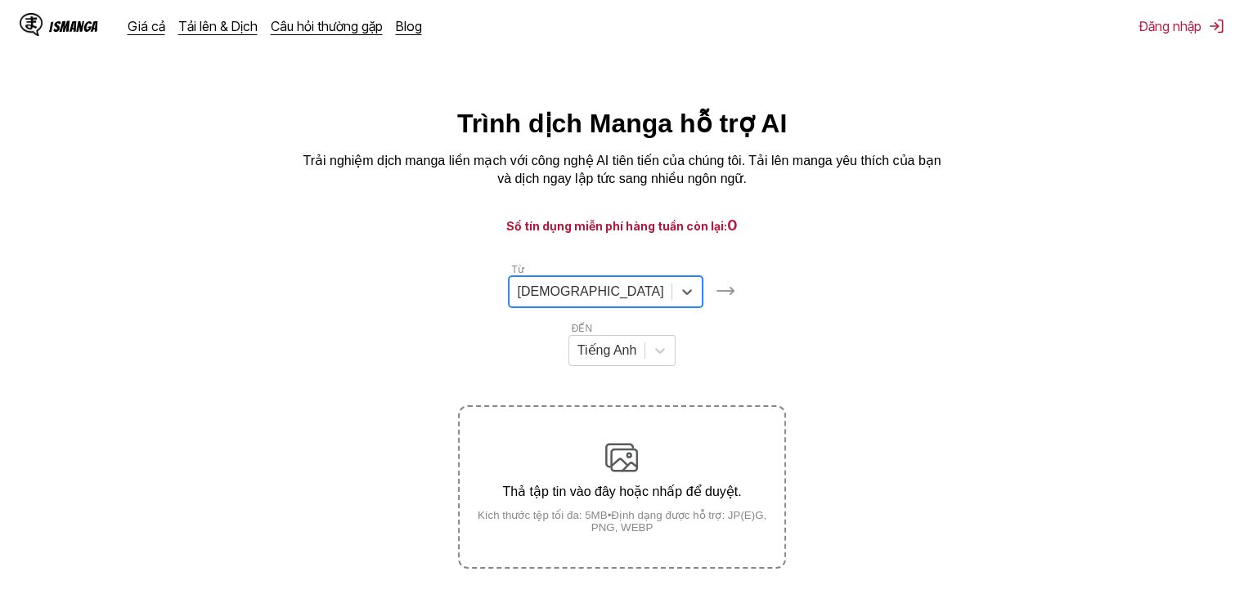
click at [593, 441] on div "Thả tập tin vào đây hoặc nhấp để duyệt. Kích thước tệp tối đa: 5MB • Định dạng …" at bounding box center [621, 487] width 324 height 92
click at [0, 0] on input "Thả tập tin vào đây hoặc nhấp để duyệt. Kích thước tệp tối đa: 5MB • Định dạng …" at bounding box center [0, 0] width 0 height 0
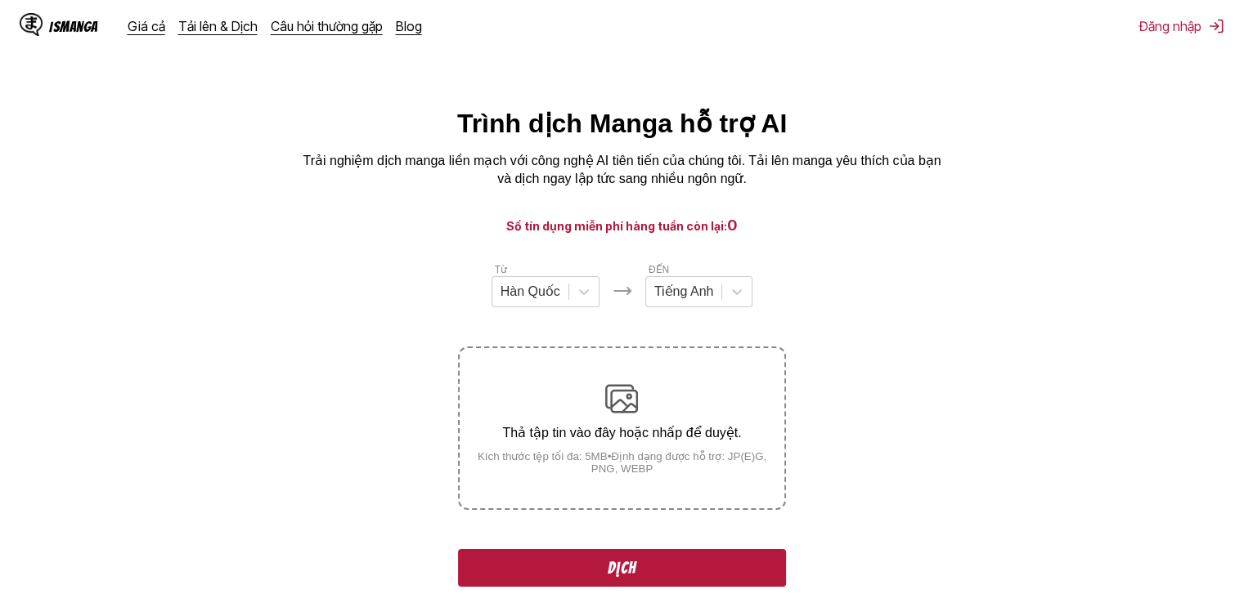
click at [651, 578] on button "Dịch" at bounding box center [621, 568] width 327 height 38
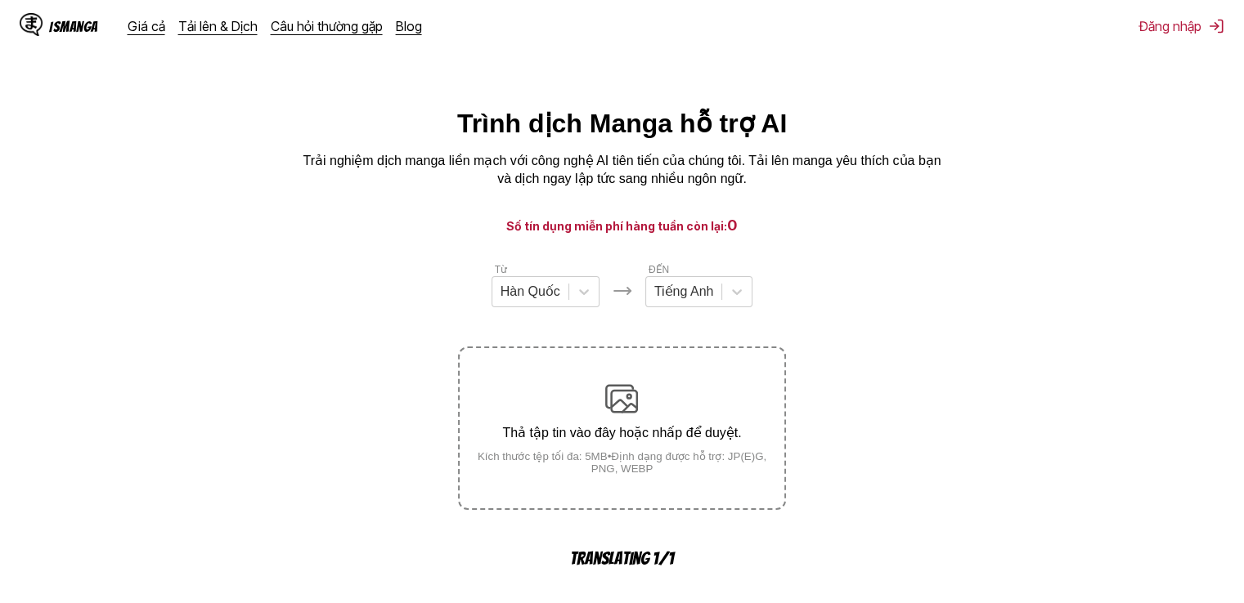
scroll to position [485, 0]
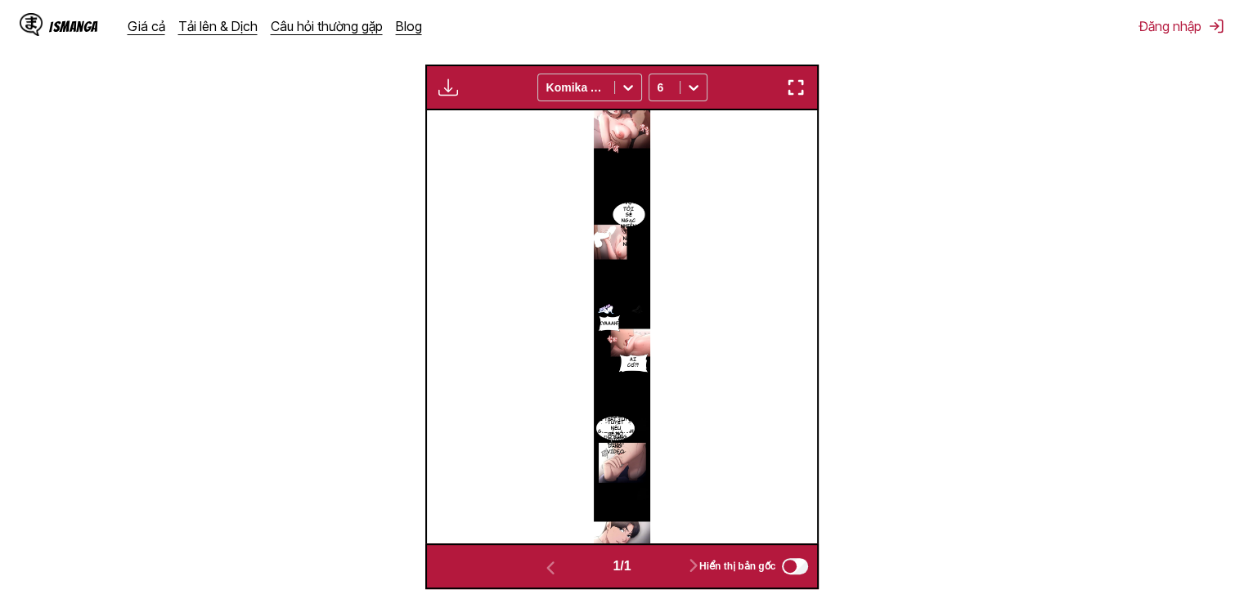
click at [805, 88] on img "button" at bounding box center [796, 88] width 20 height 20
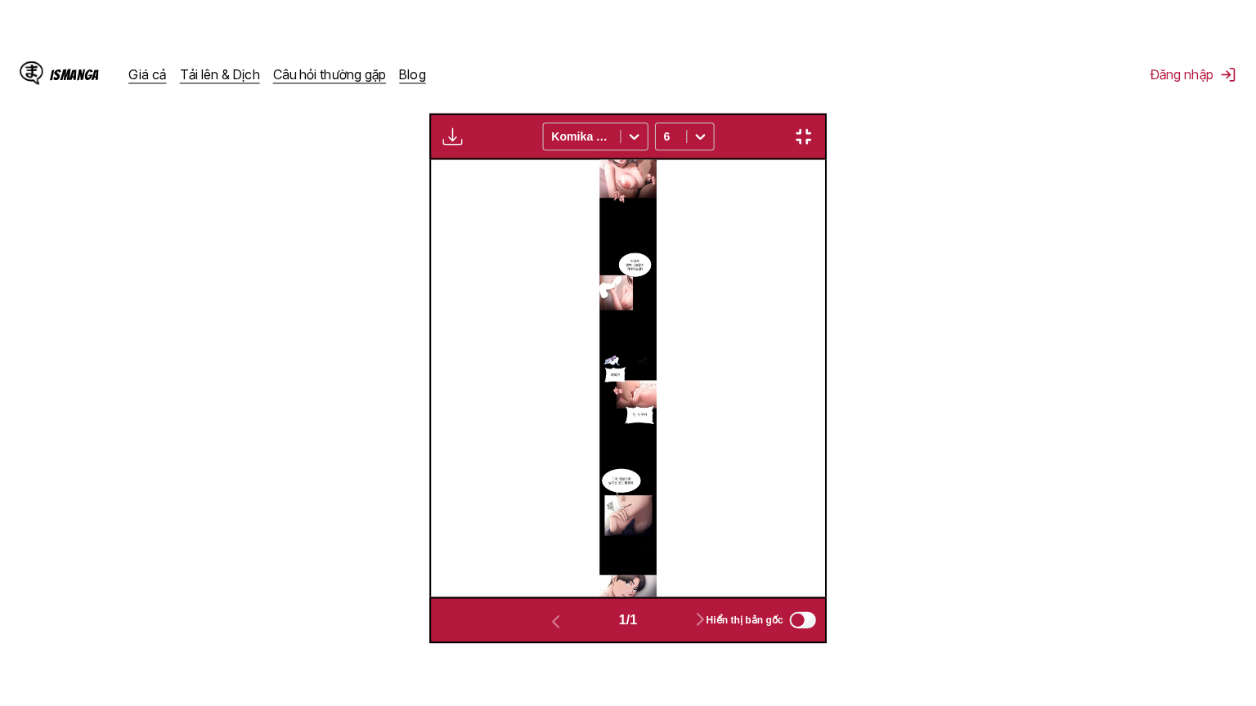
scroll to position [190, 0]
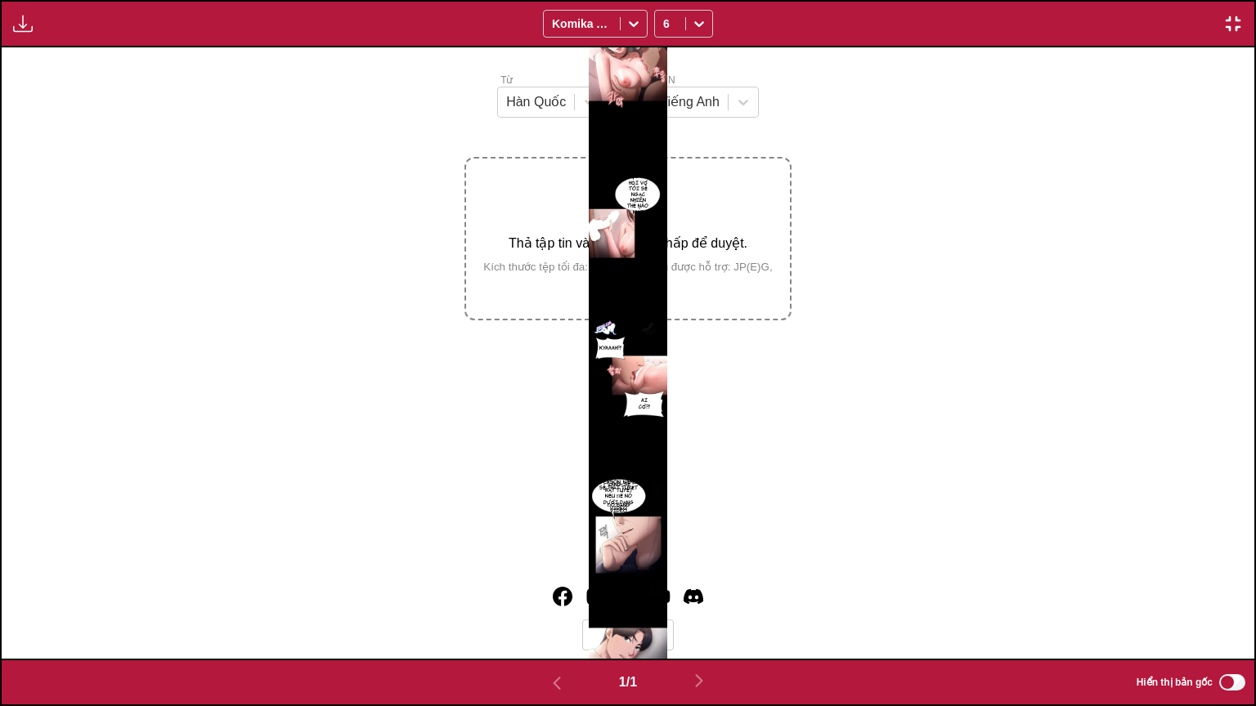
click at [1237, 17] on img "button" at bounding box center [1233, 24] width 20 height 20
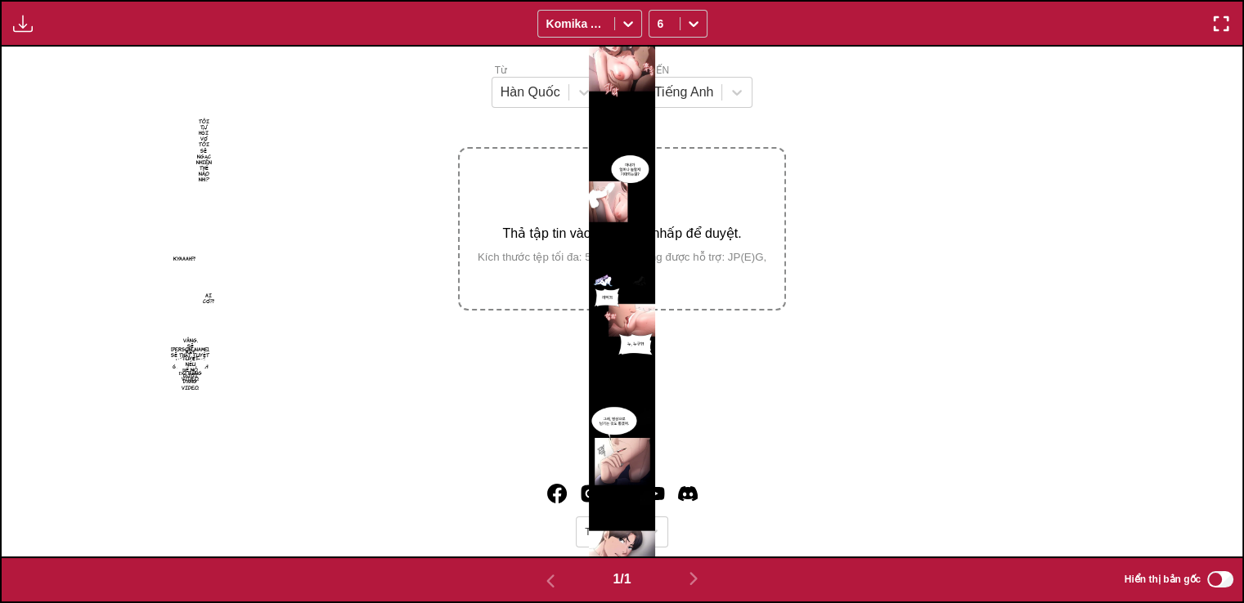
scroll to position [625, 0]
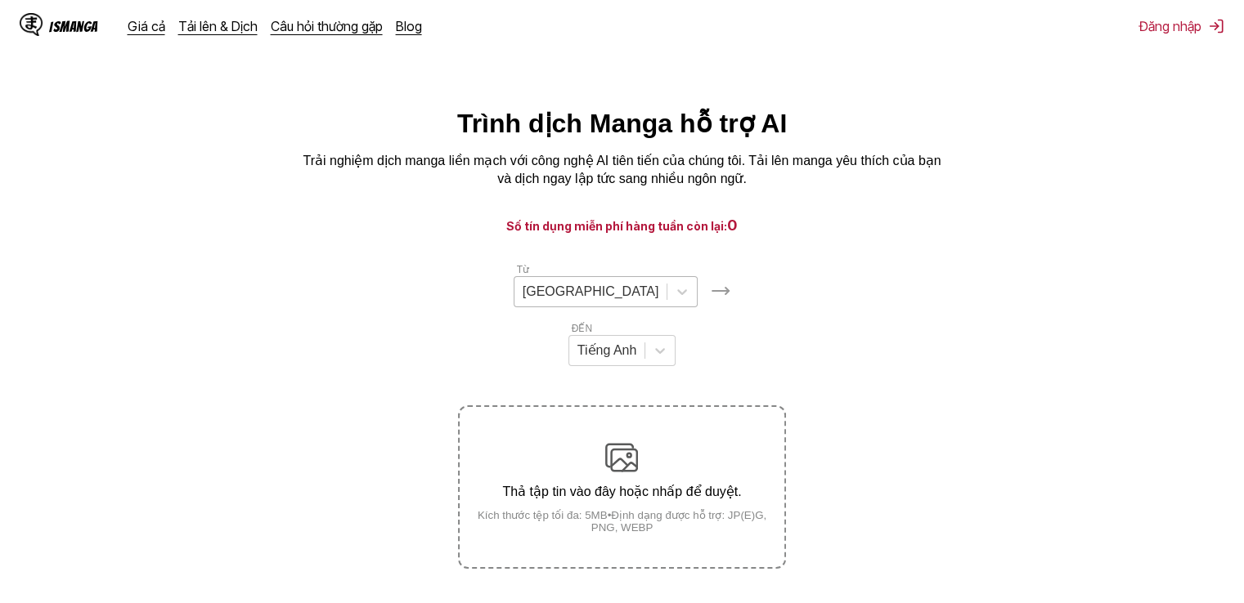
click at [530, 297] on div at bounding box center [590, 292] width 137 height 18
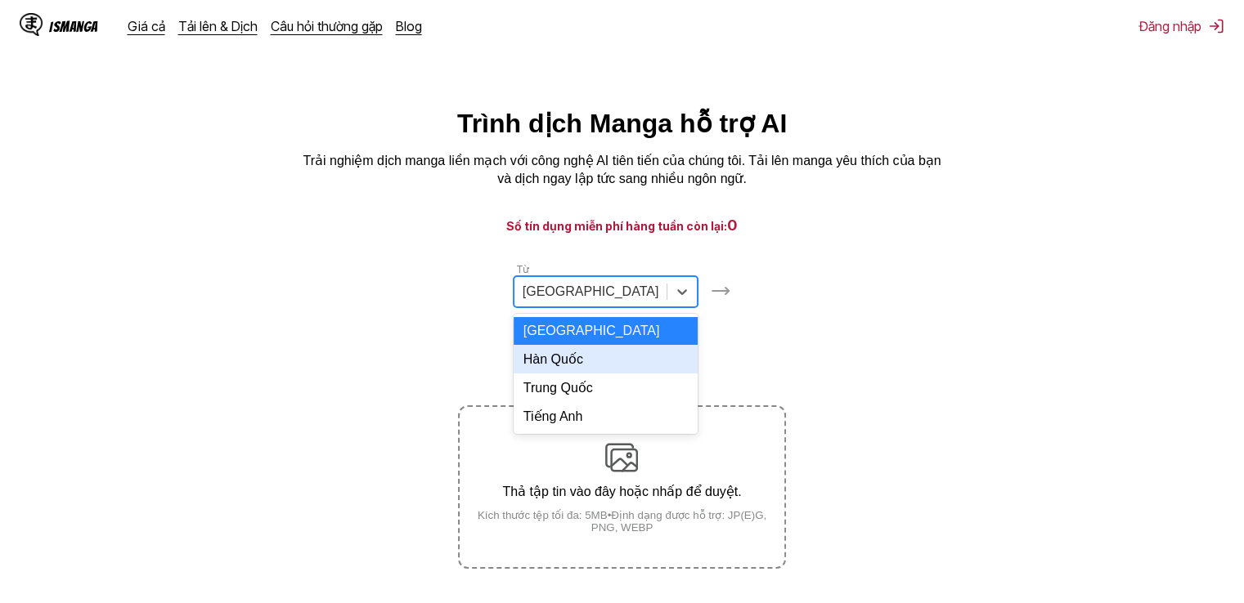
click at [555, 361] on font "Hàn Quốc" at bounding box center [553, 359] width 60 height 14
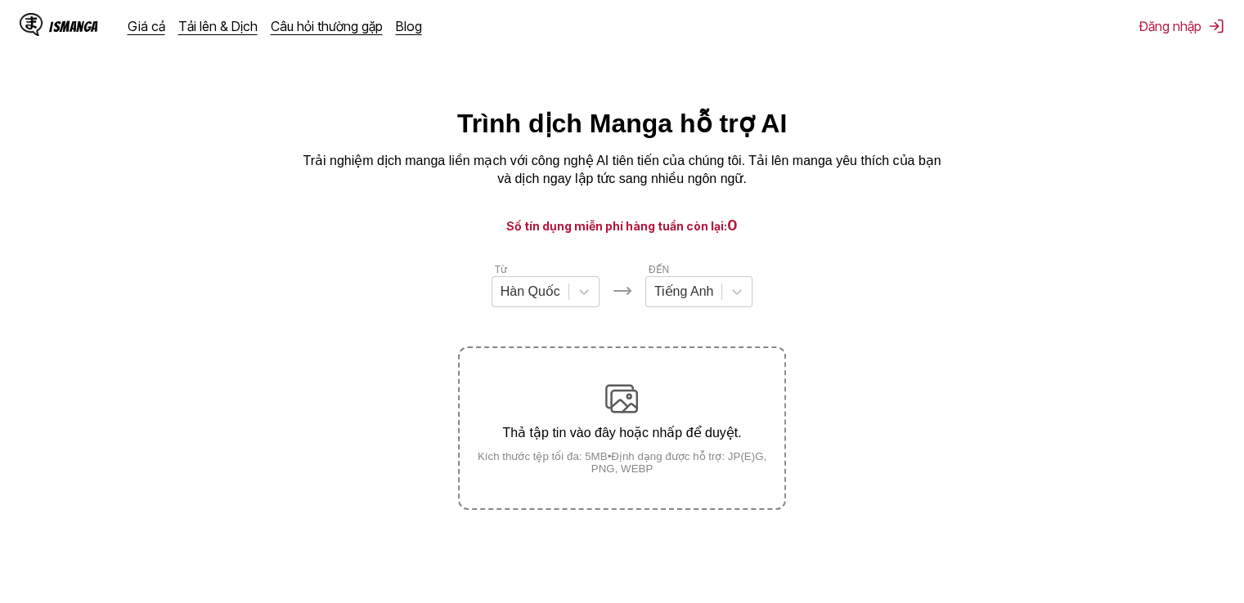
click at [628, 399] on img at bounding box center [621, 399] width 33 height 33
click at [0, 0] on input "Thả tập tin vào đây hoặc nhấp để duyệt. Kích thước tệp tối đa: 5MB • Định dạng …" at bounding box center [0, 0] width 0 height 0
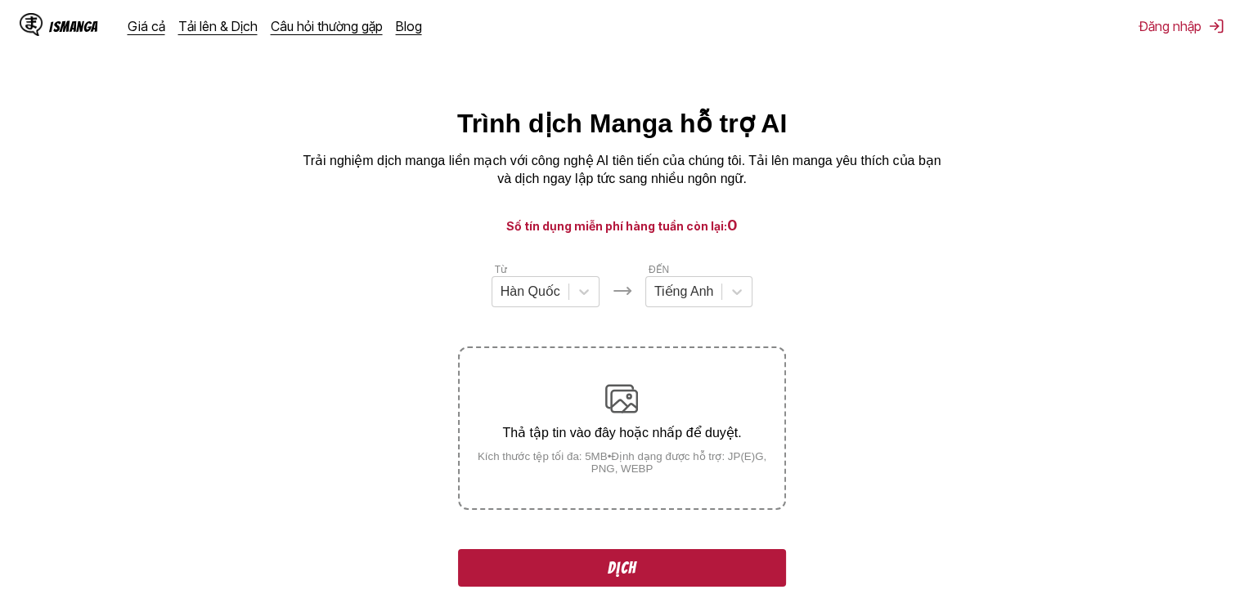
click at [617, 564] on font "Dịch" at bounding box center [621, 568] width 29 height 18
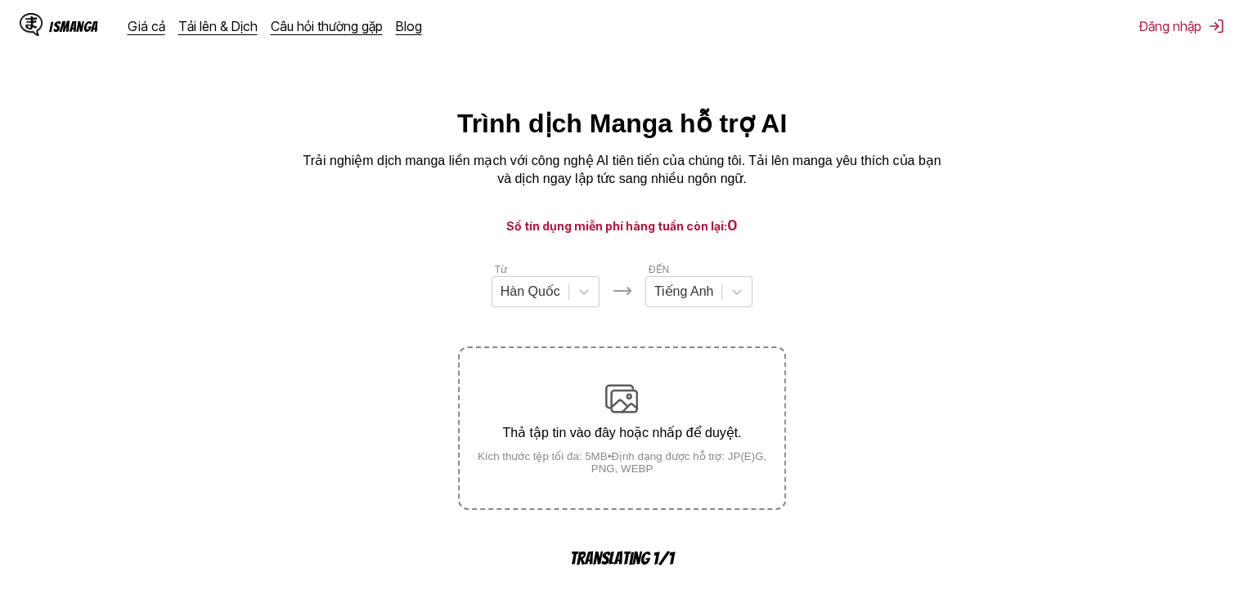
scroll to position [485, 0]
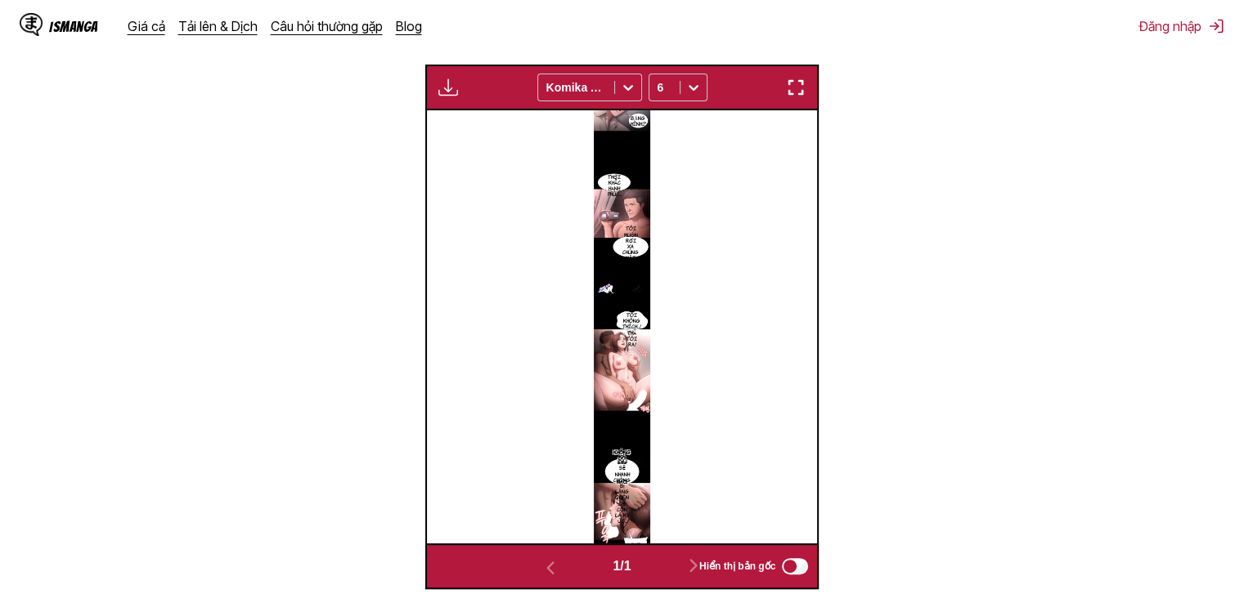
click at [790, 89] on img "button" at bounding box center [796, 88] width 20 height 20
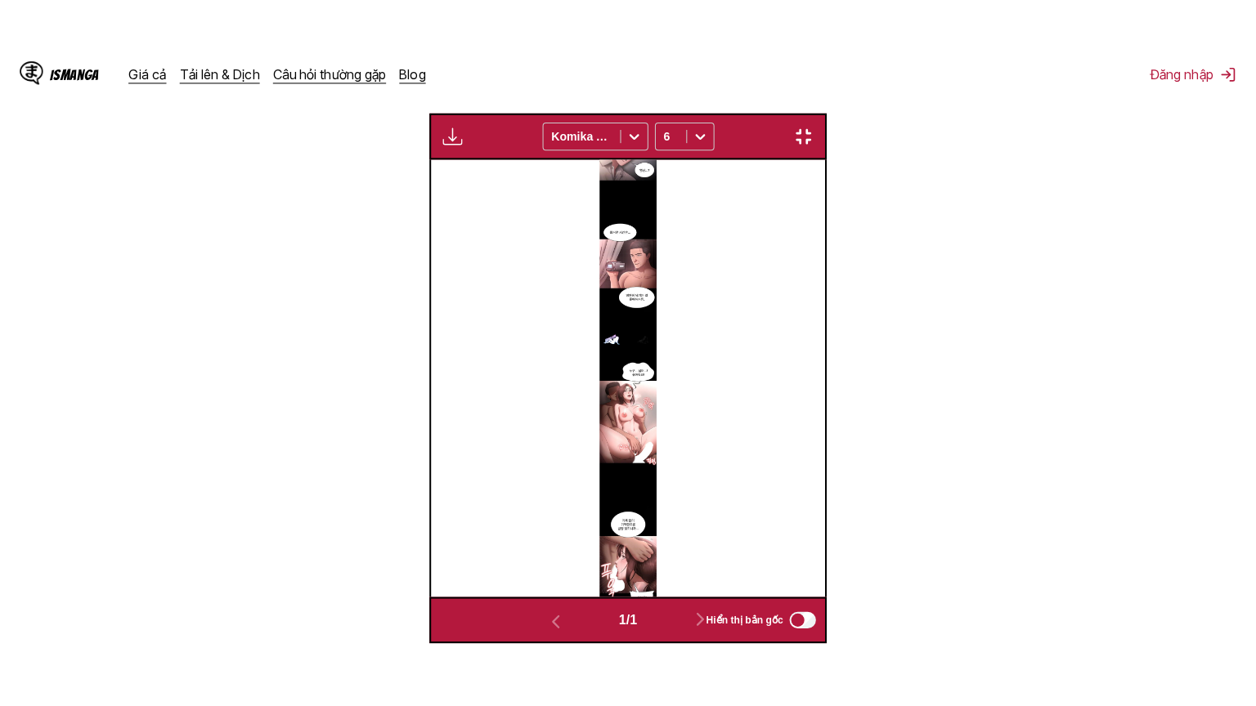
scroll to position [190, 0]
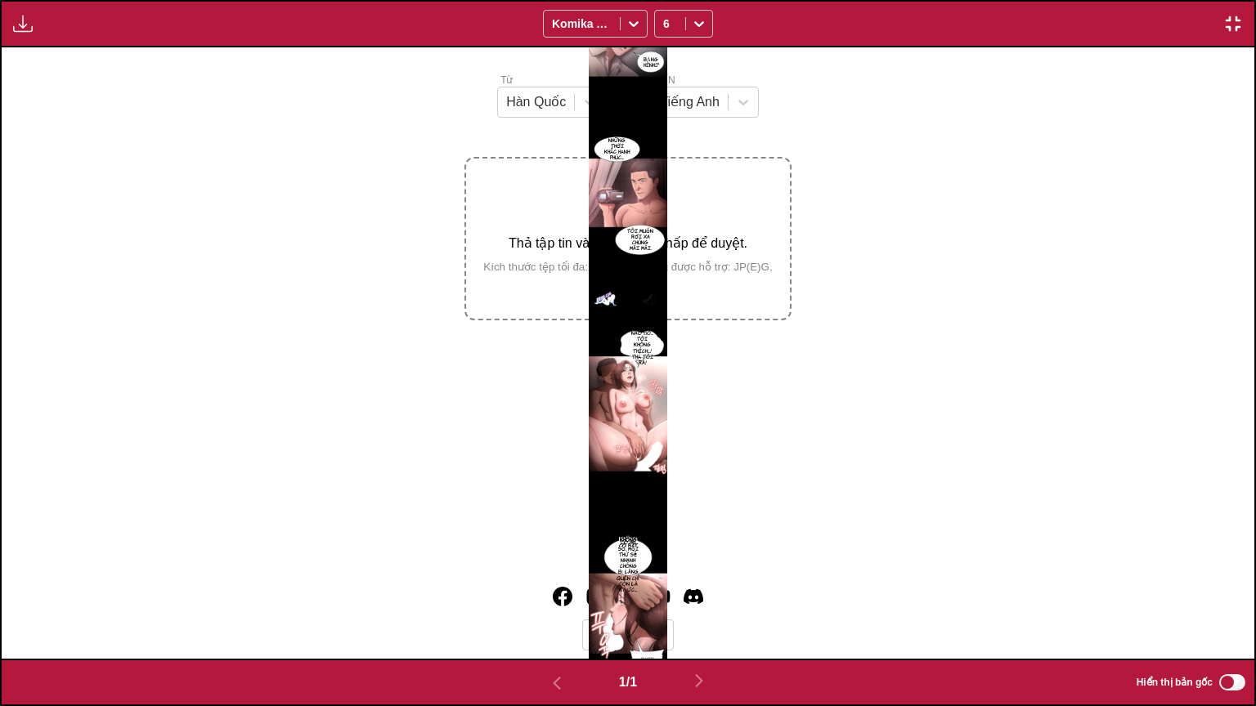
click at [1237, 23] on img "button" at bounding box center [1233, 24] width 20 height 20
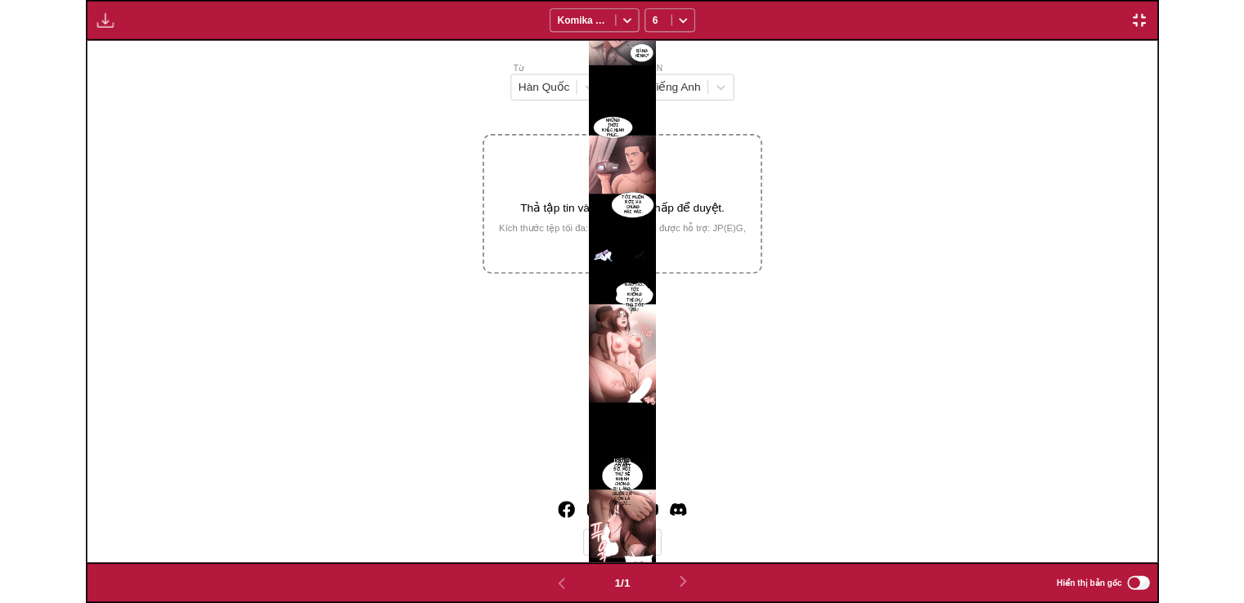
scroll to position [426, 0]
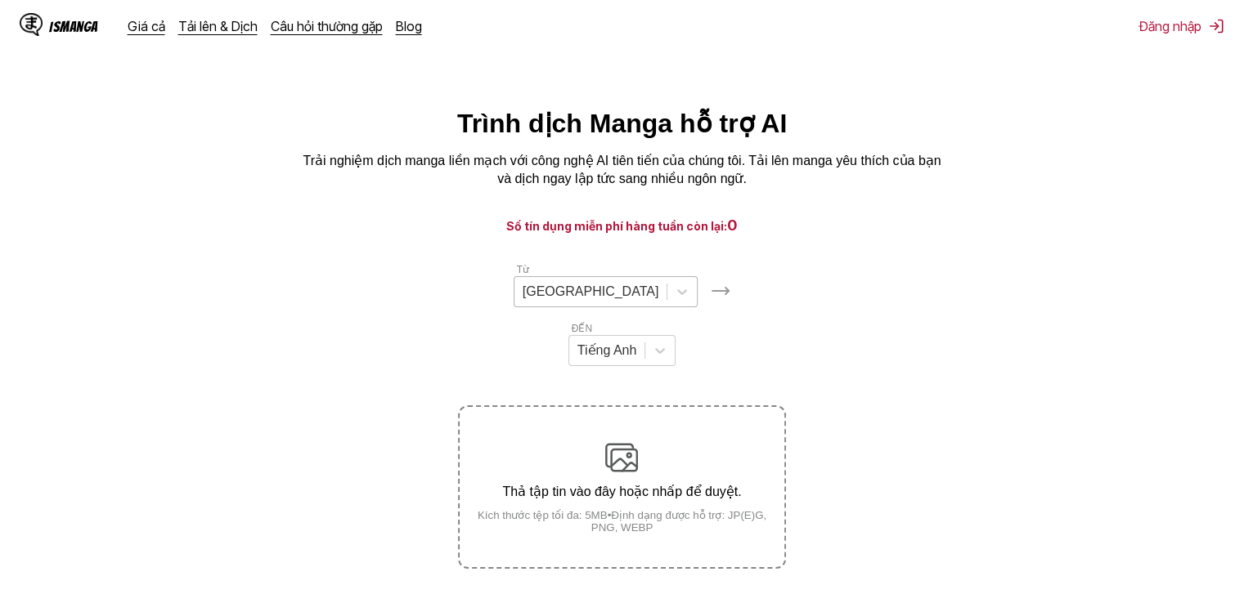
click at [548, 298] on div at bounding box center [590, 292] width 137 height 18
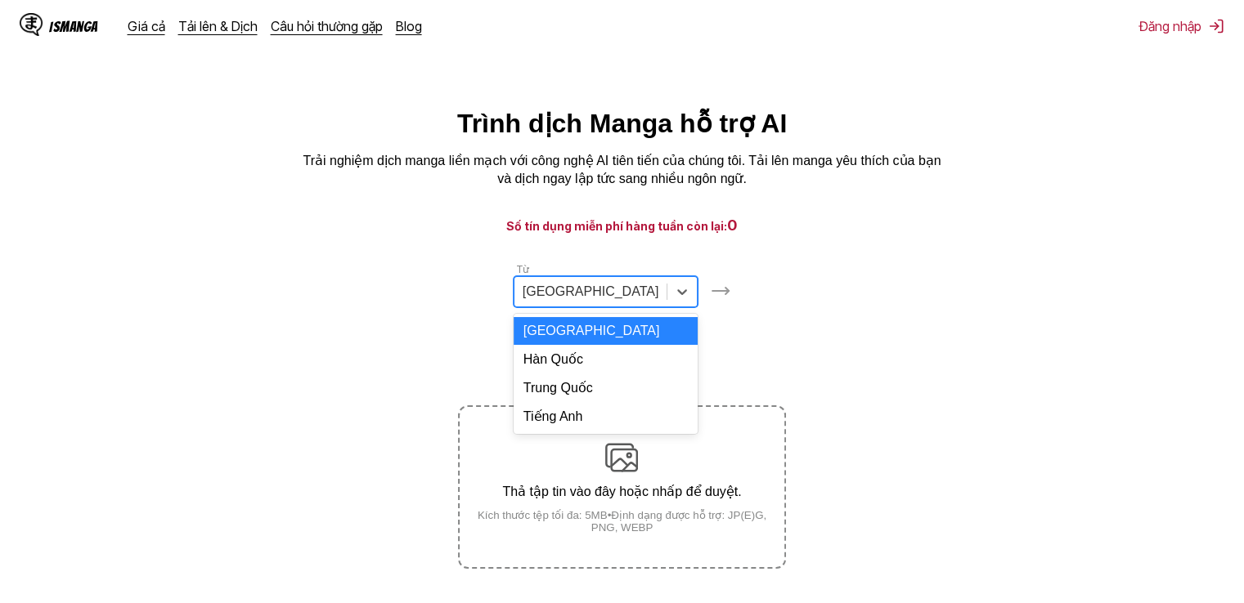
click at [549, 360] on div "Hàn Quốc" at bounding box center [605, 359] width 185 height 29
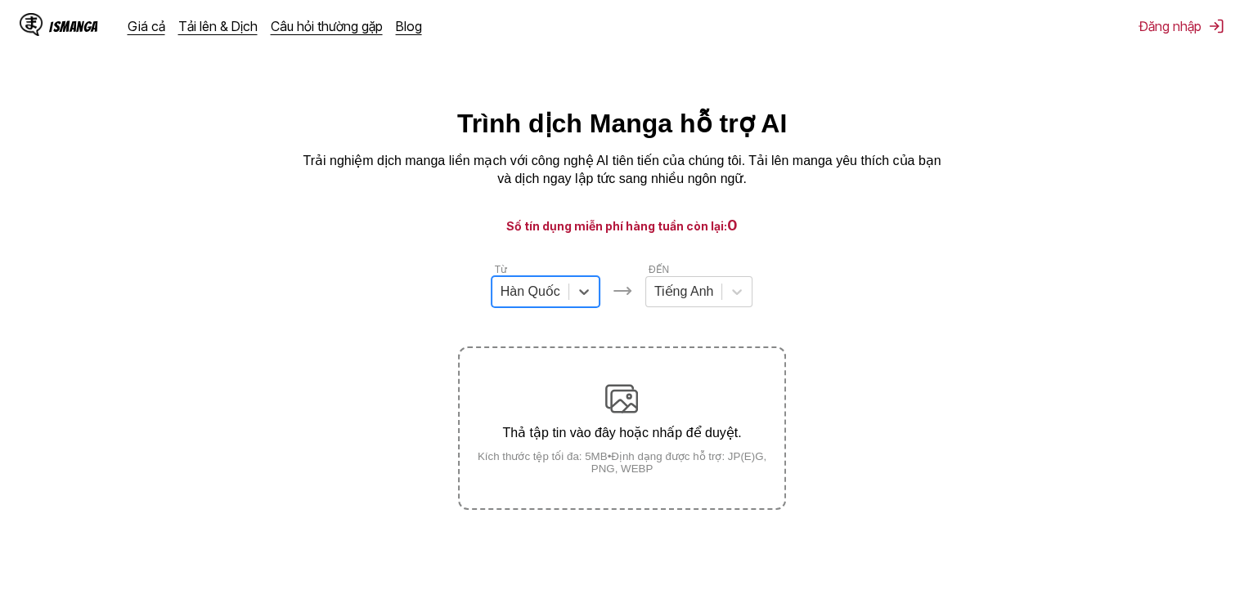
click at [589, 380] on label "Thả tập tin vào đây hoặc nhấp để duyệt. Kích thước tệp tối đa: 5MB • Định dạng …" at bounding box center [621, 428] width 324 height 160
click at [0, 0] on input "Thả tập tin vào đây hoặc nhấp để duyệt. Kích thước tệp tối đa: 5MB • Định dạng …" at bounding box center [0, 0] width 0 height 0
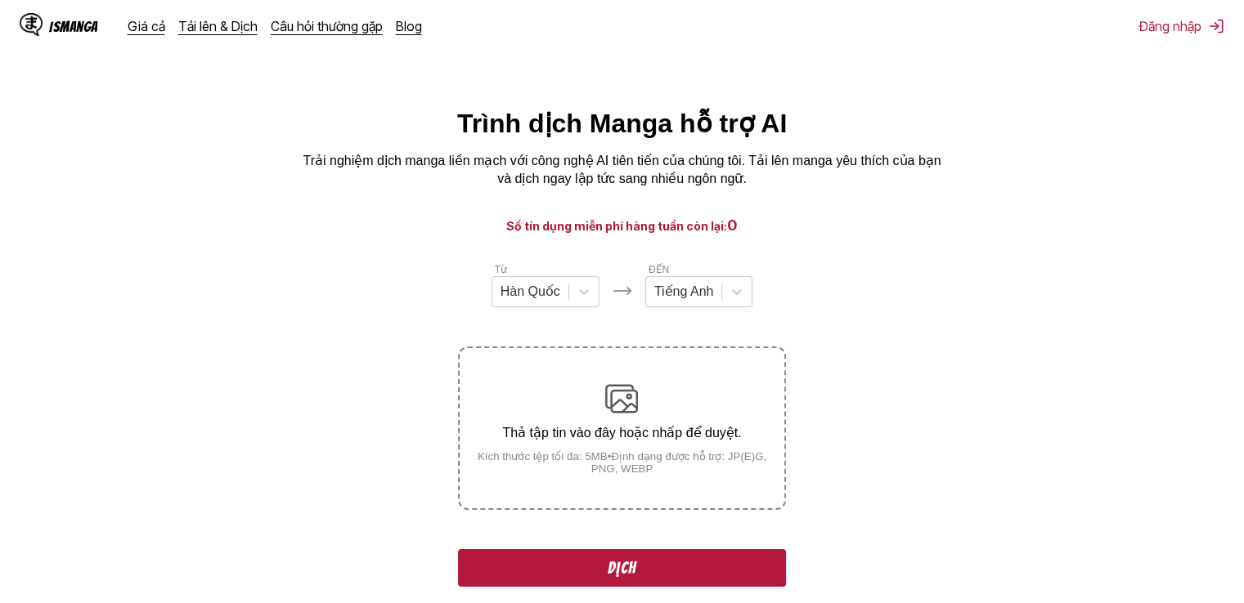
click at [648, 560] on button "Dịch" at bounding box center [621, 568] width 327 height 38
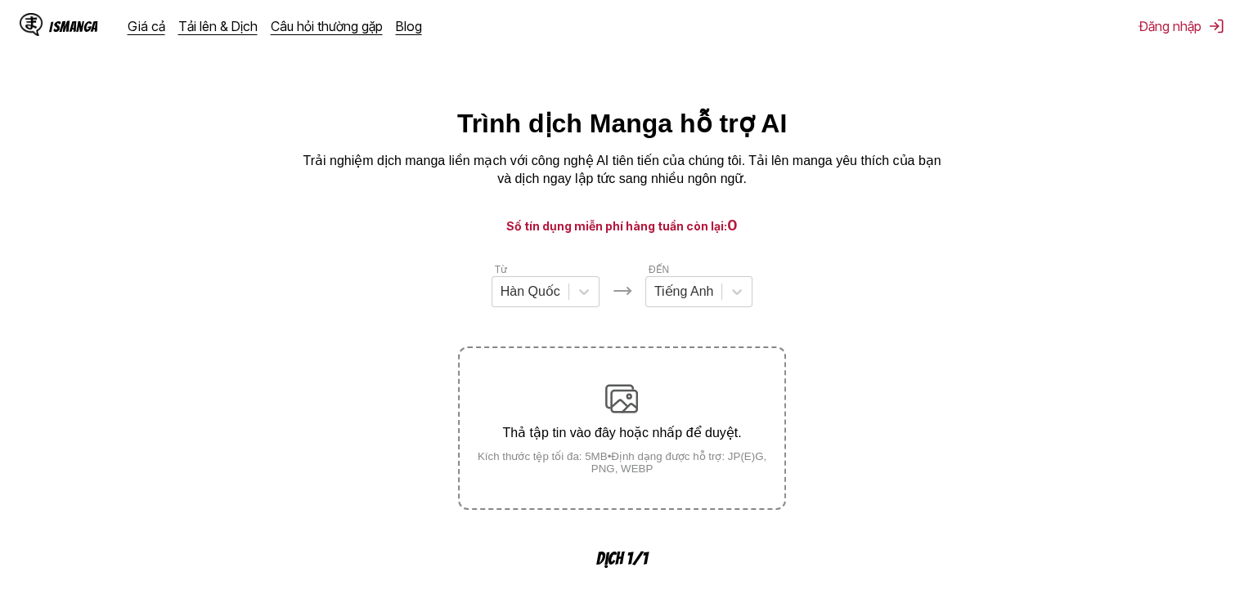
scroll to position [485, 0]
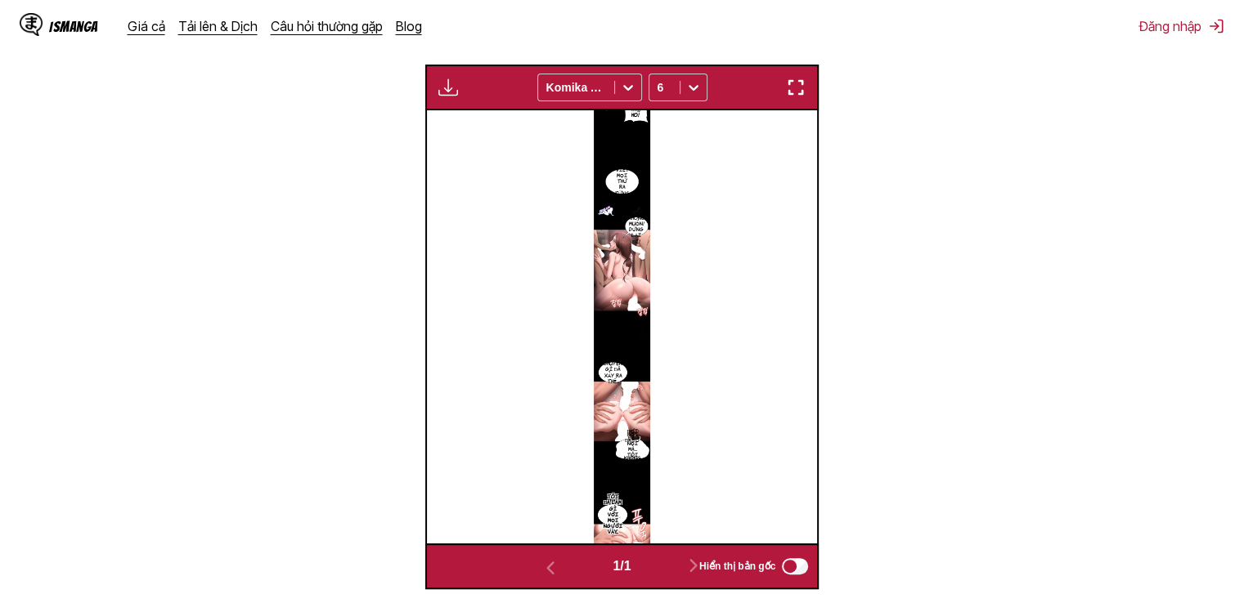
click at [804, 91] on img "button" at bounding box center [796, 88] width 20 height 20
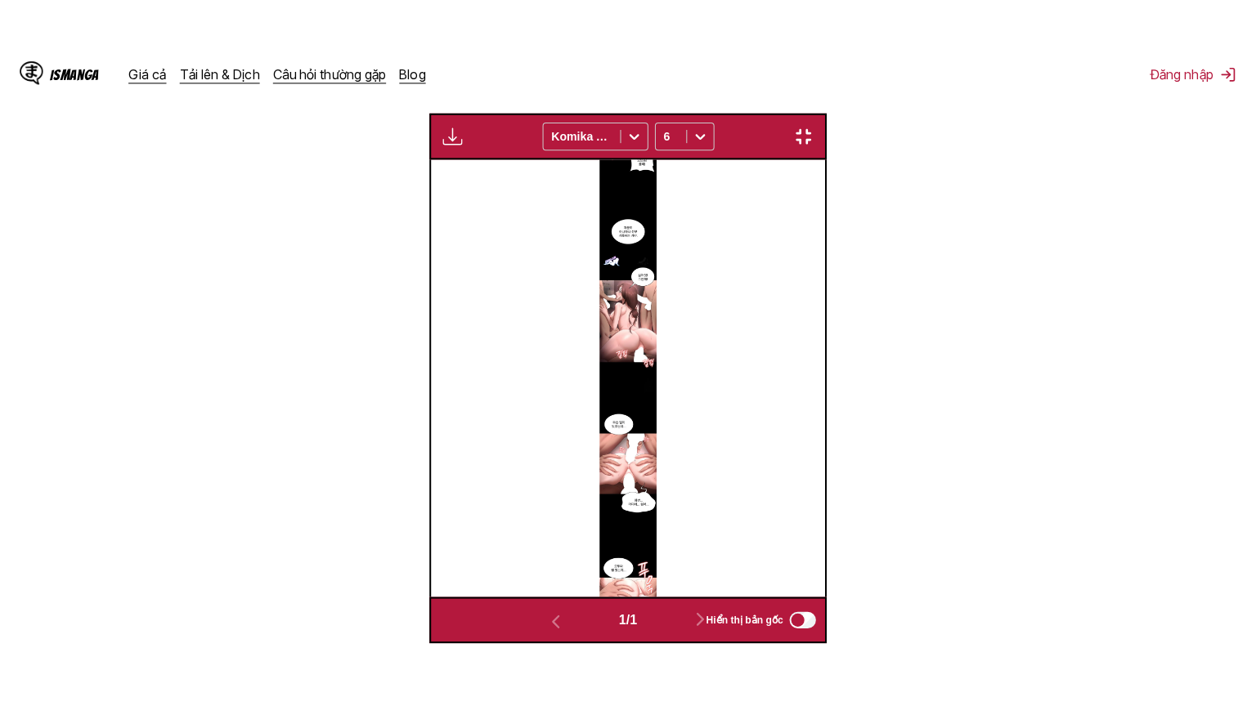
scroll to position [190, 0]
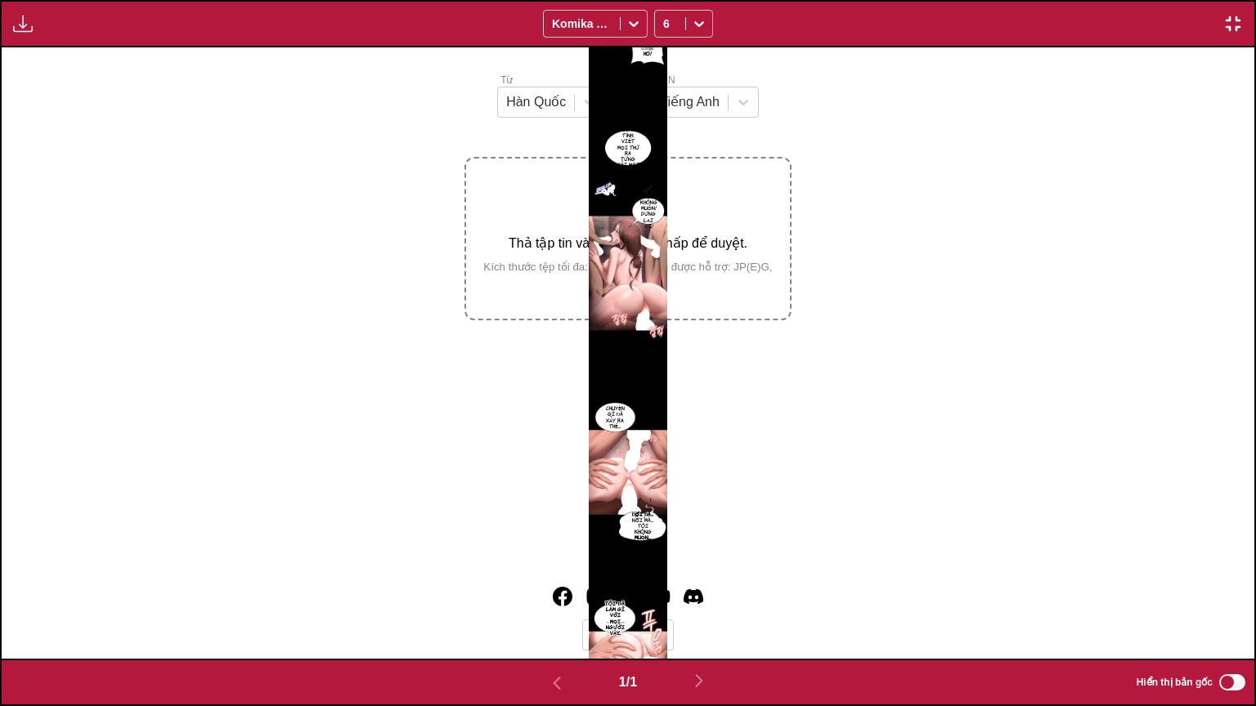
click at [1243, 16] on button "button" at bounding box center [1232, 23] width 29 height 21
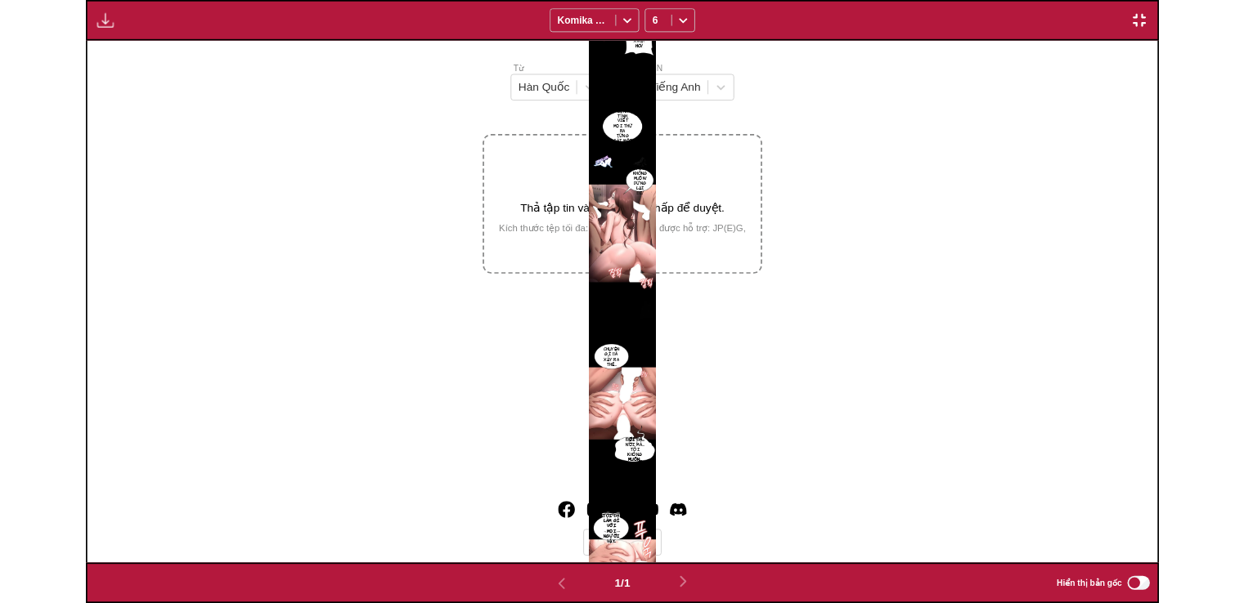
scroll to position [426, 0]
